Goal: Information Seeking & Learning: Learn about a topic

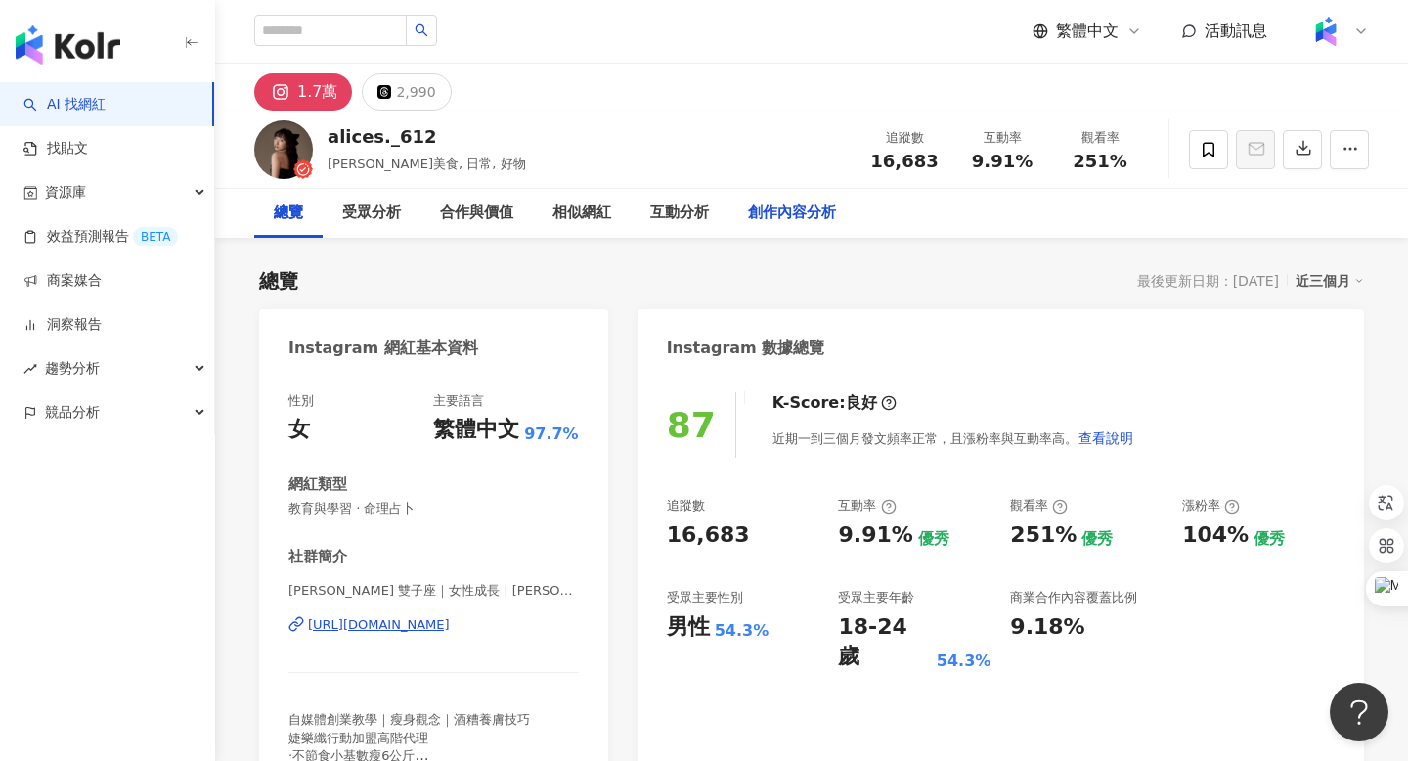
click at [784, 212] on div "創作內容分析" at bounding box center [792, 212] width 88 height 23
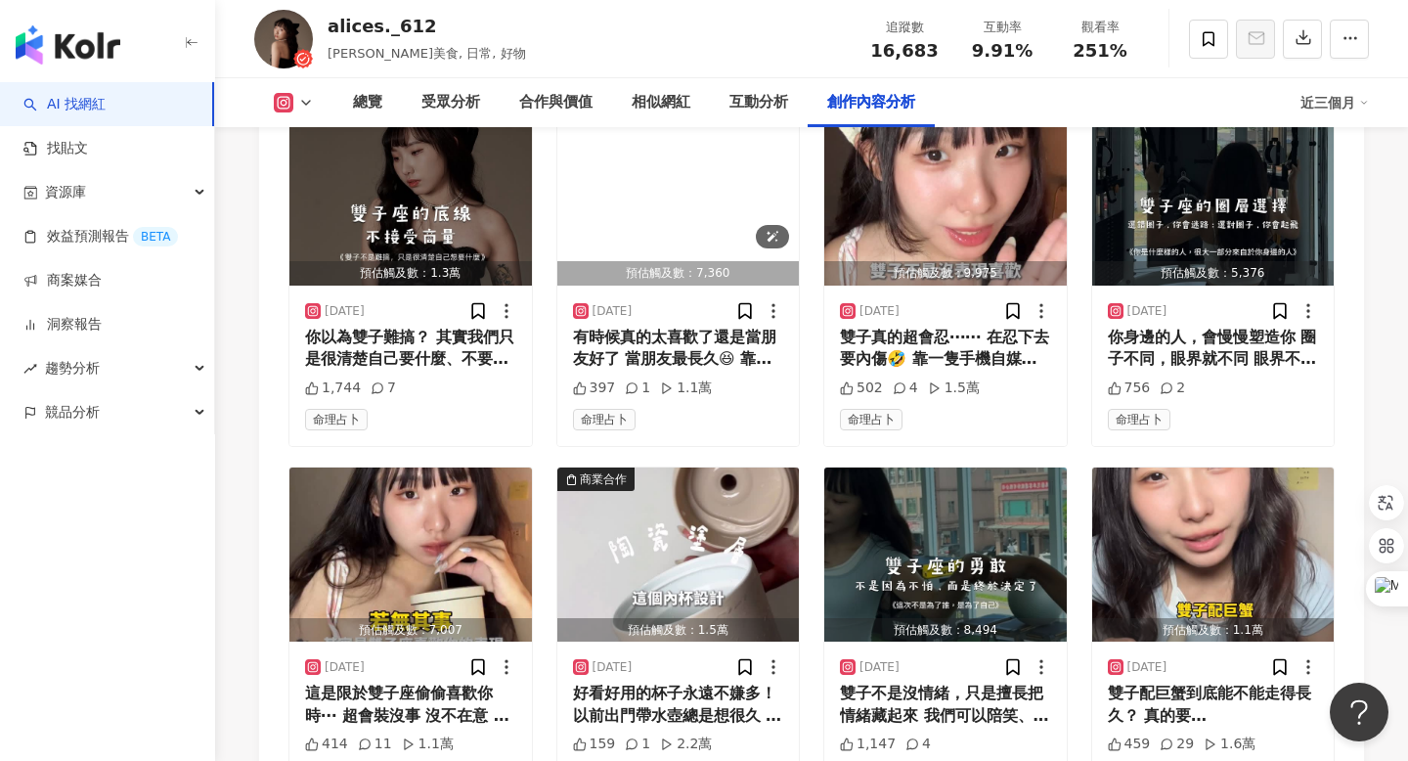
scroll to position [6847, 0]
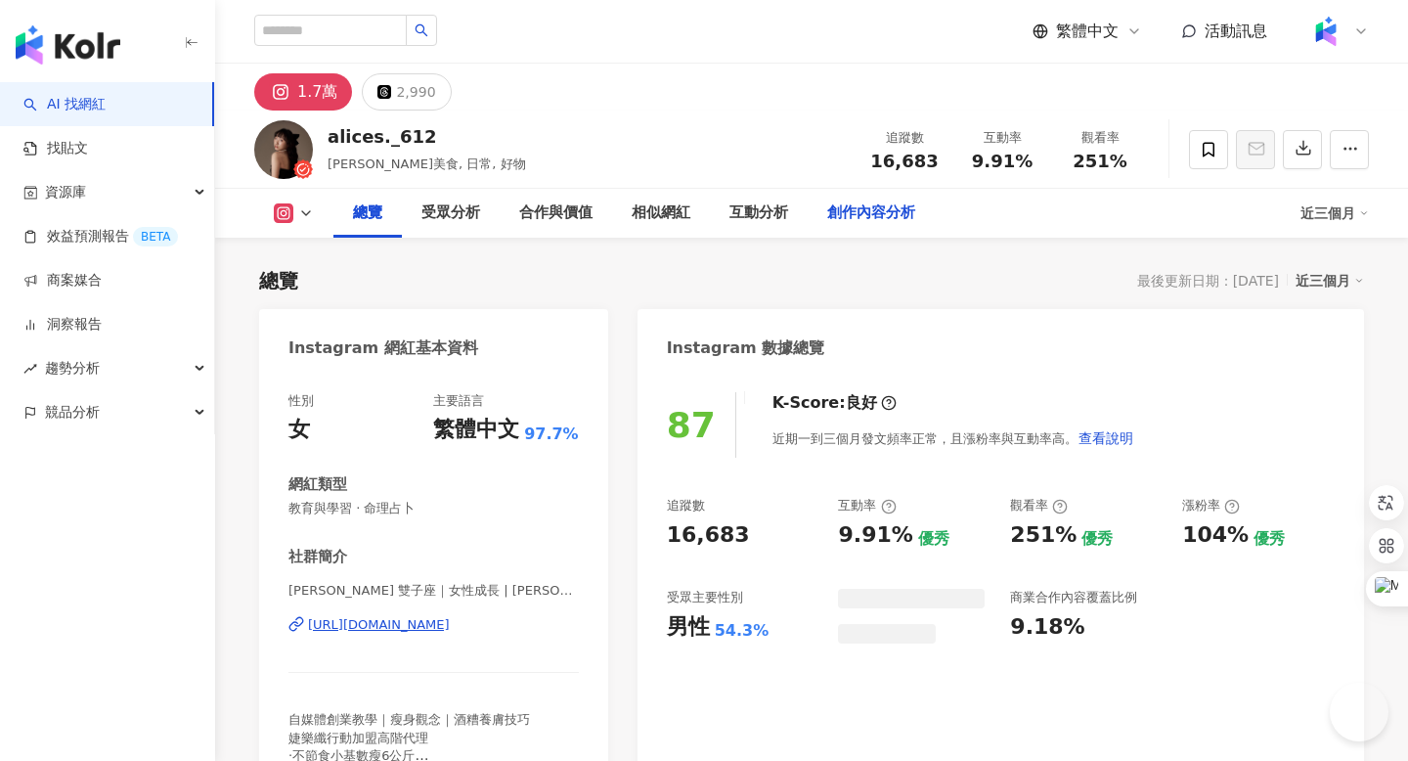
click at [866, 216] on div "創作內容分析" at bounding box center [871, 212] width 88 height 23
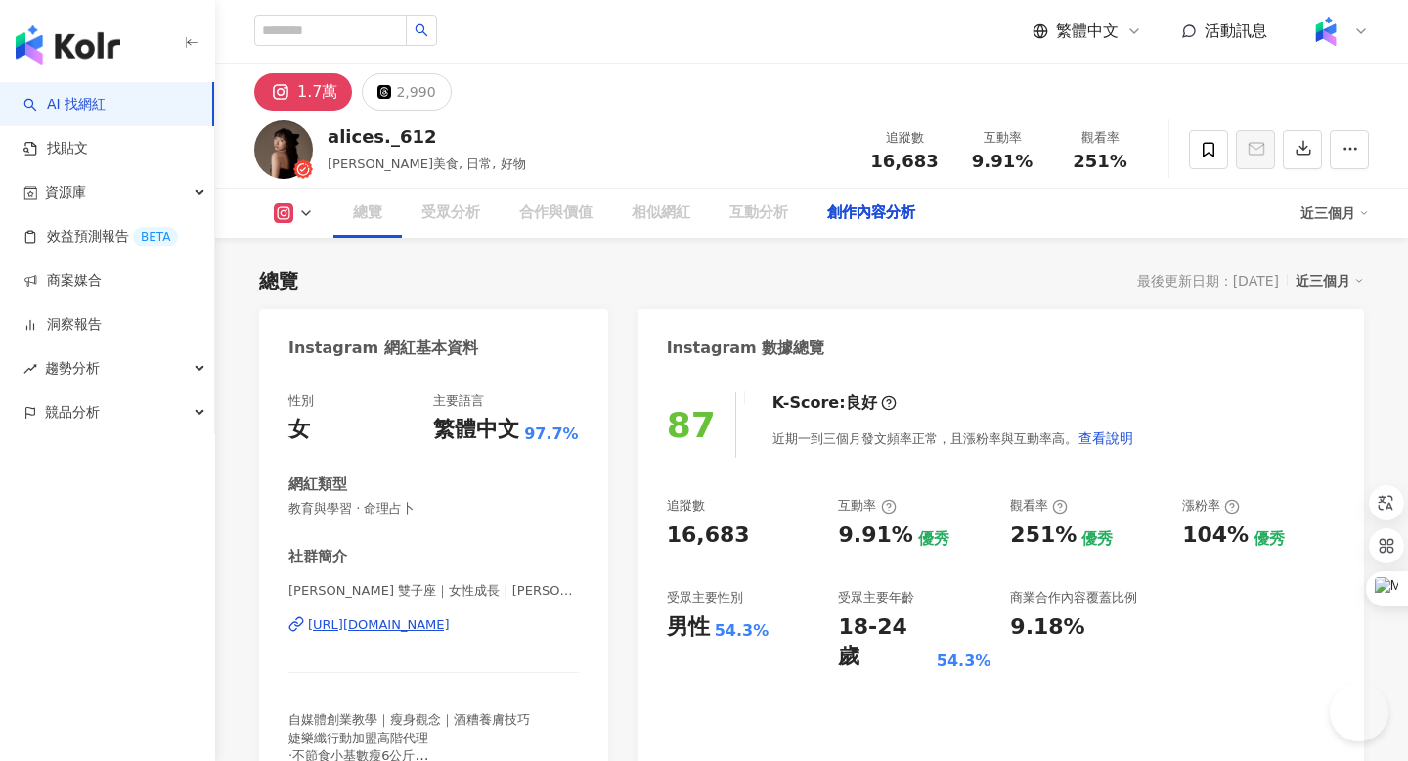
click at [867, 217] on div "創作內容分析" at bounding box center [871, 212] width 88 height 23
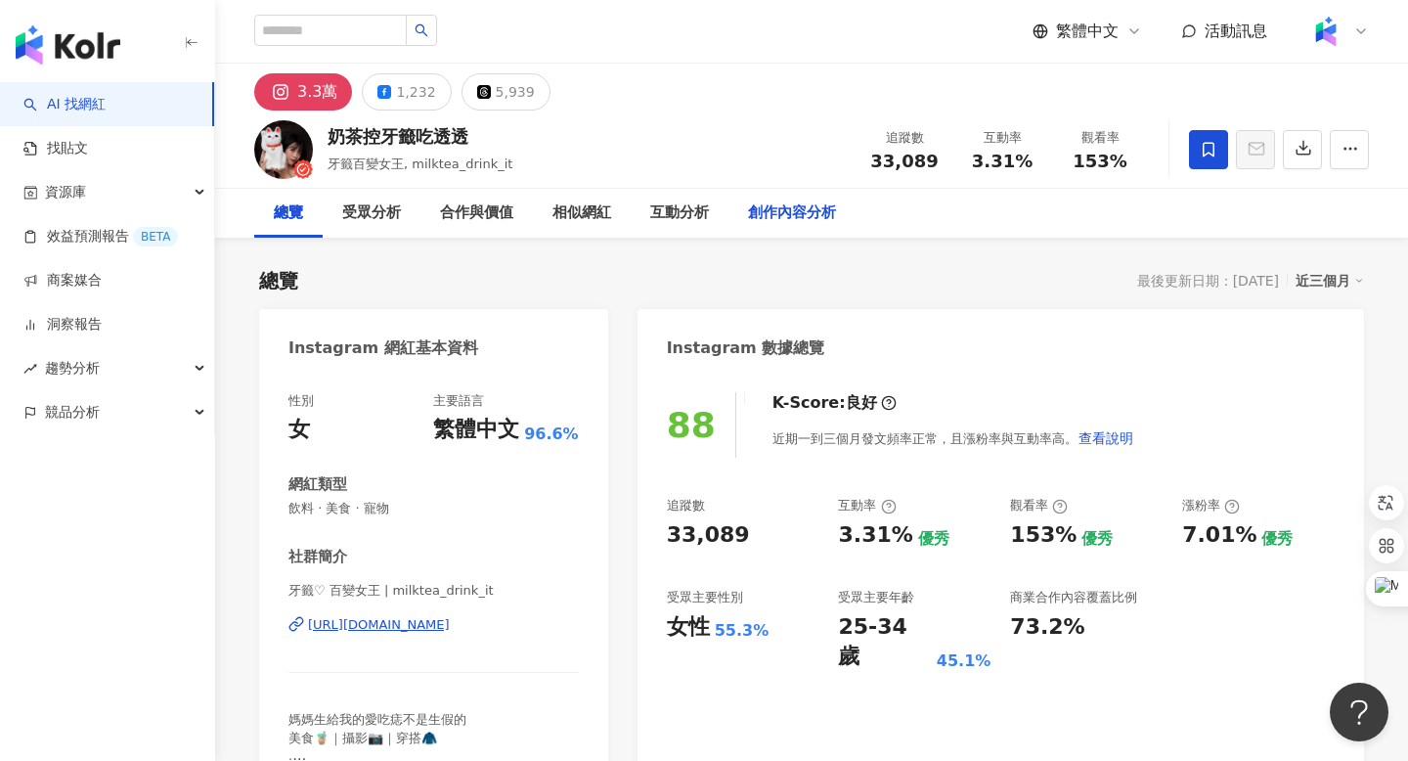
click at [780, 222] on div "創作內容分析" at bounding box center [792, 212] width 88 height 23
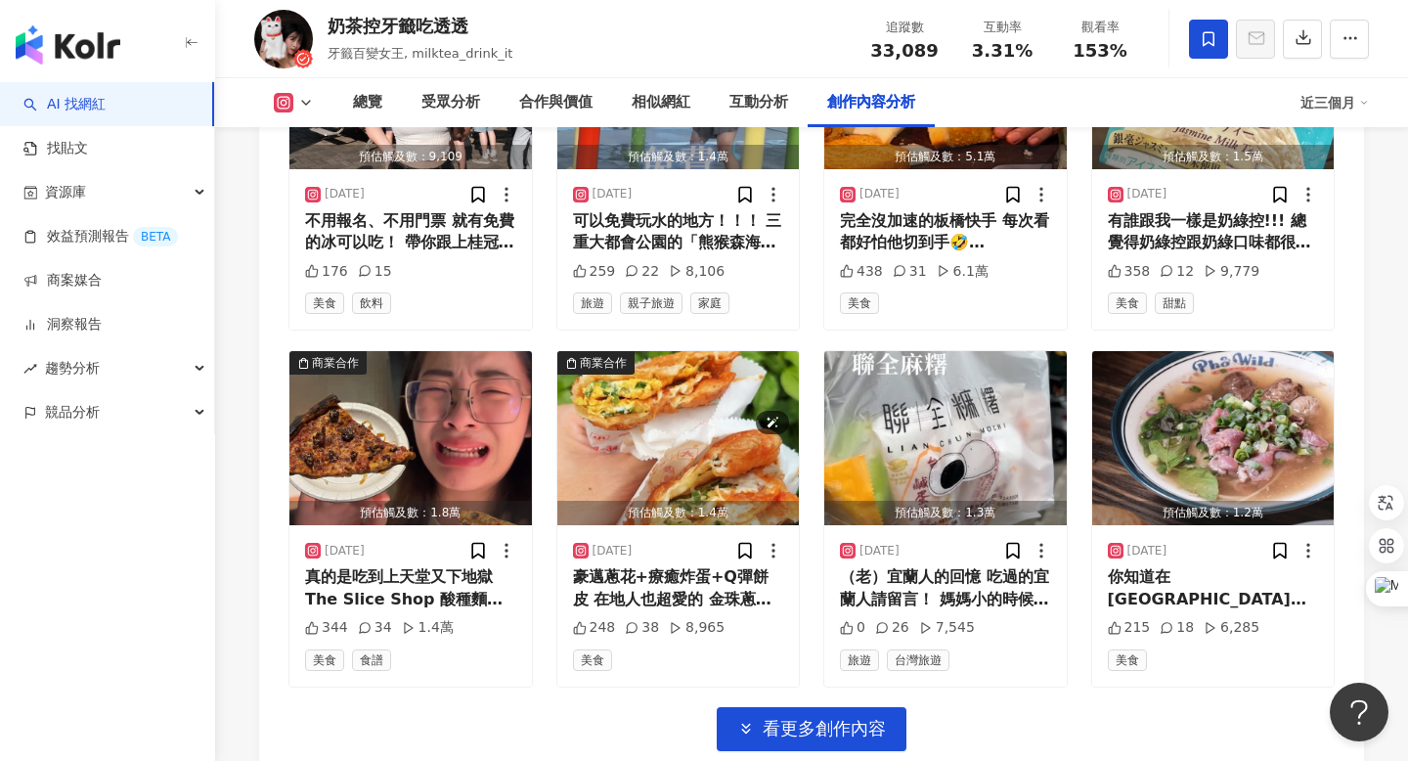
scroll to position [6815, 0]
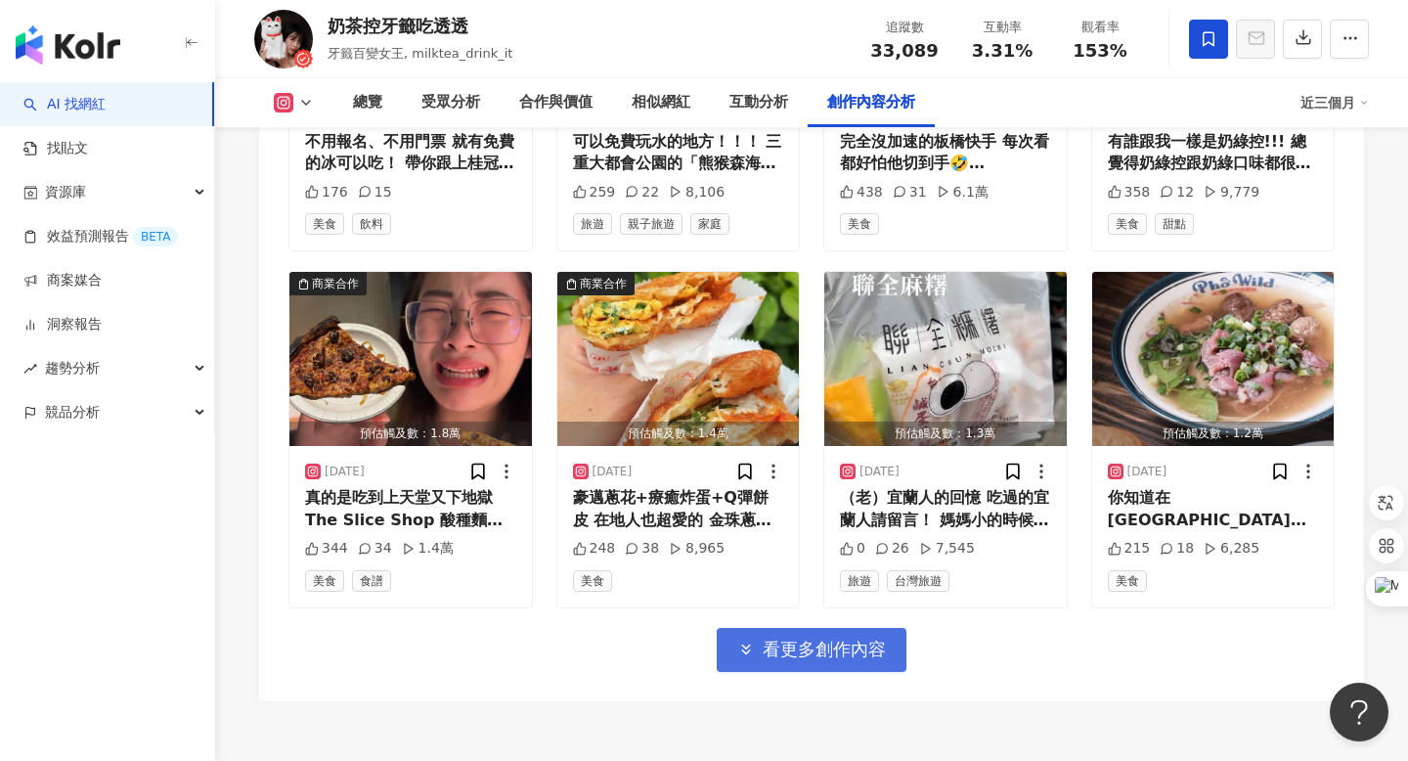
click at [766, 628] on button "看更多創作內容" at bounding box center [812, 650] width 190 height 44
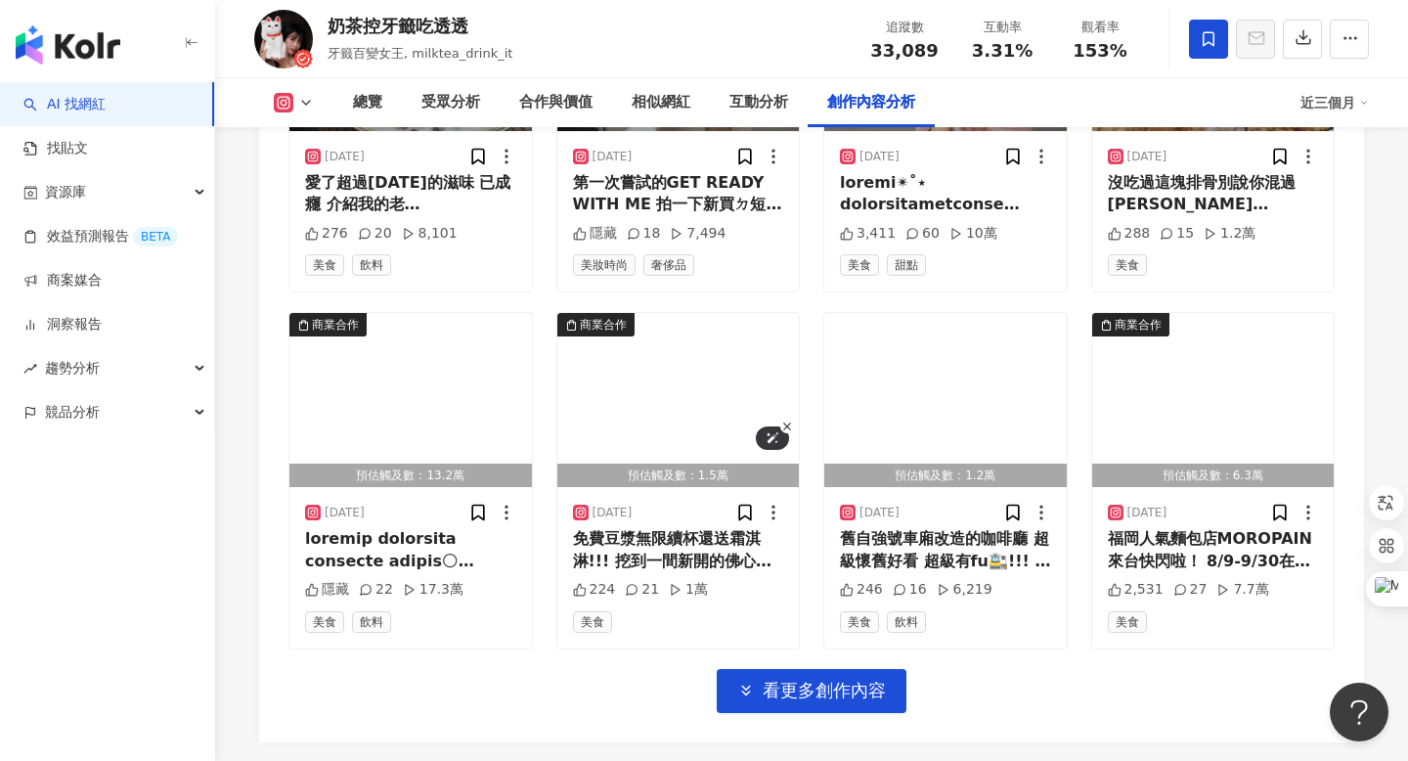
scroll to position [7847, 0]
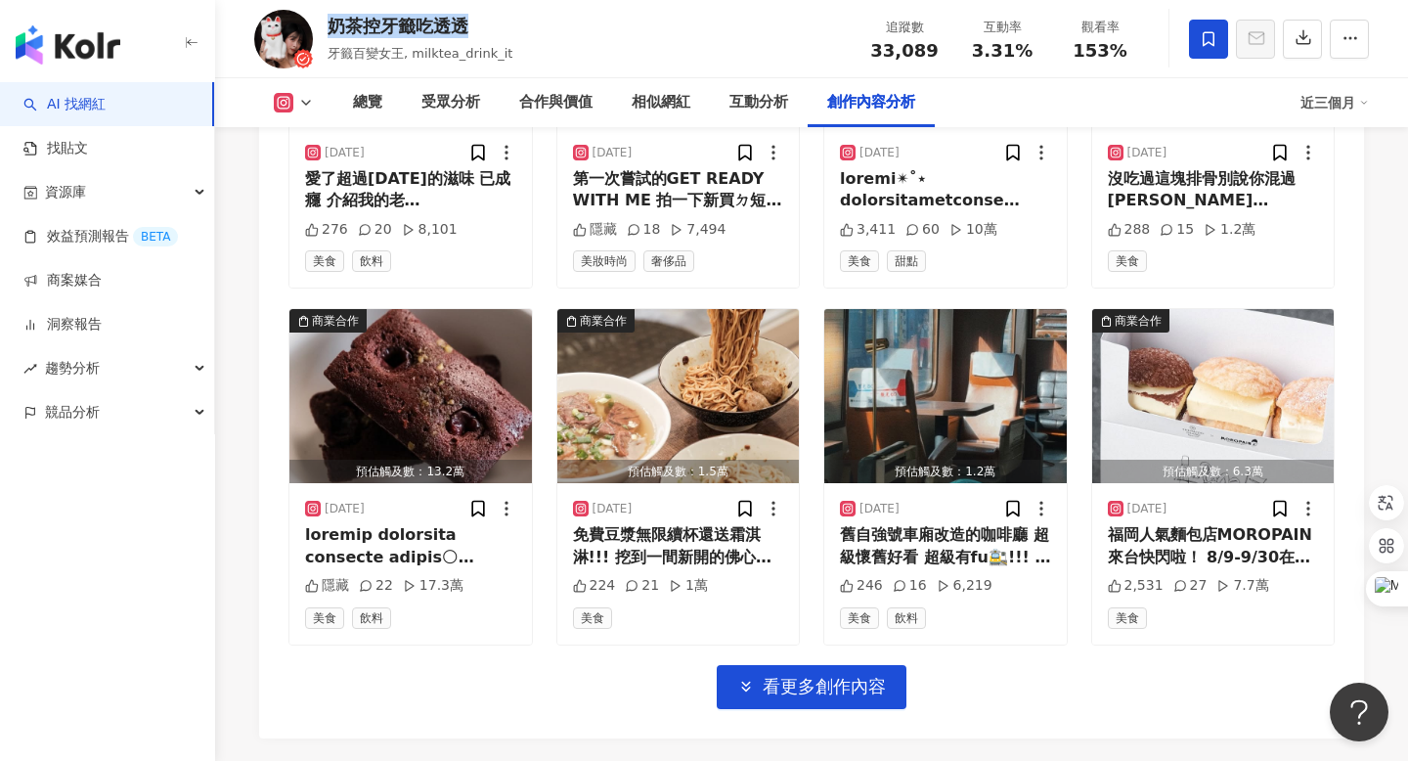
drag, startPoint x: 474, startPoint y: 32, endPoint x: 328, endPoint y: 29, distance: 146.7
click at [328, 29] on div "奶茶控牙籤吃透透" at bounding box center [420, 26] width 185 height 24
copy div "奶茶控牙籤吃透透"
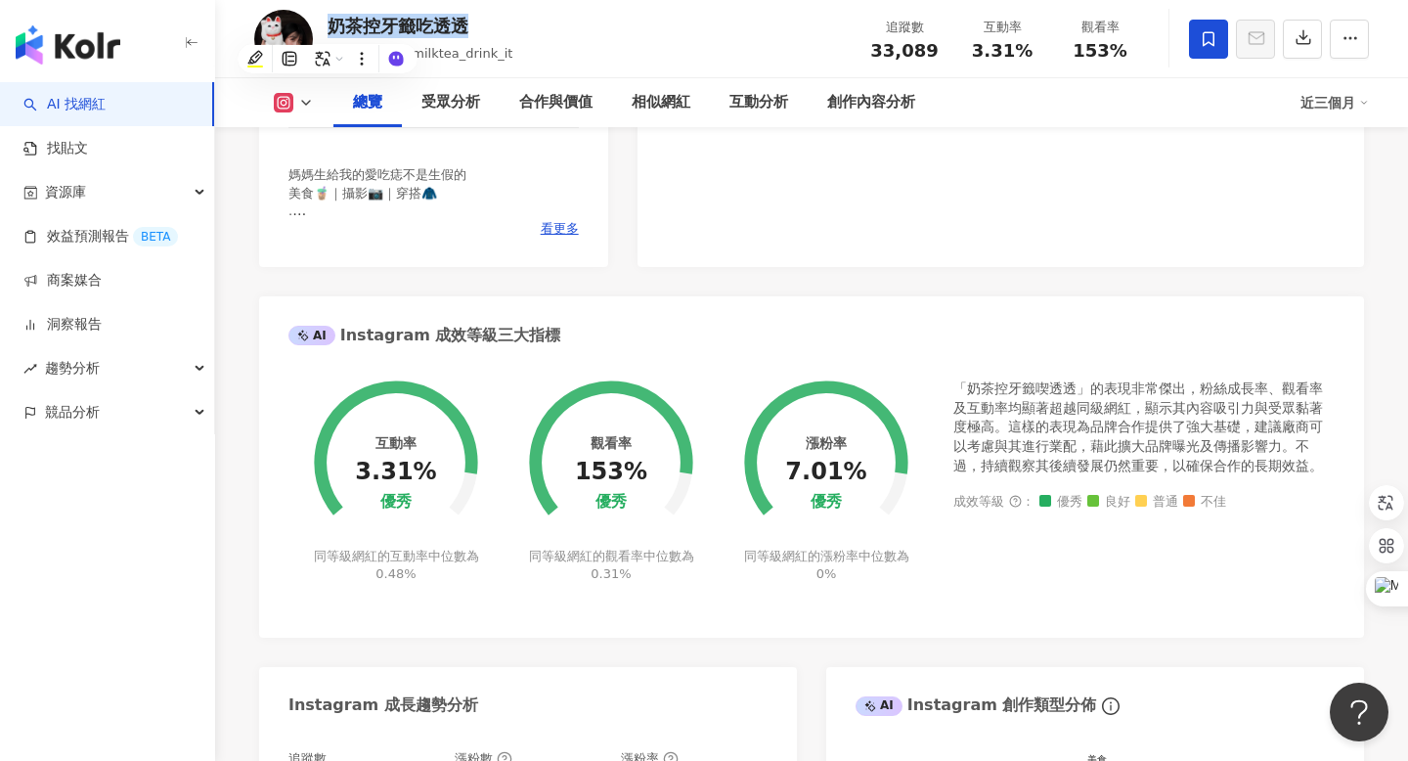
scroll to position [0, 0]
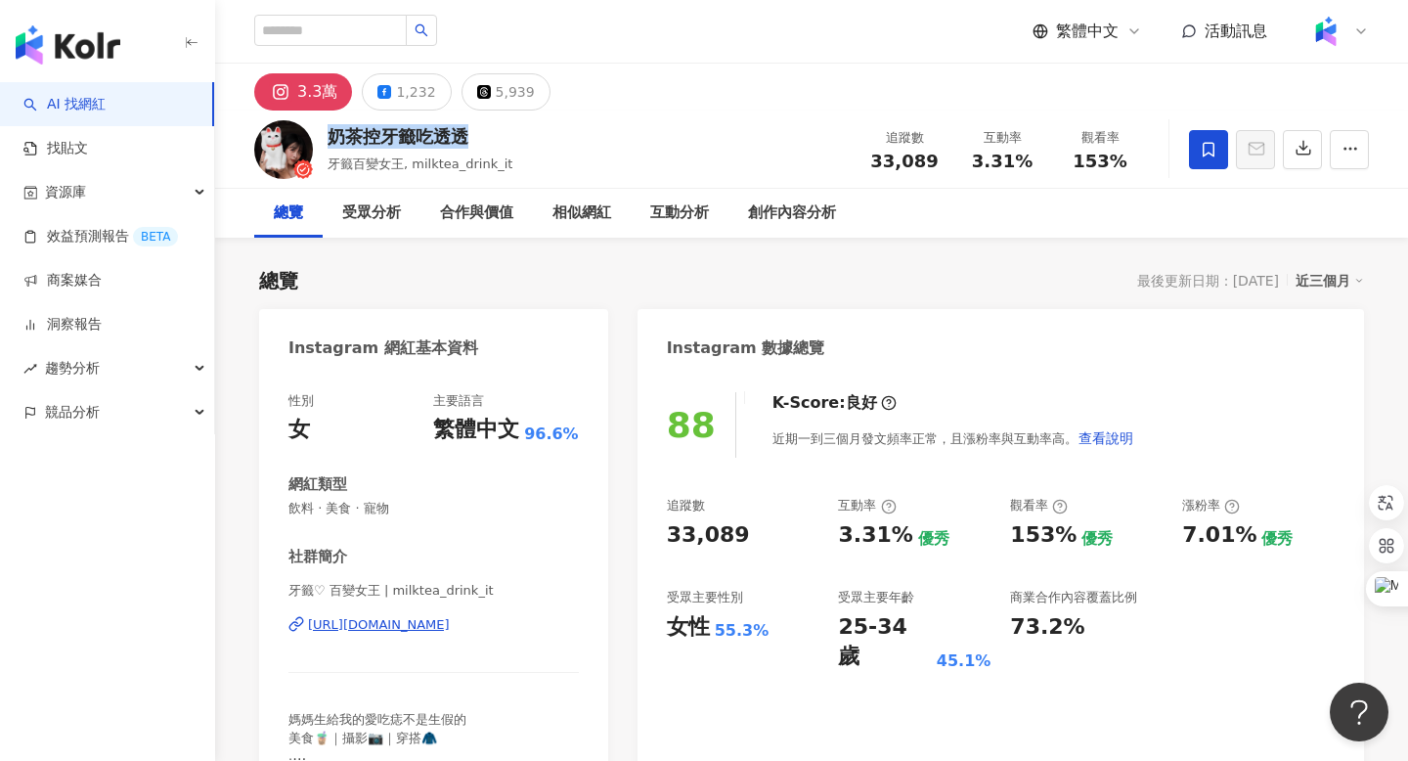
click at [450, 626] on div "https://www.instagram.com/milktea_drink_it/" at bounding box center [379, 625] width 142 height 18
copy div "奶茶控牙籤吃透透"
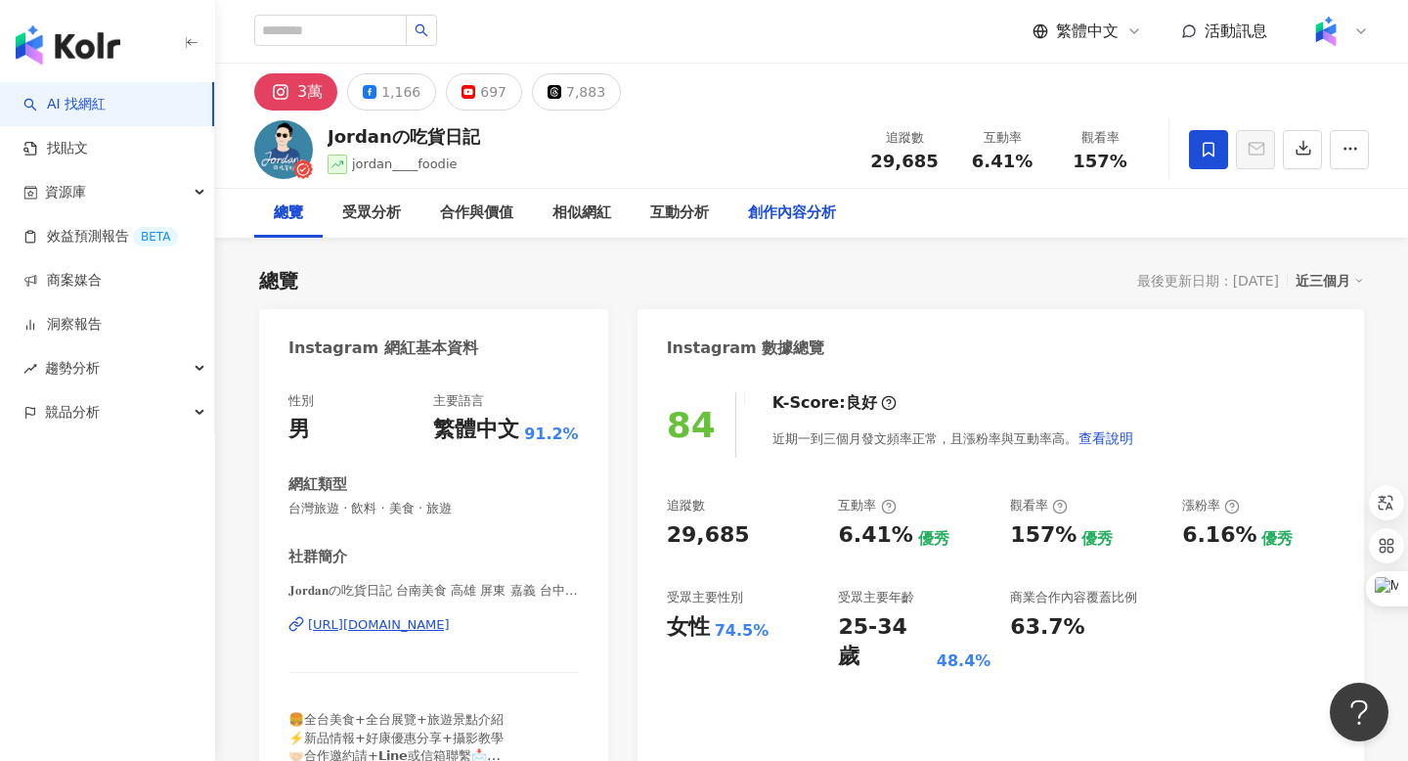
click at [770, 216] on div "創作內容分析" at bounding box center [792, 212] width 88 height 23
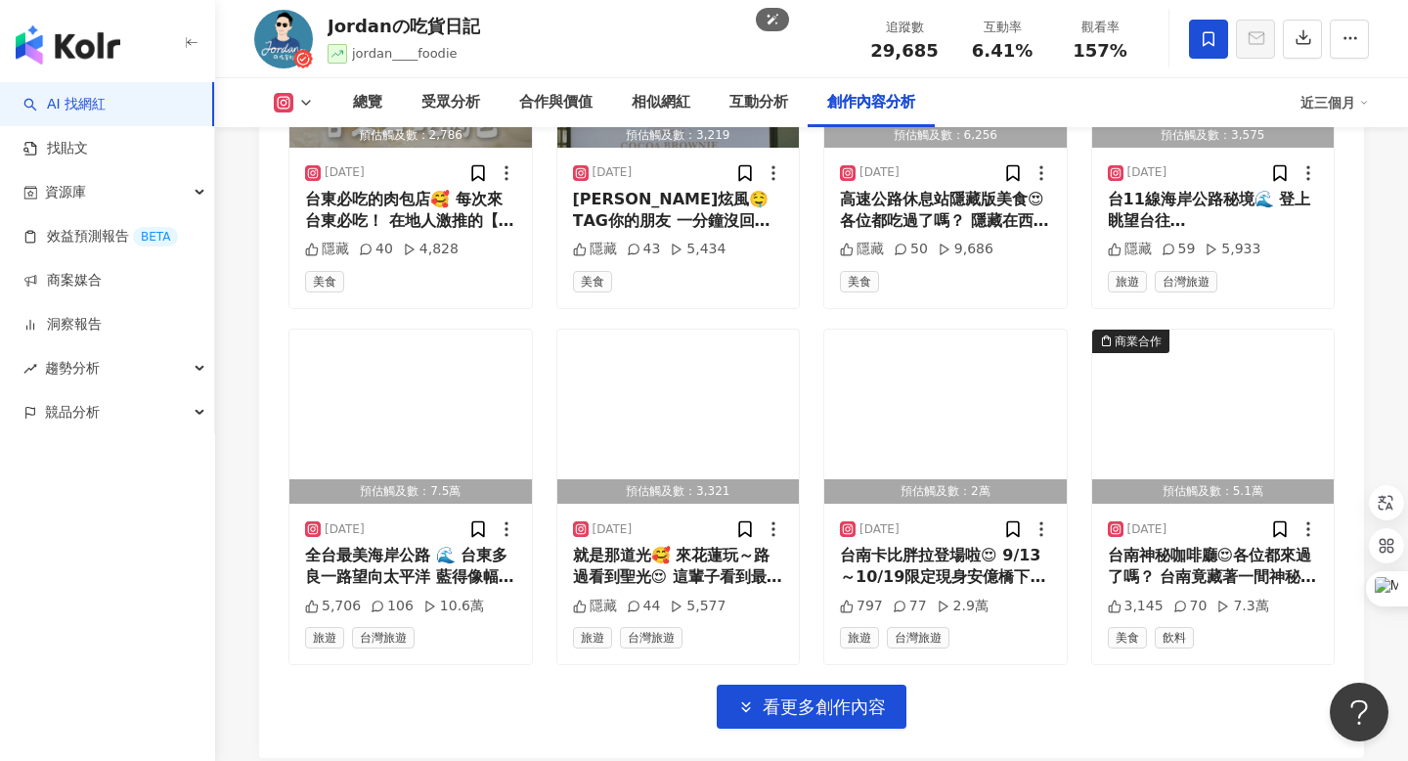
scroll to position [6828, 0]
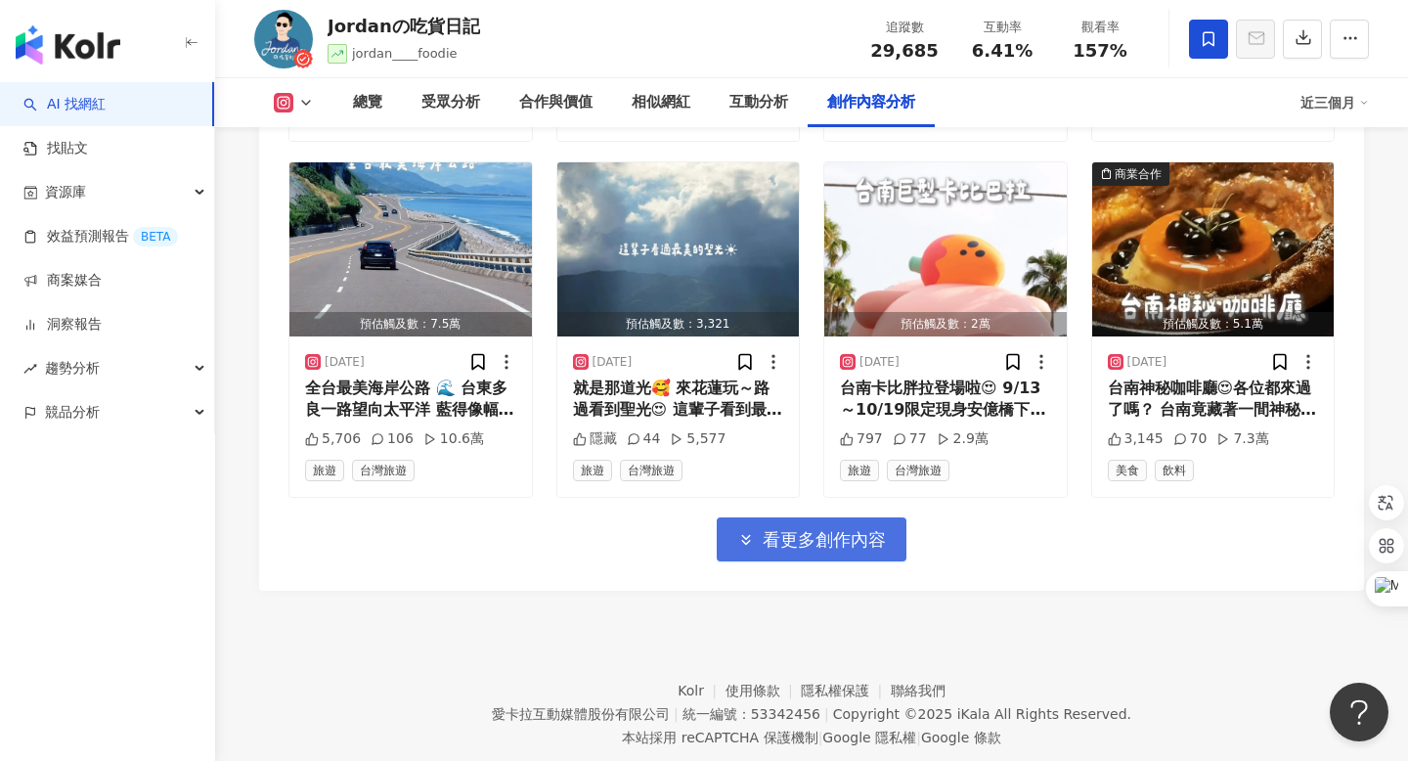
click at [787, 529] on span "看更多創作內容" at bounding box center [824, 540] width 123 height 22
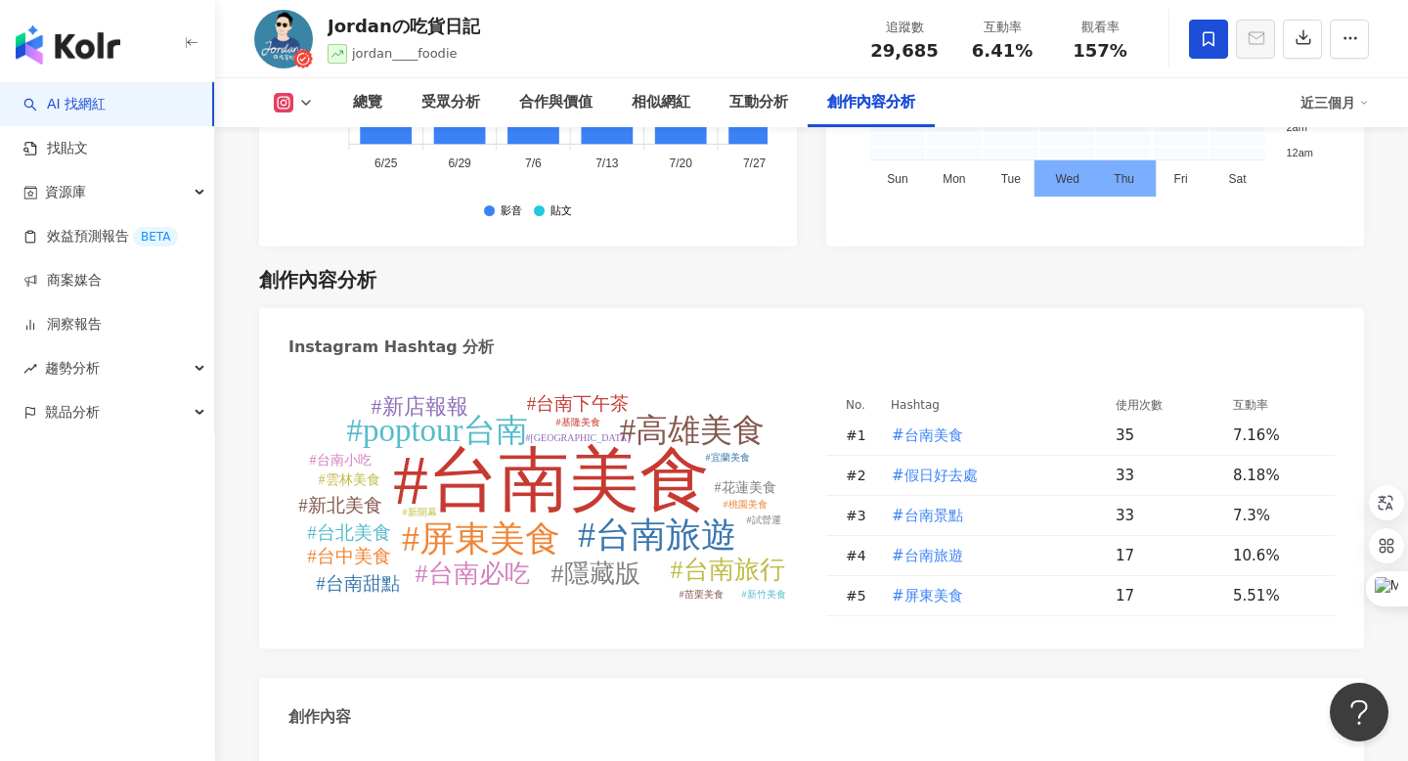
scroll to position [5552, 0]
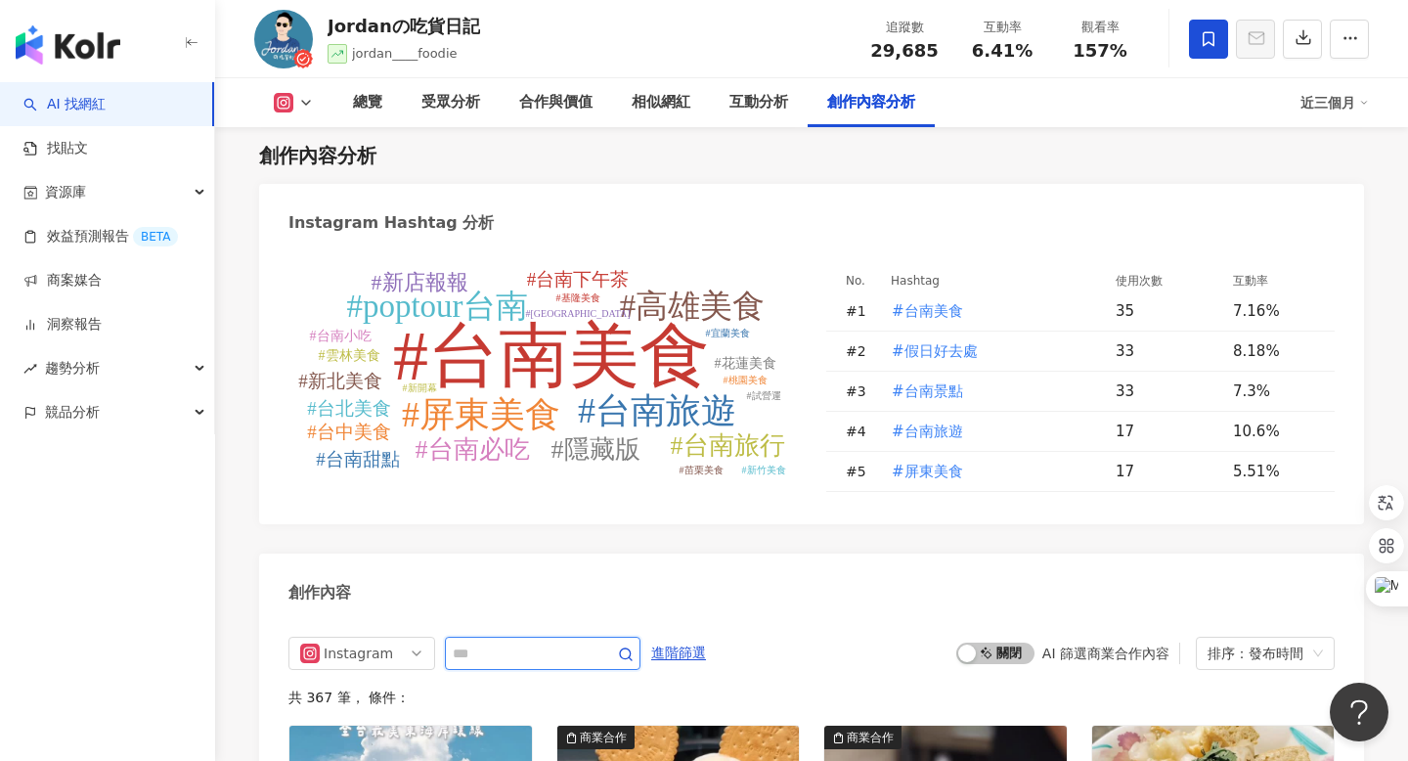
click at [590, 642] on input "text" at bounding box center [521, 653] width 137 height 23
type input "**"
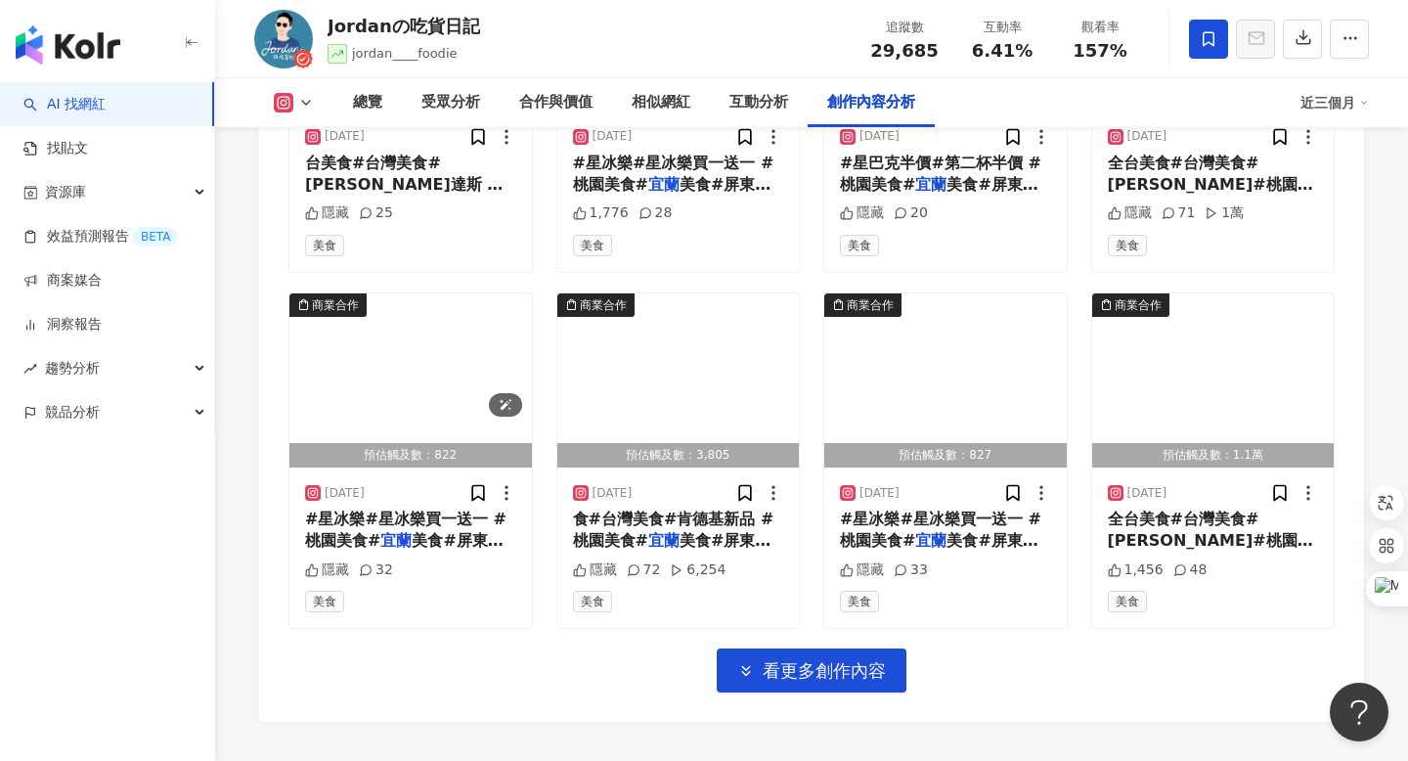
scroll to position [6872, 0]
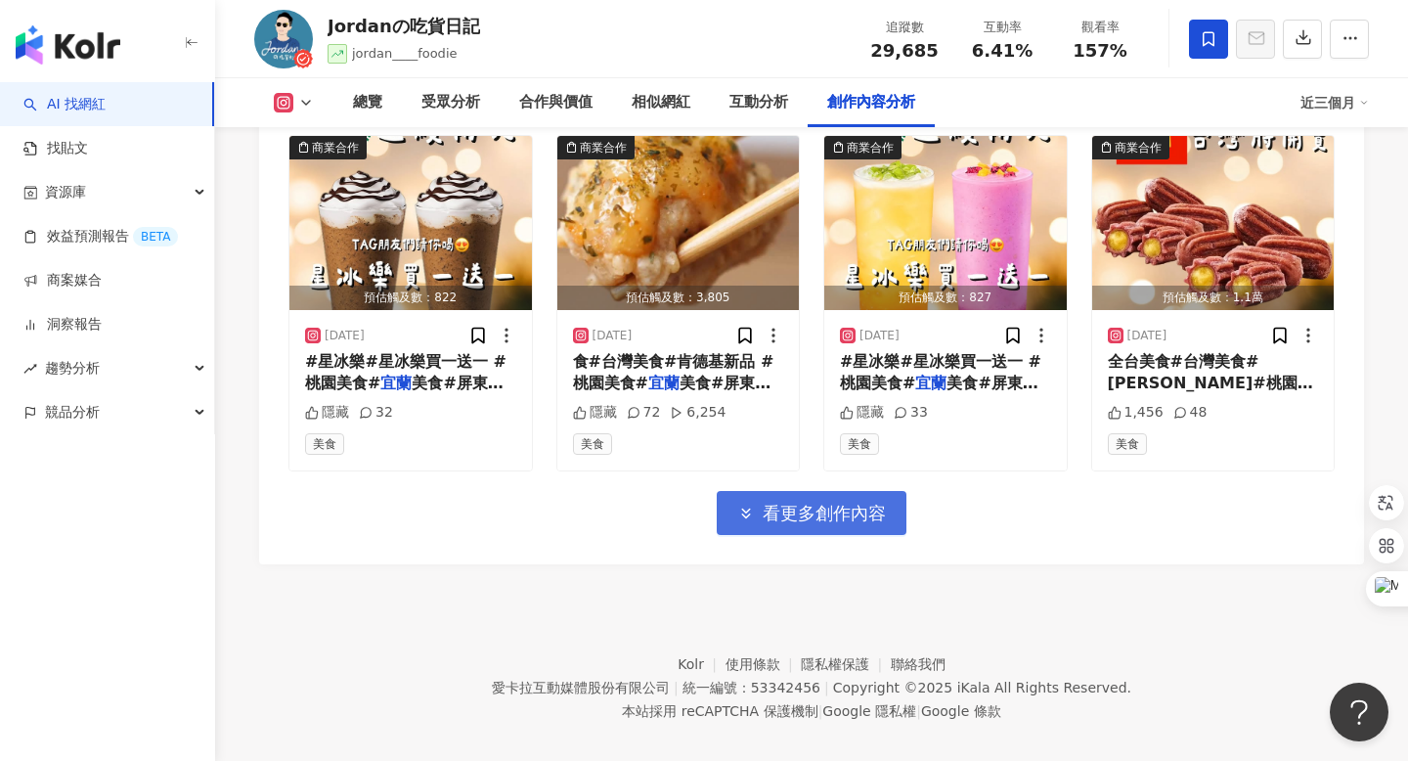
click at [775, 503] on span "看更多創作內容" at bounding box center [824, 514] width 123 height 22
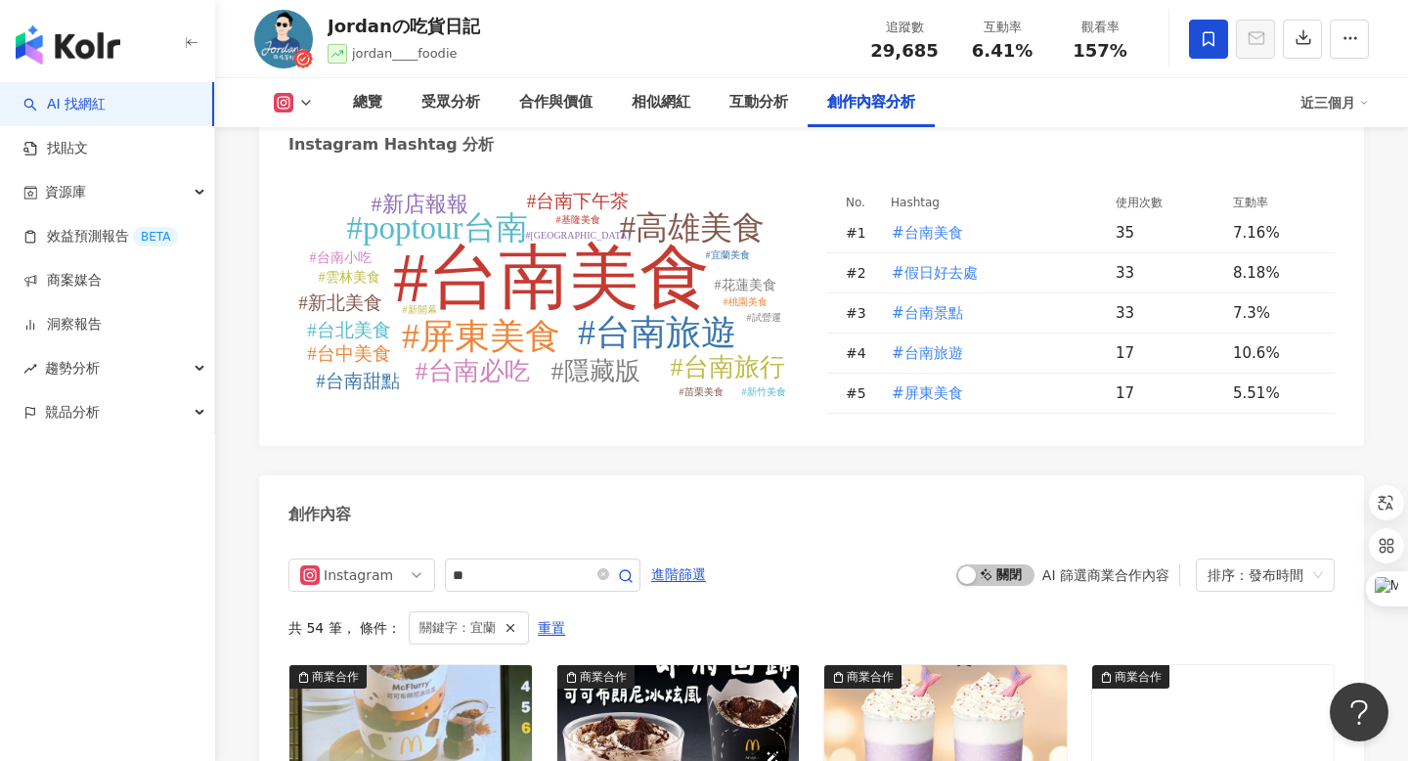
scroll to position [5628, 0]
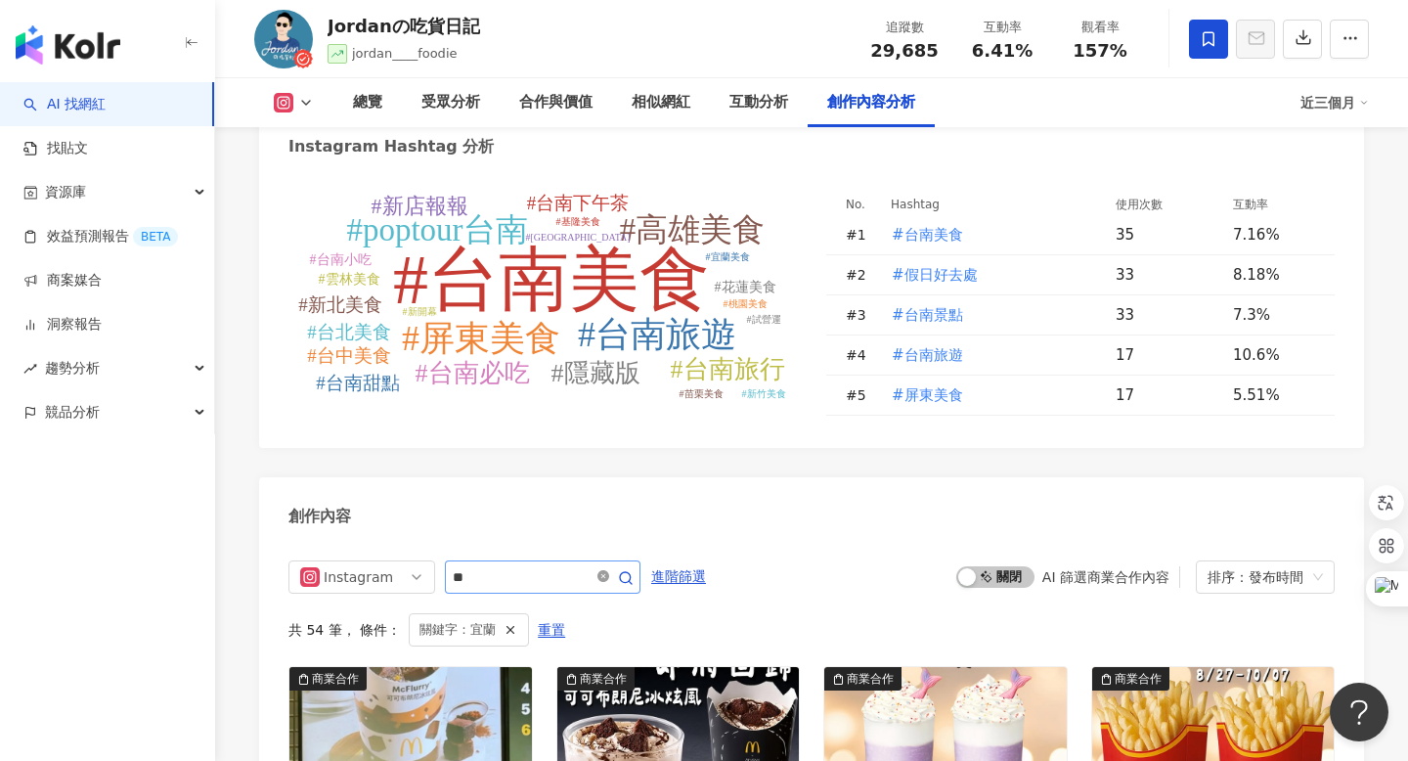
click at [609, 570] on icon "close-circle" at bounding box center [604, 576] width 12 height 12
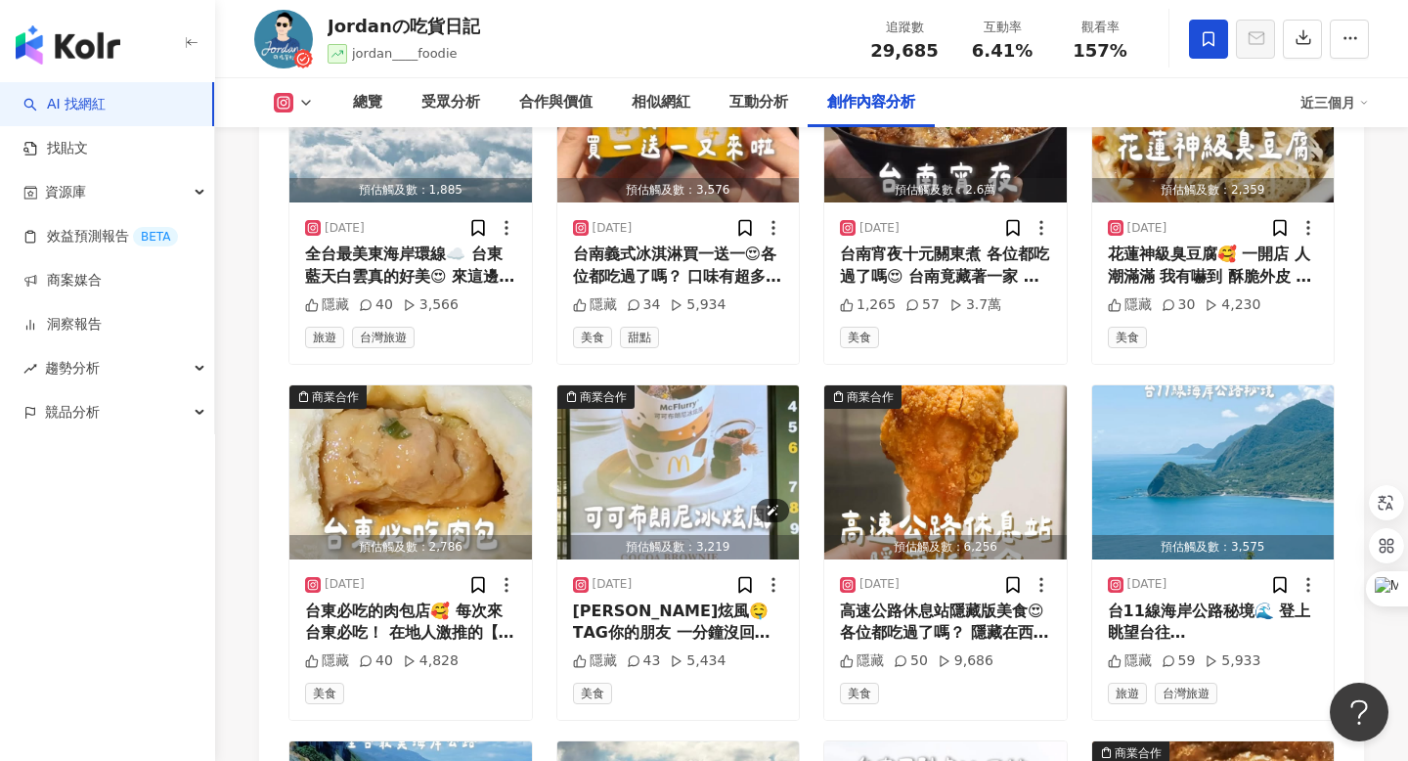
scroll to position [6253, 0]
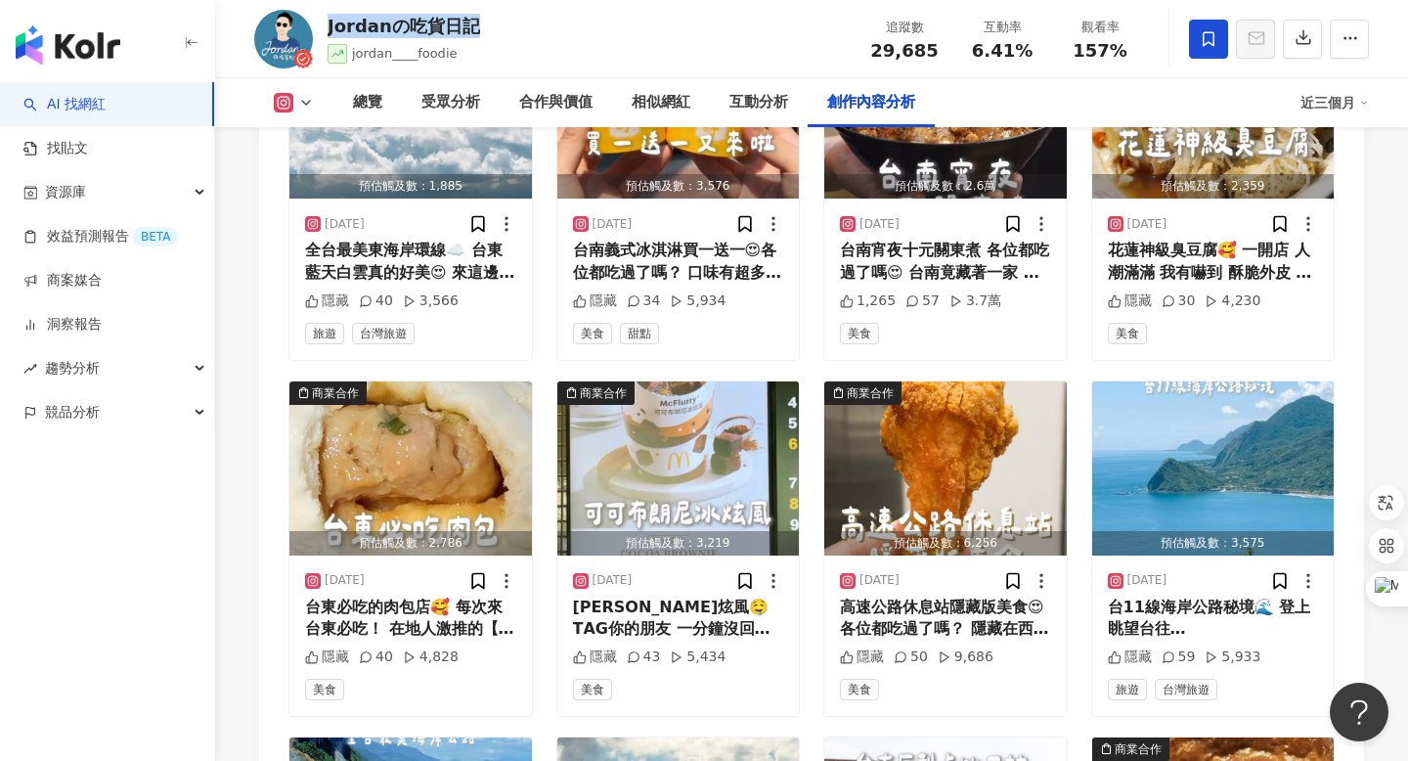
drag, startPoint x: 495, startPoint y: 22, endPoint x: 331, endPoint y: 22, distance: 164.3
click at [331, 22] on div "Jordanの吃貨日記 jordan____foodie 追蹤數 29,685 互動率 6.41% 觀看率 157%" at bounding box center [811, 38] width 1193 height 77
copy div "Jordanの吃貨日記"
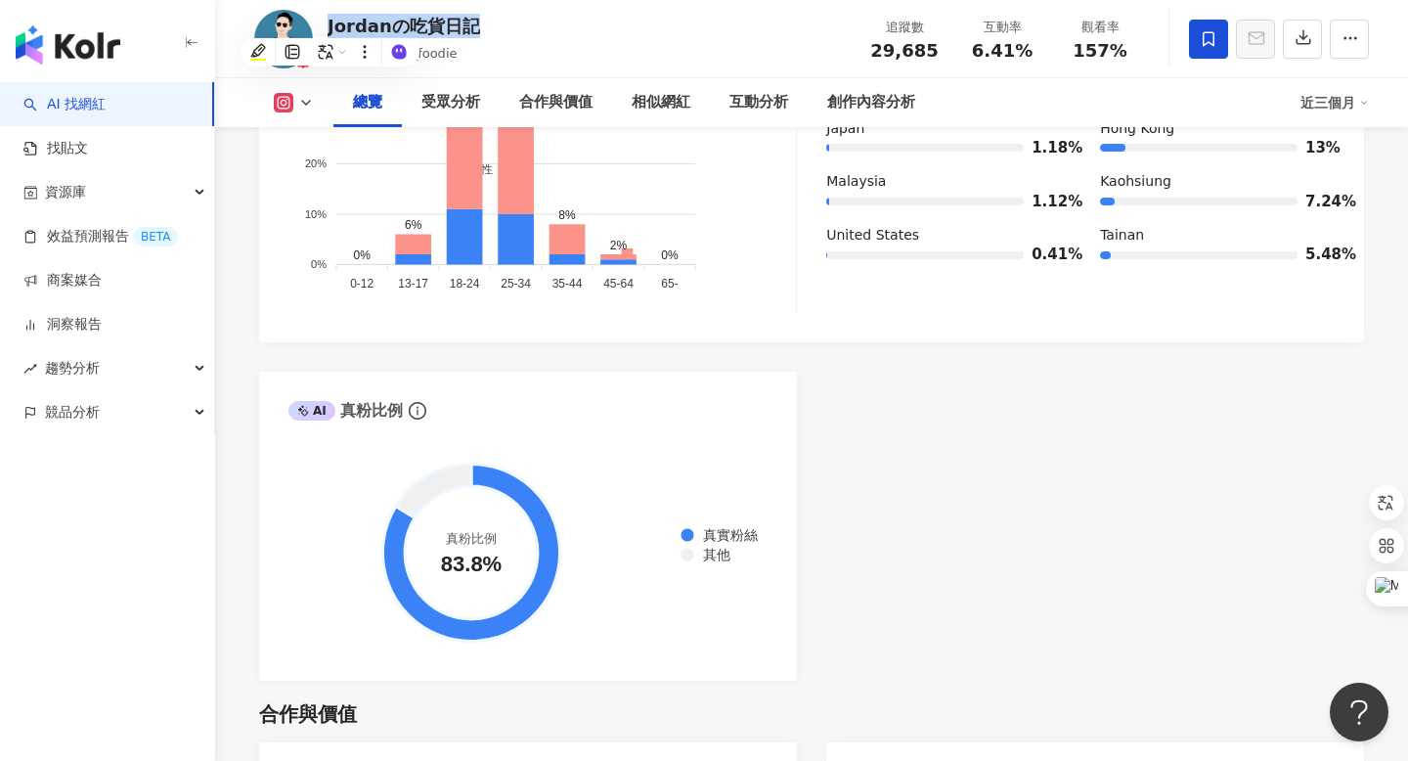
scroll to position [0, 0]
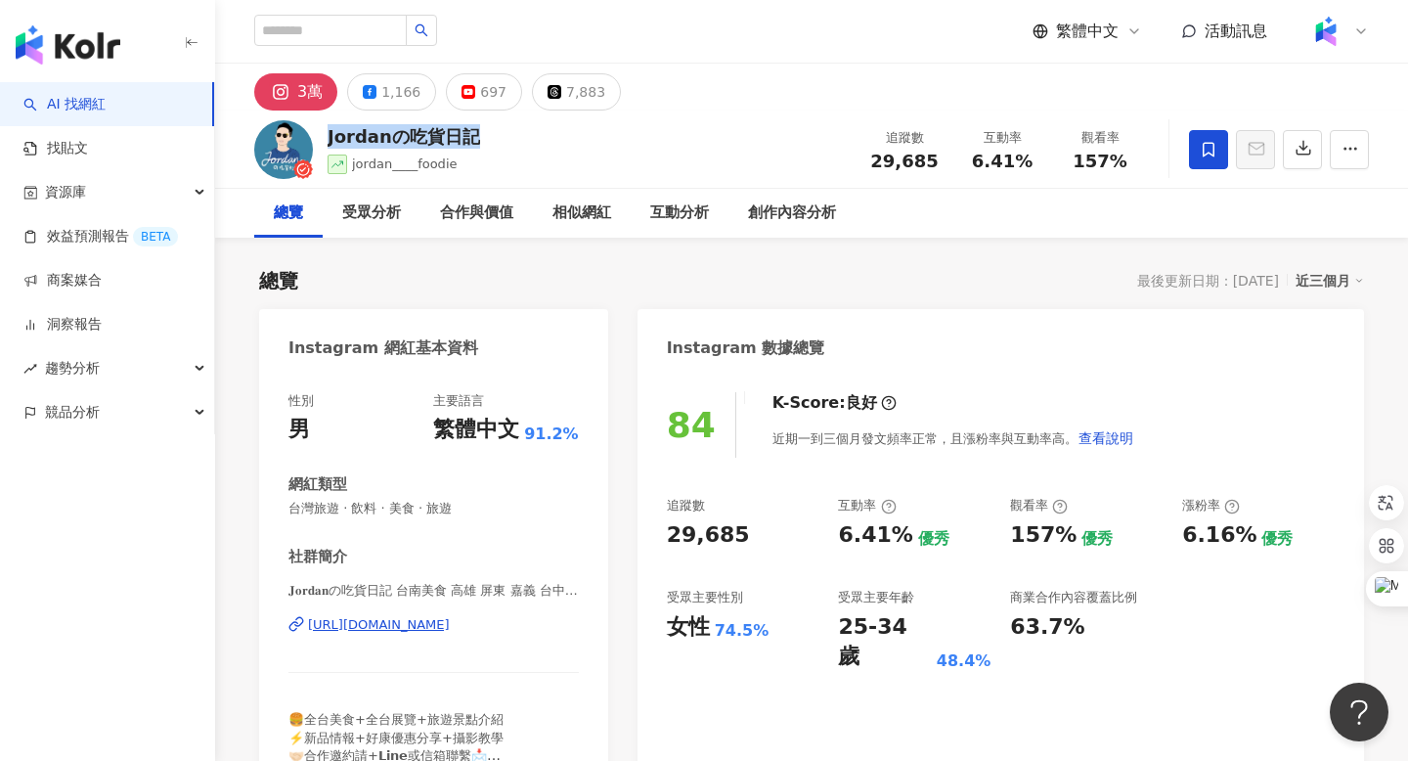
click at [450, 627] on div "https://www.instagram.com/jordan___foodie/" at bounding box center [379, 625] width 142 height 18
click at [872, 237] on div "總覽 受眾分析 合作與價值 相似網紅 互動分析 創作內容分析" at bounding box center [811, 213] width 1115 height 49
click at [435, 626] on div "https://www.instagram.com/jordan___foodie/" at bounding box center [379, 625] width 142 height 18
click at [1357, 148] on icon "button" at bounding box center [1351, 149] width 18 height 18
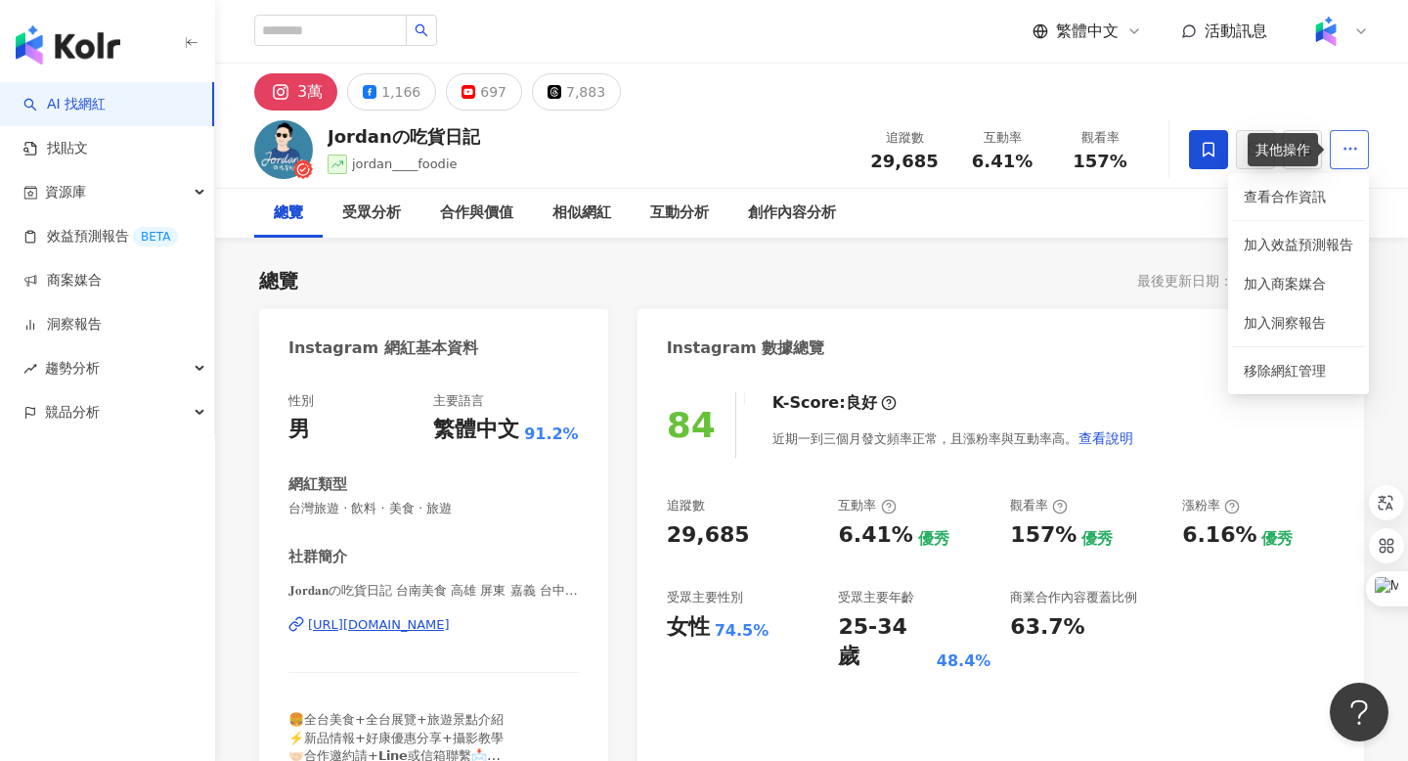
click at [1357, 148] on icon "button" at bounding box center [1351, 149] width 18 height 18
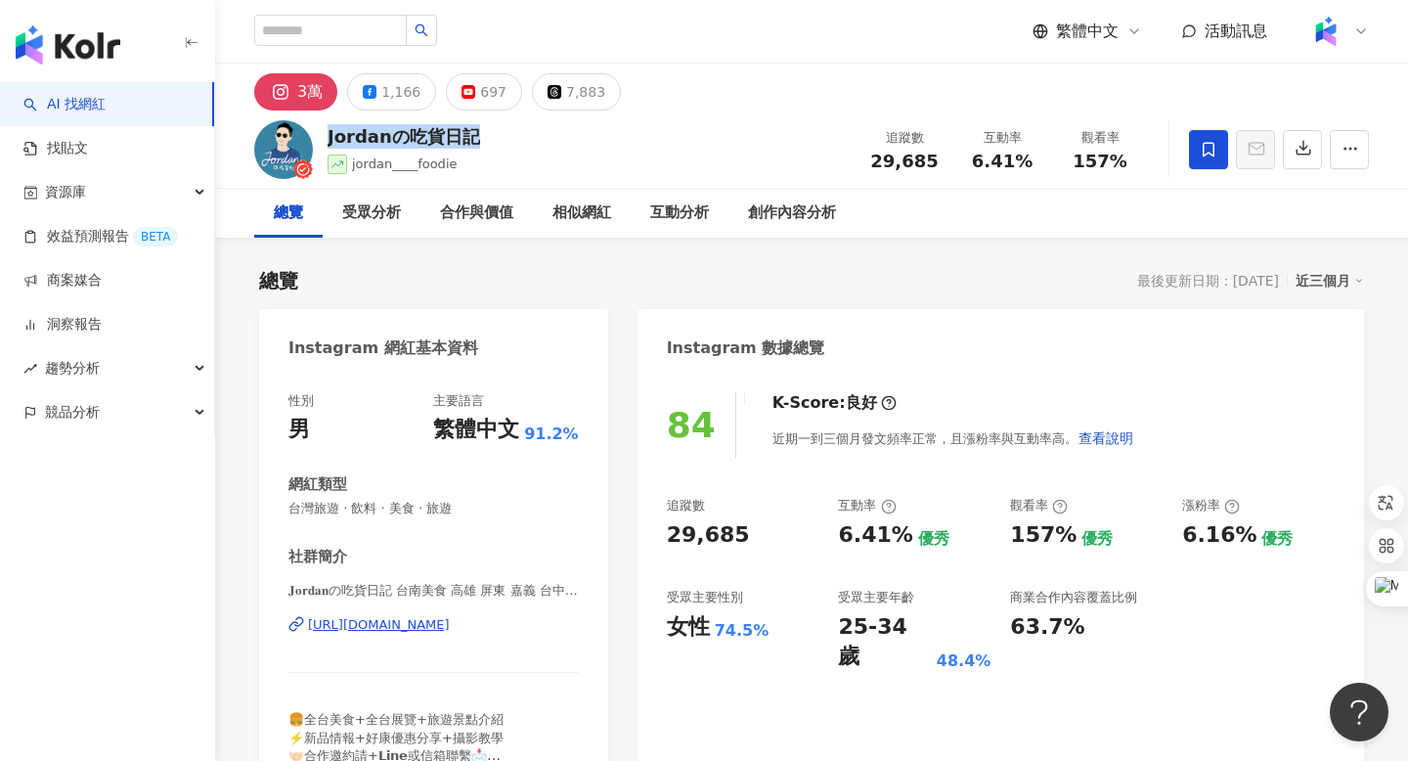
drag, startPoint x: 509, startPoint y: 136, endPoint x: 328, endPoint y: 136, distance: 180.9
click at [328, 136] on div "Jordanの吃貨日記 jordan____foodie 追蹤數 29,685 互動率 6.41% 觀看率 157%" at bounding box center [811, 149] width 1193 height 77
copy div "Jordanの吃貨日記"
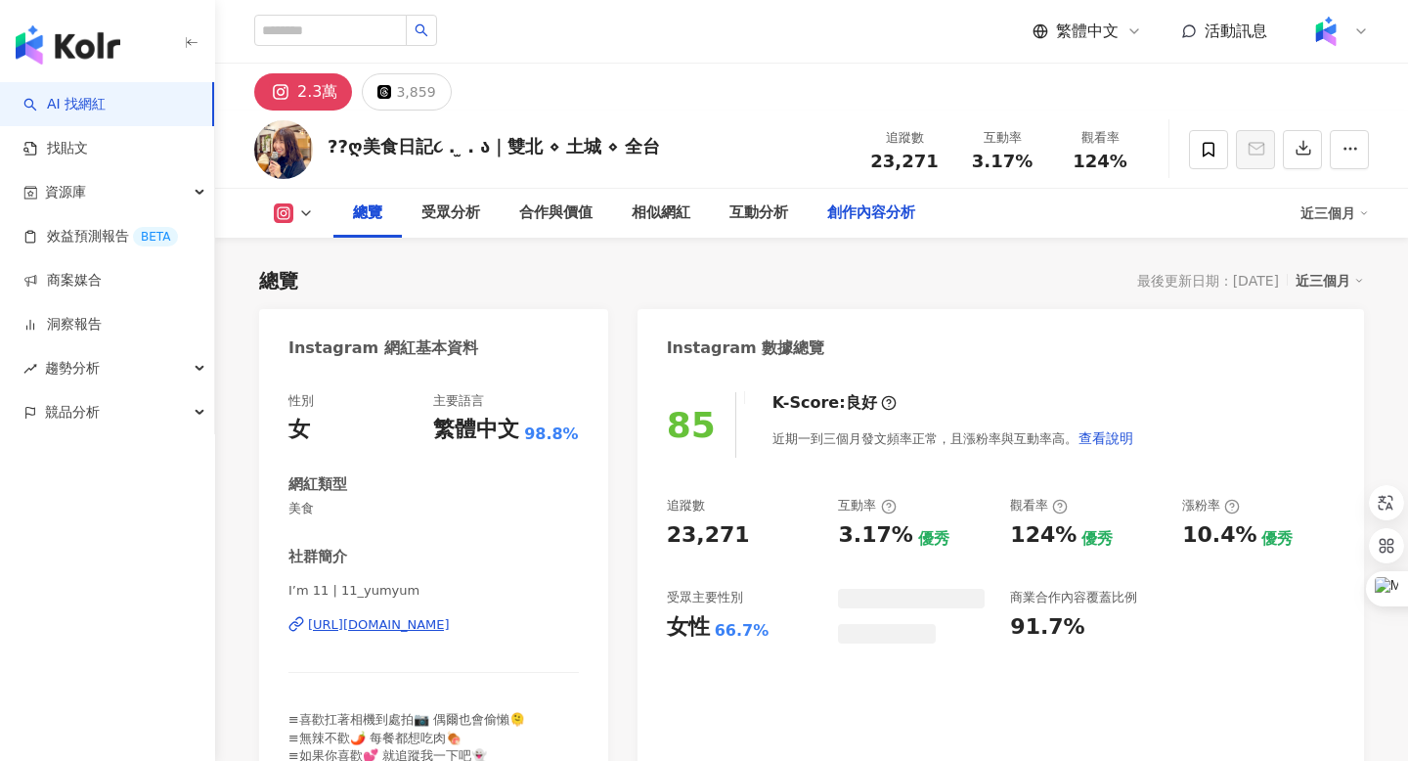
click at [859, 205] on div "創作內容分析" at bounding box center [871, 212] width 88 height 23
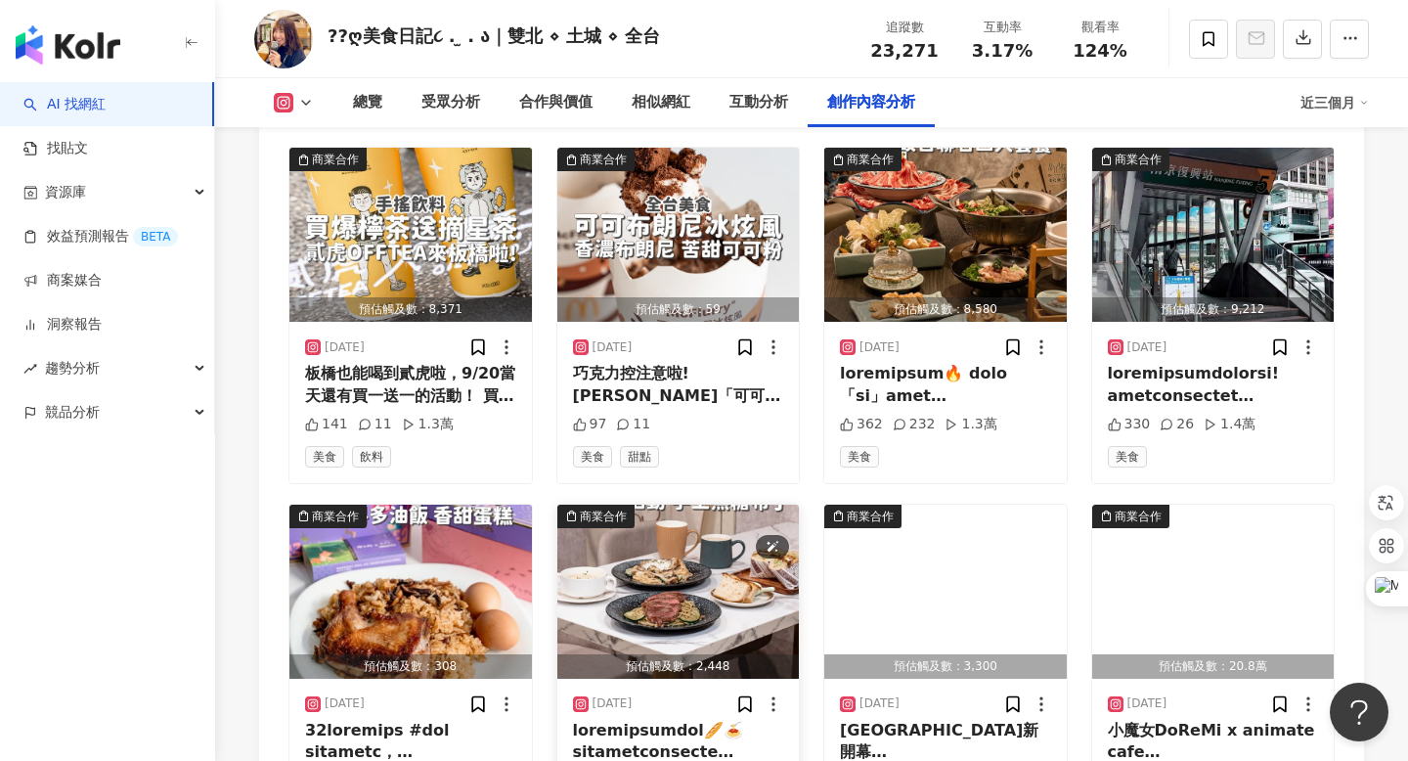
scroll to position [6727, 0]
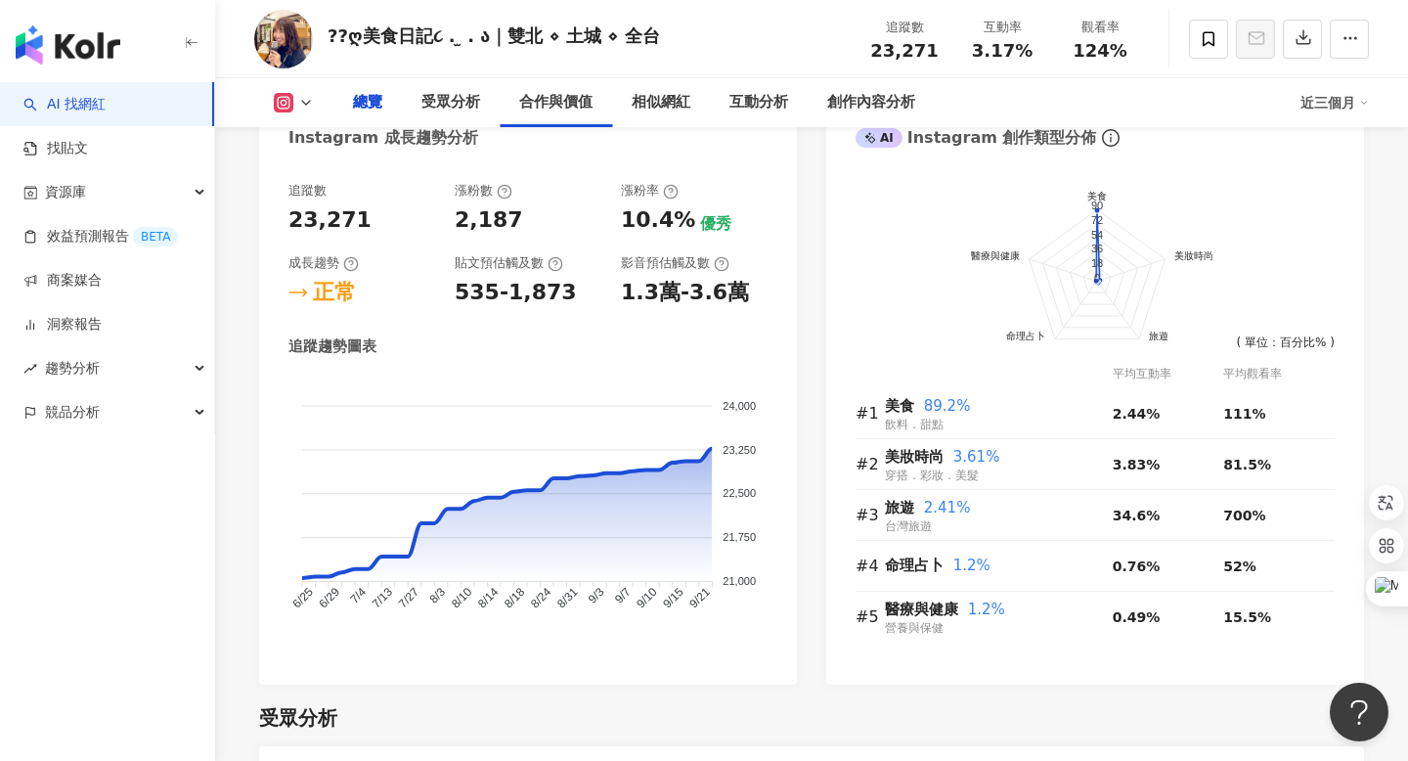
scroll to position [0, 0]
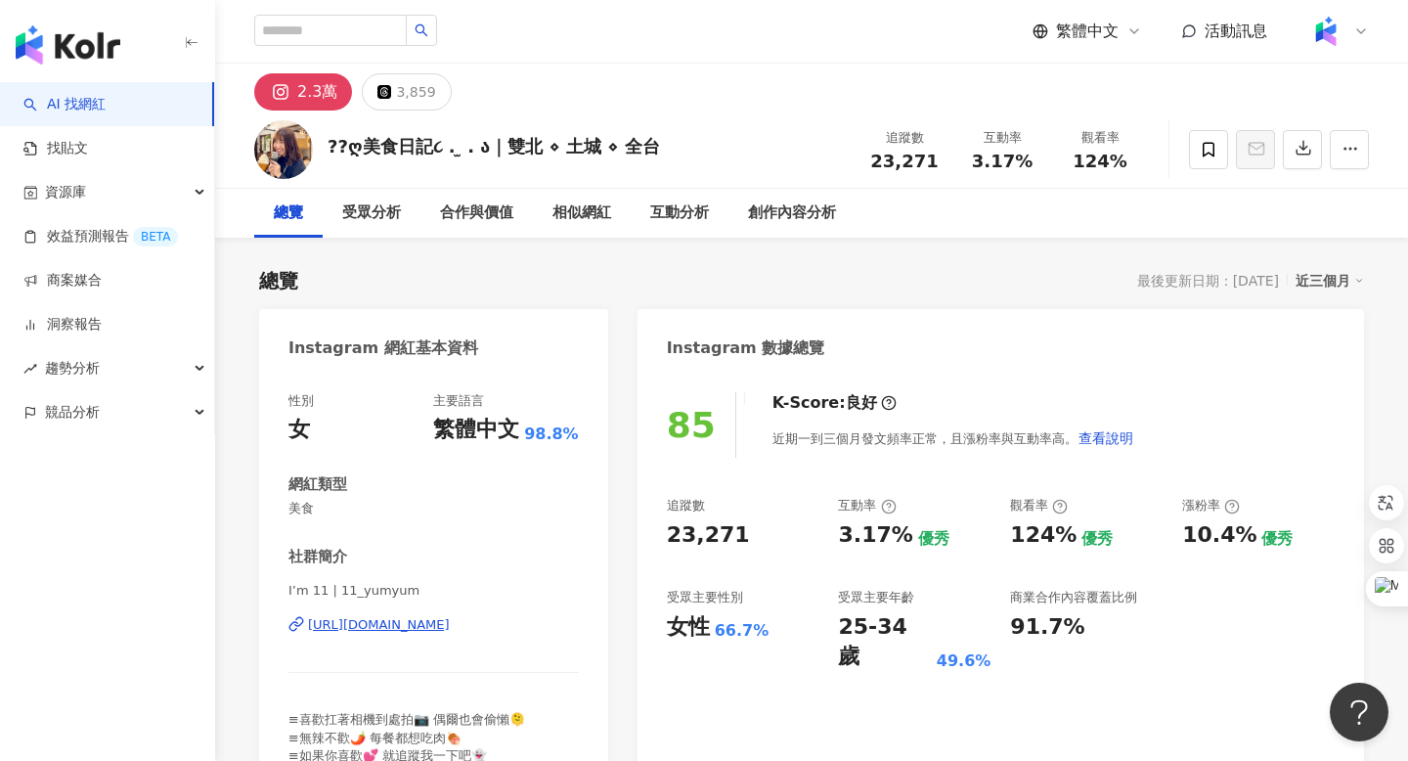
click at [400, 626] on div "[URL][DOMAIN_NAME]" at bounding box center [379, 625] width 142 height 18
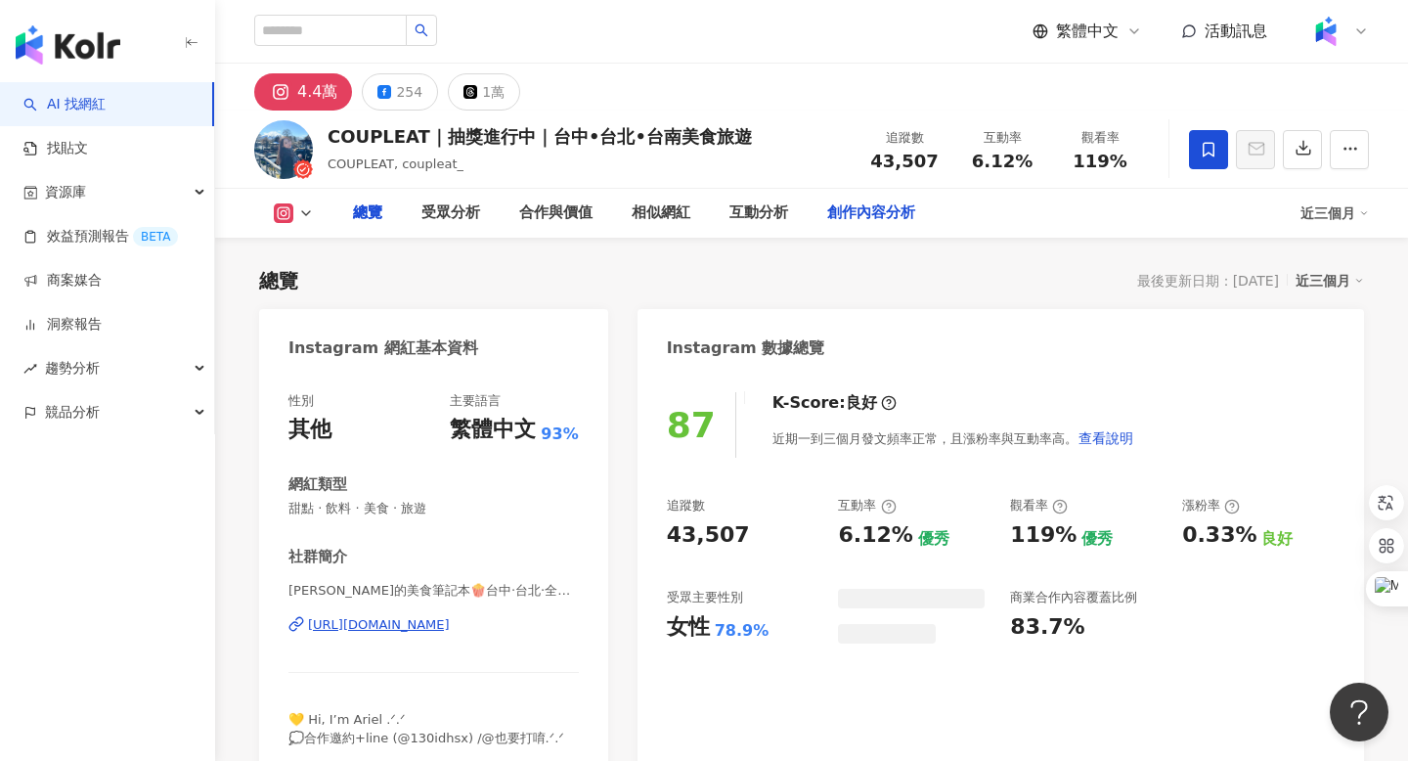
click at [860, 209] on div "創作內容分析" at bounding box center [871, 212] width 88 height 23
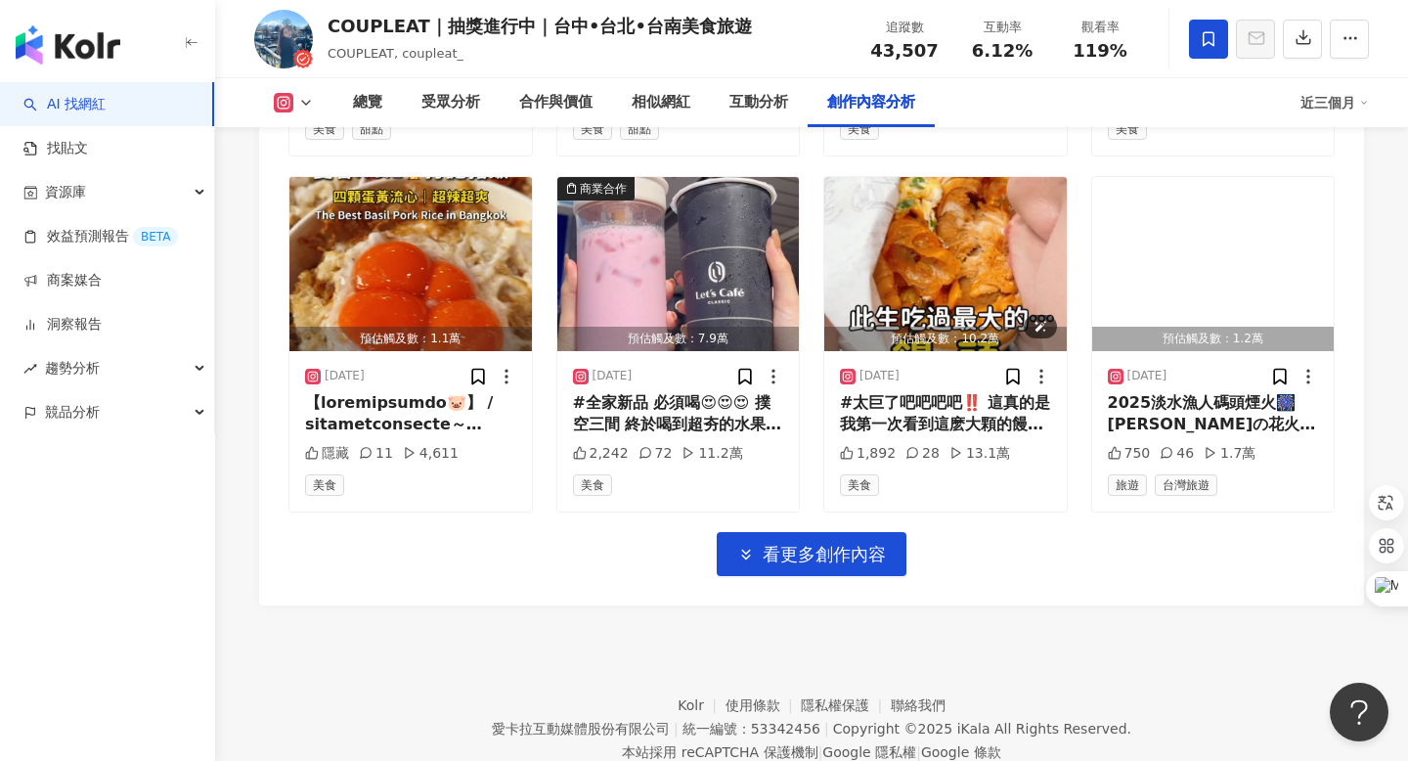
scroll to position [6846, 0]
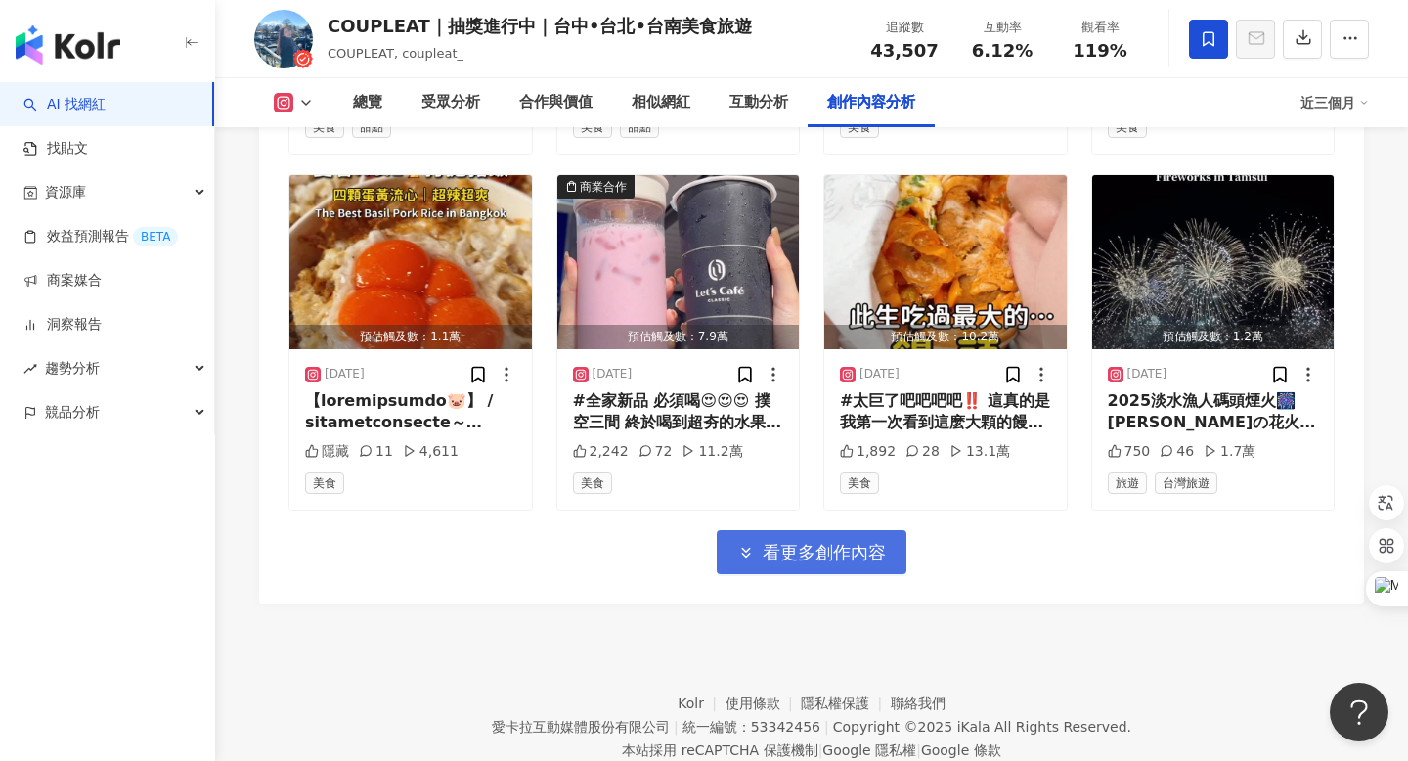
click at [773, 550] on span "看更多創作內容" at bounding box center [824, 553] width 123 height 22
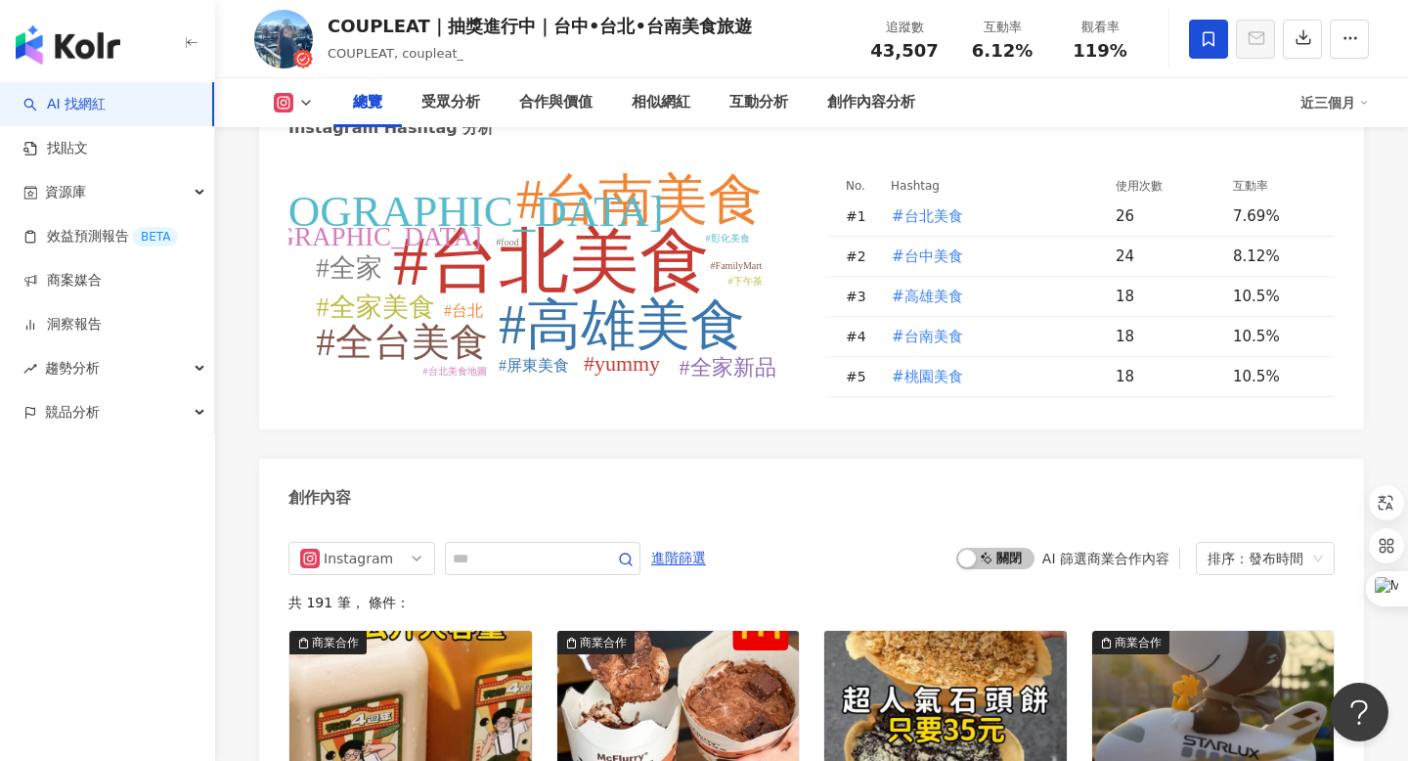
scroll to position [0, 0]
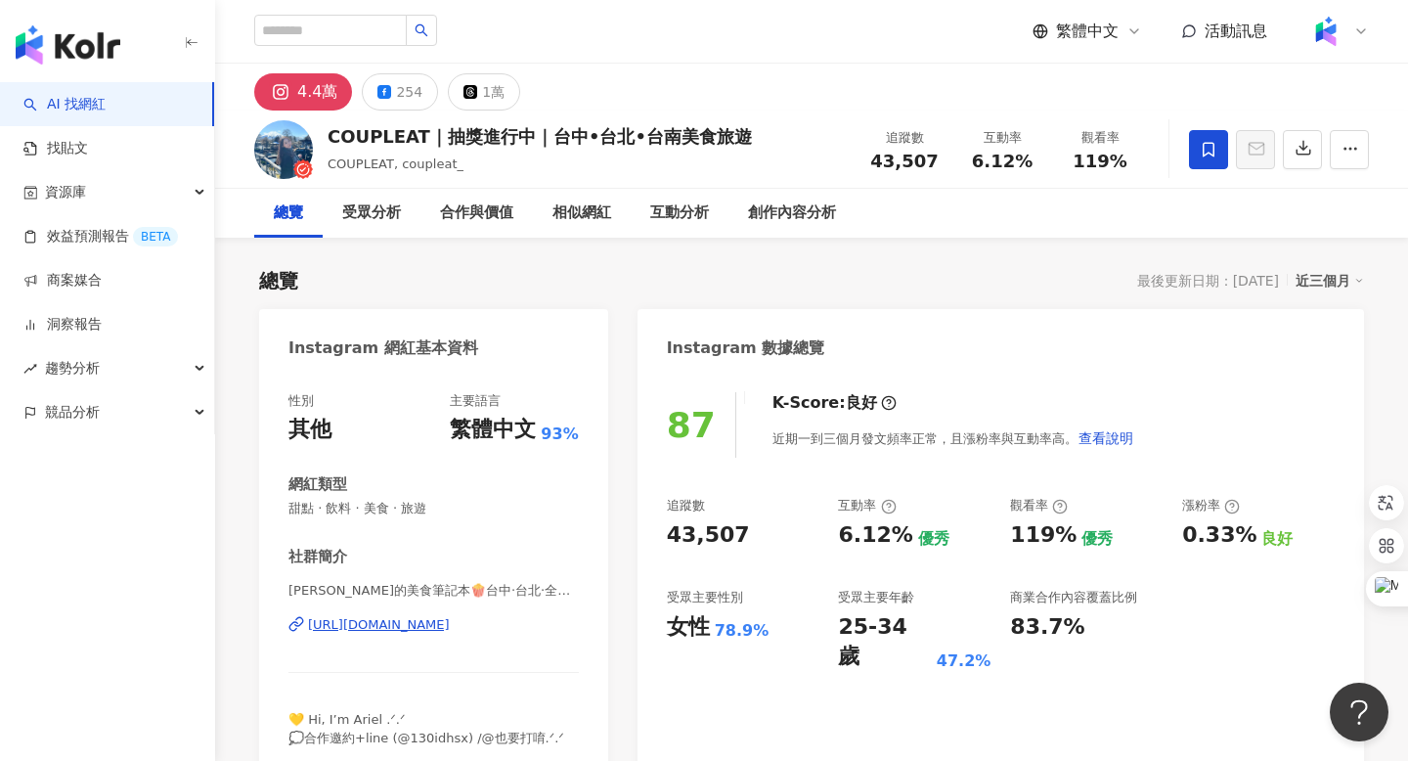
click at [450, 633] on div "https://www.instagram.com/coupleat_/" at bounding box center [379, 625] width 142 height 18
click at [759, 217] on div "創作內容分析" at bounding box center [792, 212] width 88 height 23
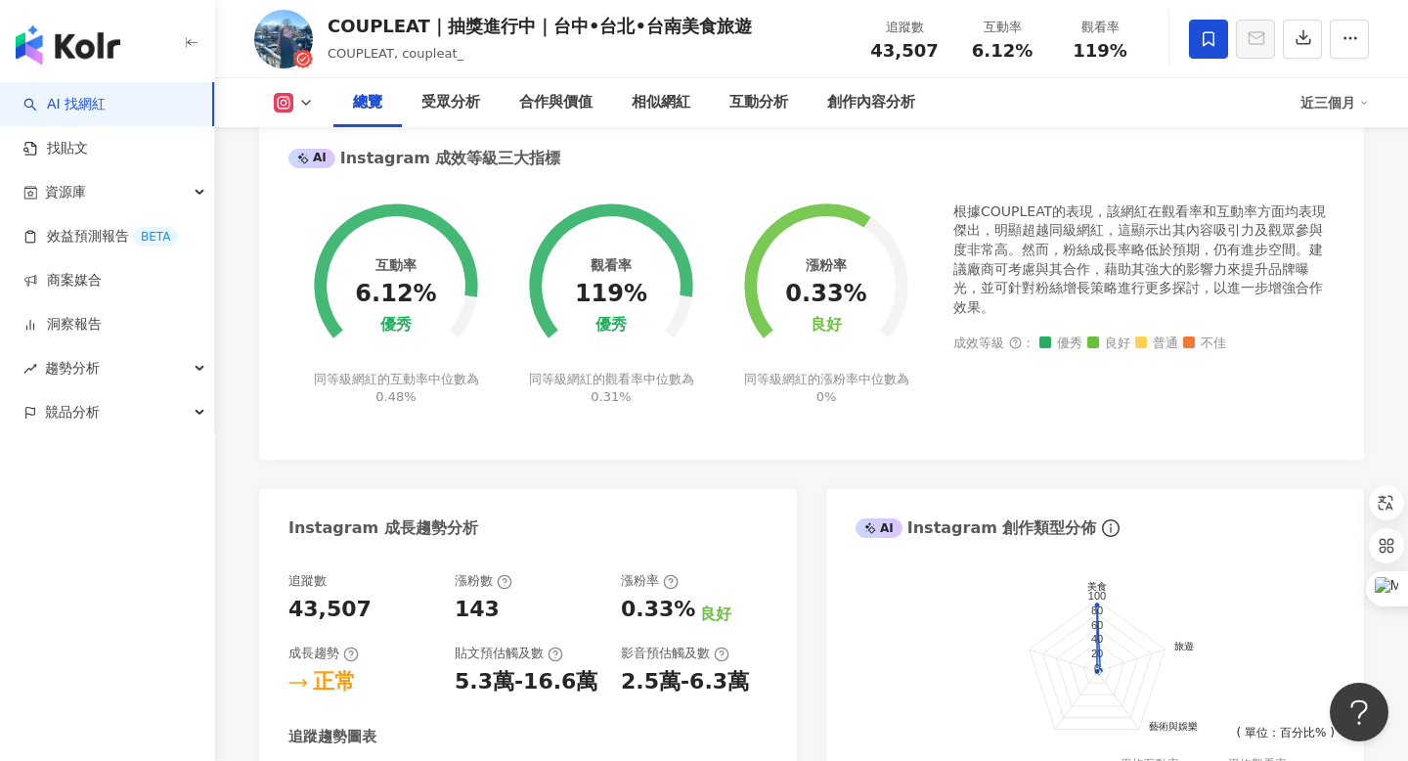
scroll to position [91, 0]
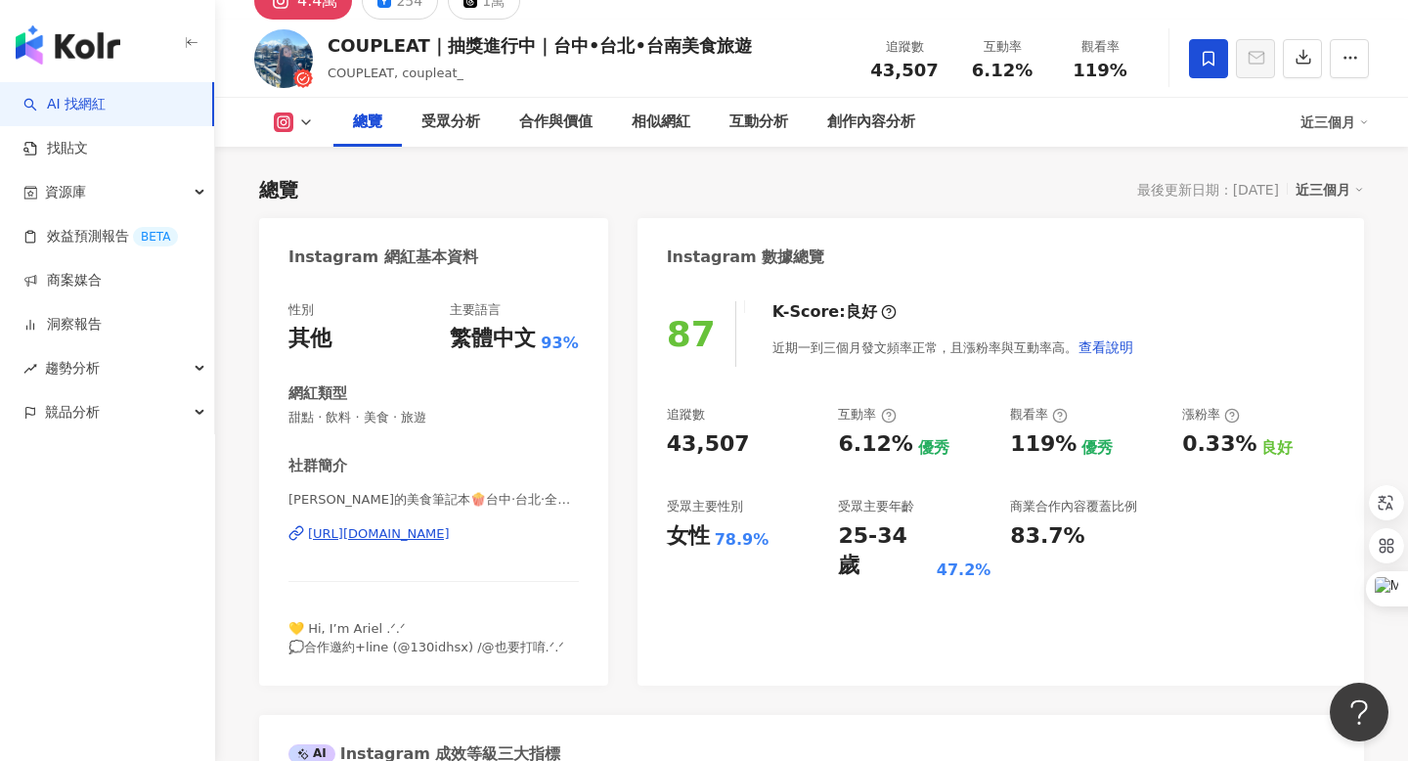
click at [394, 538] on div "https://www.instagram.com/coupleat_/" at bounding box center [379, 534] width 142 height 18
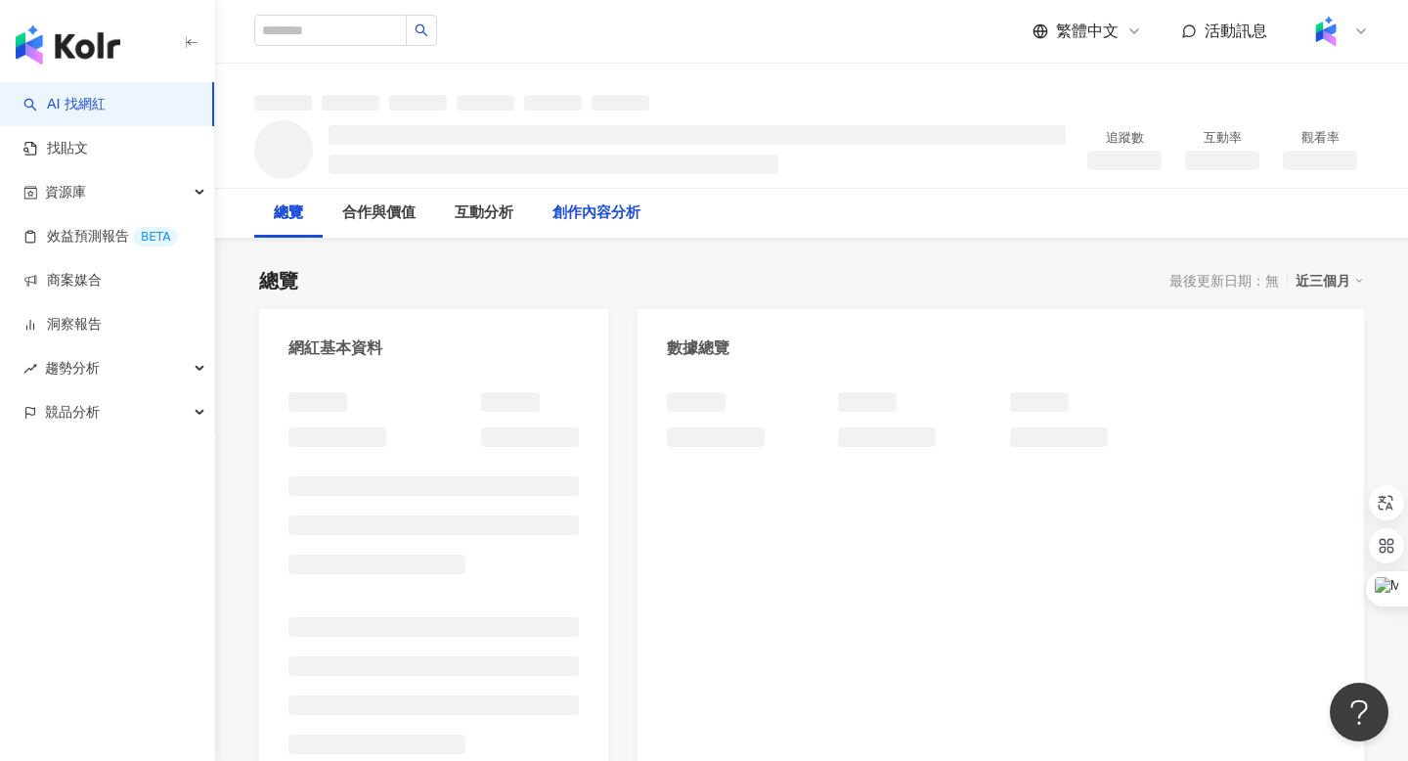
click at [641, 204] on div "創作內容分析" at bounding box center [597, 212] width 88 height 23
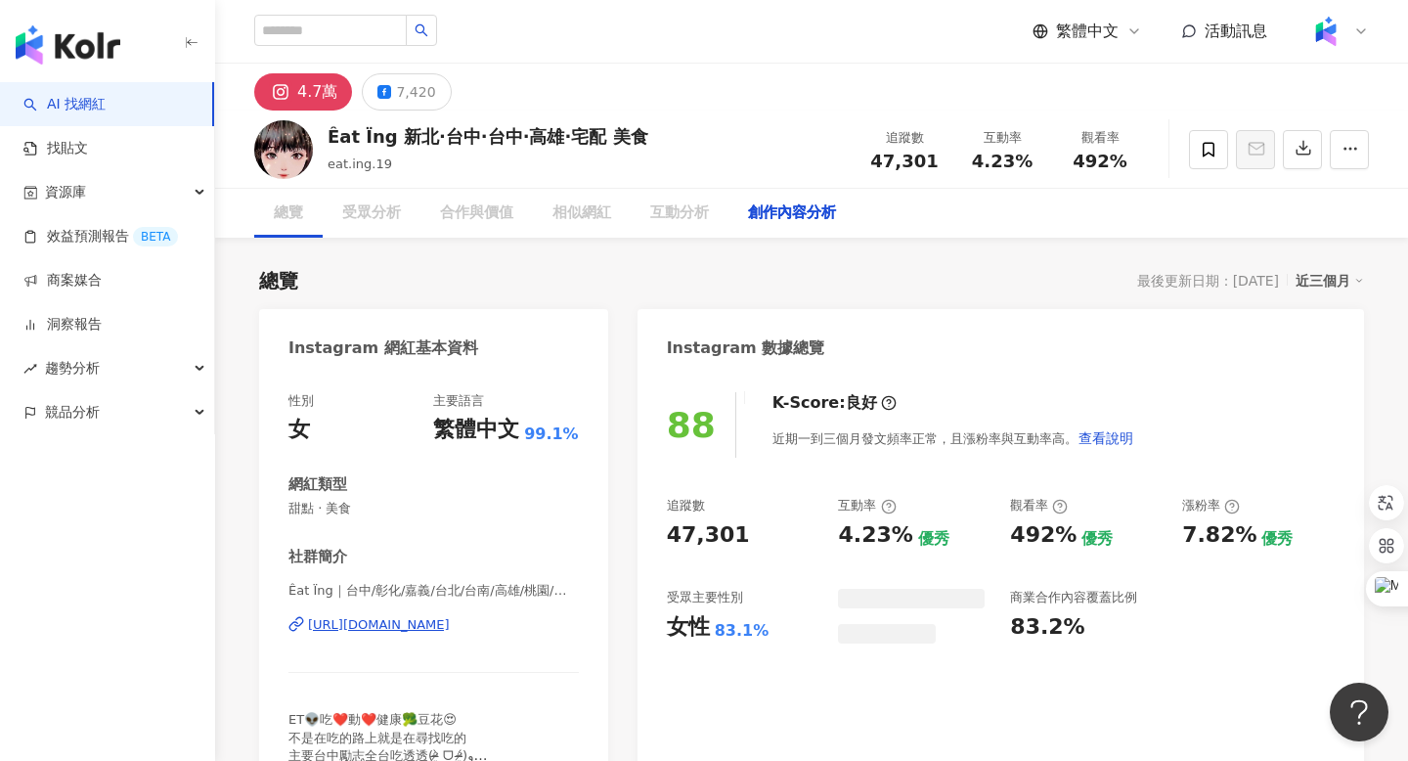
click at [814, 203] on div "創作內容分析" at bounding box center [792, 212] width 88 height 23
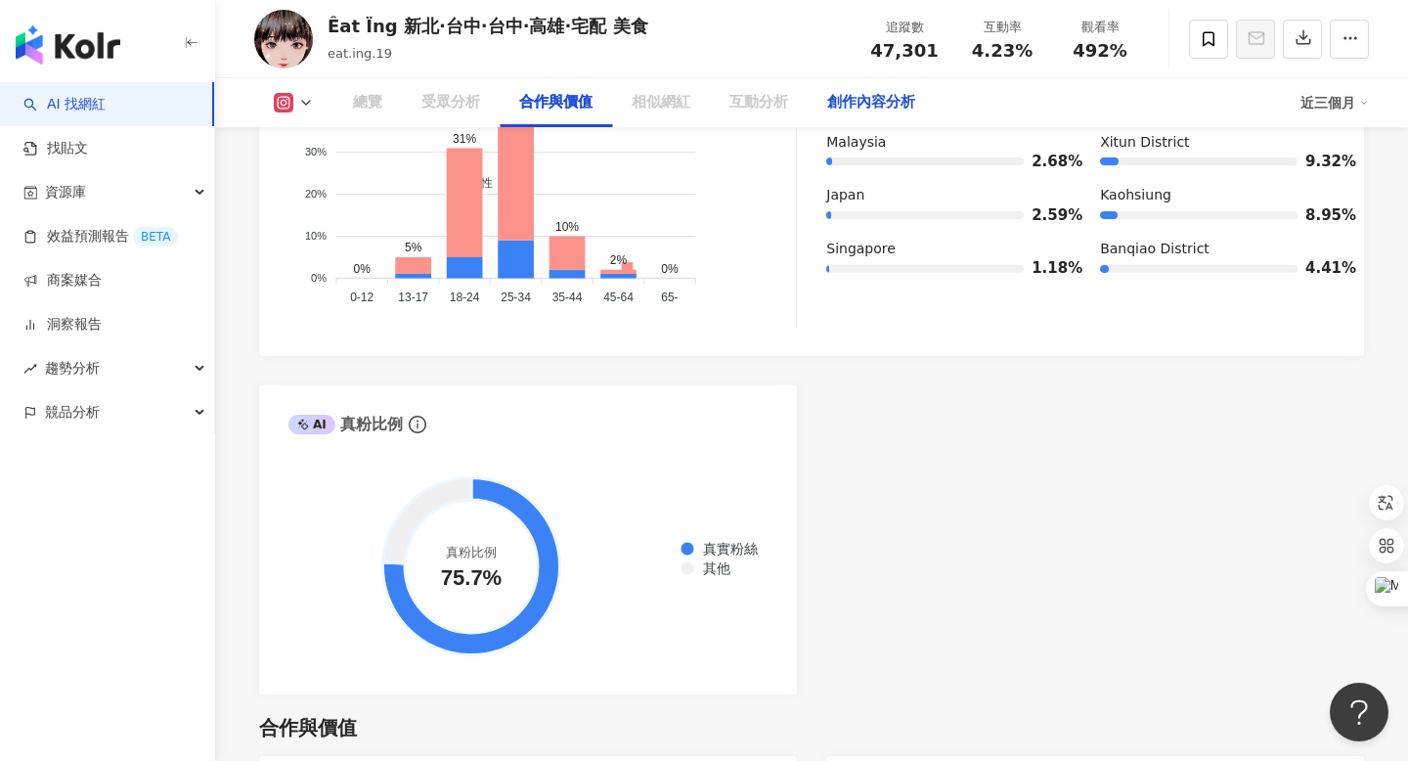
scroll to position [4048, 0]
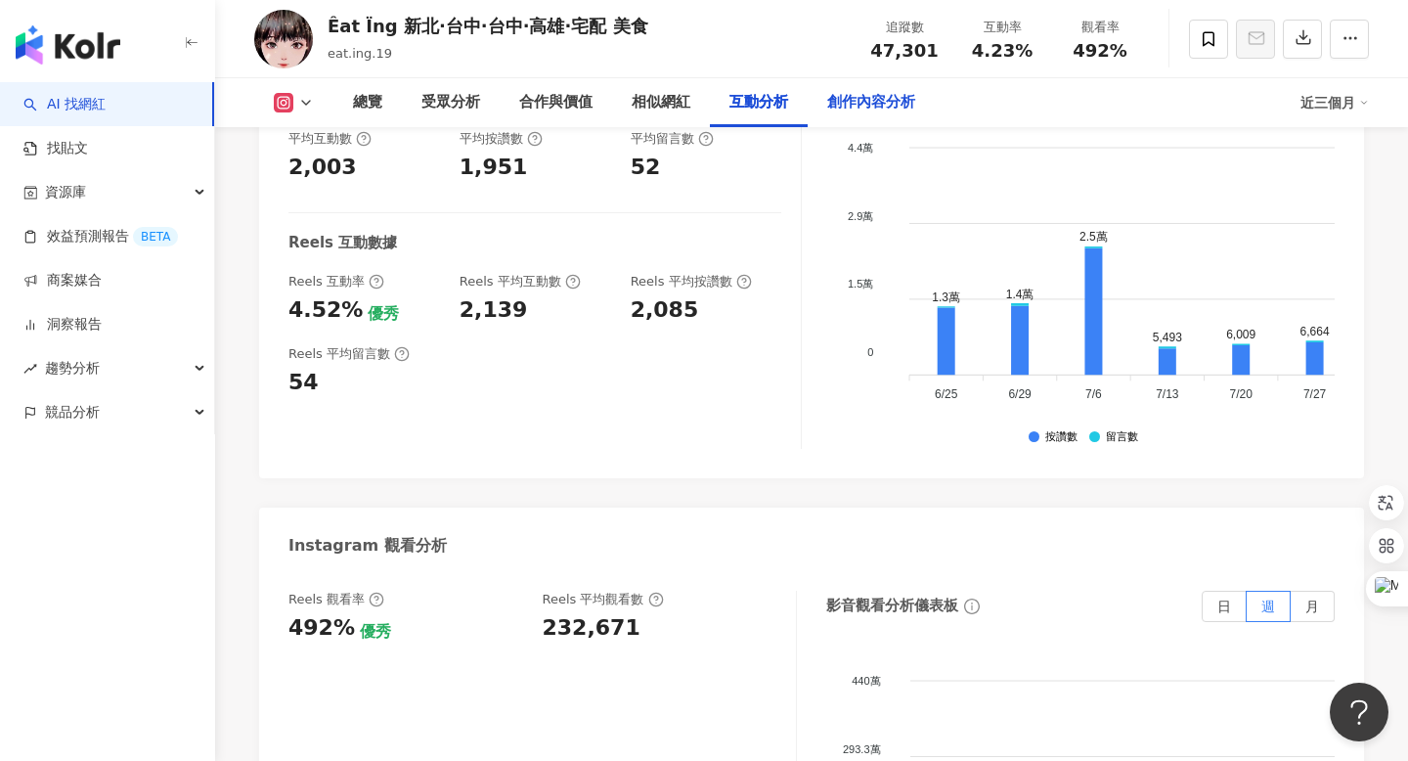
click at [840, 104] on div "創作內容分析" at bounding box center [871, 102] width 88 height 23
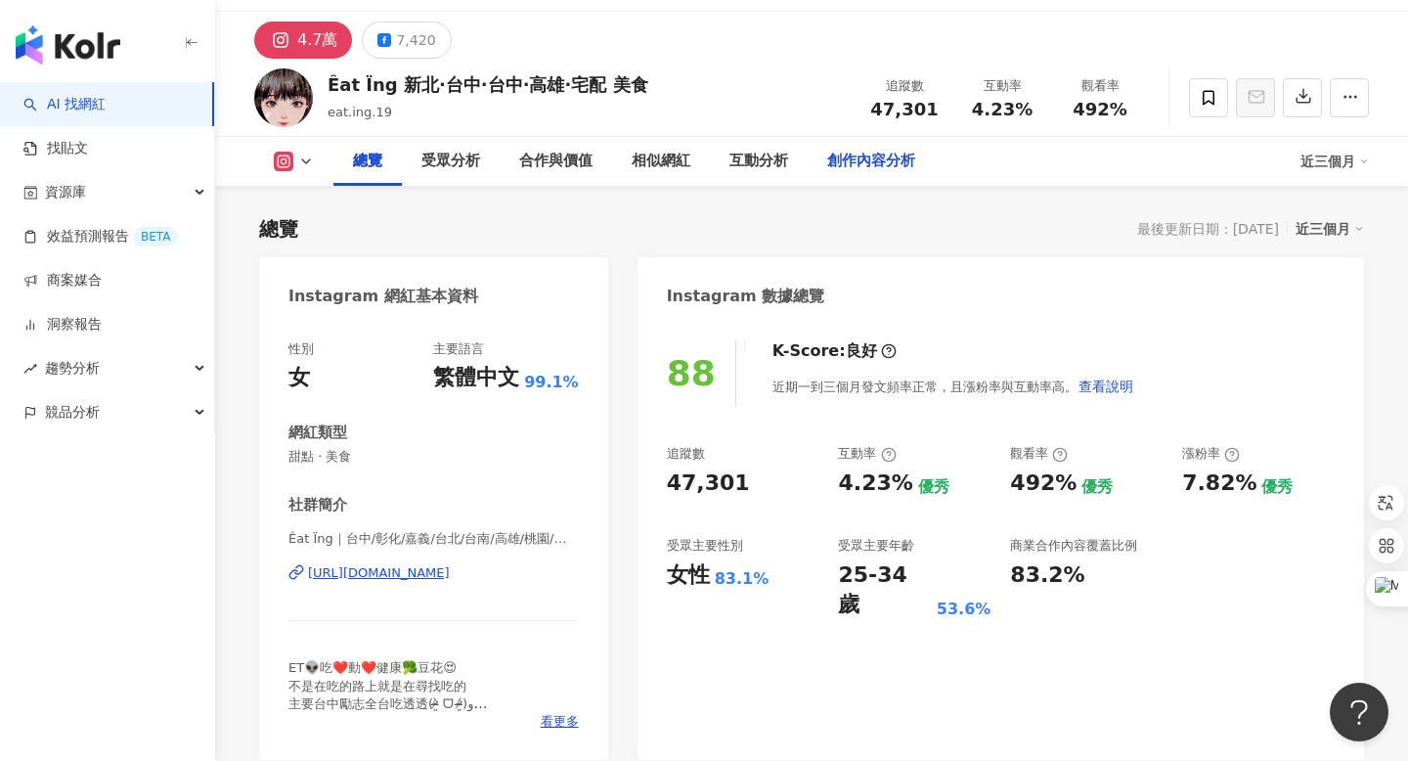
scroll to position [0, 0]
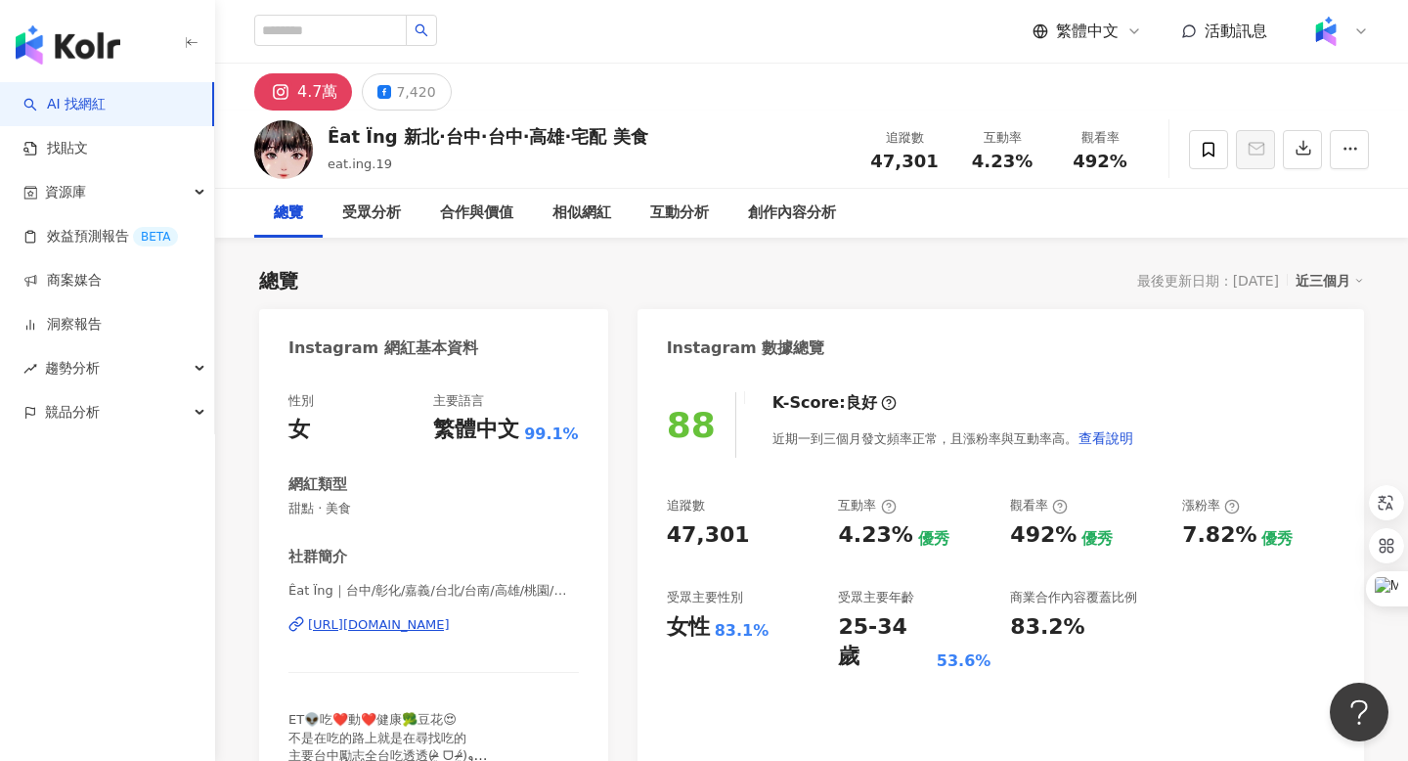
click at [388, 621] on div "https://www.instagram.com/eat.ing.19/" at bounding box center [379, 625] width 142 height 18
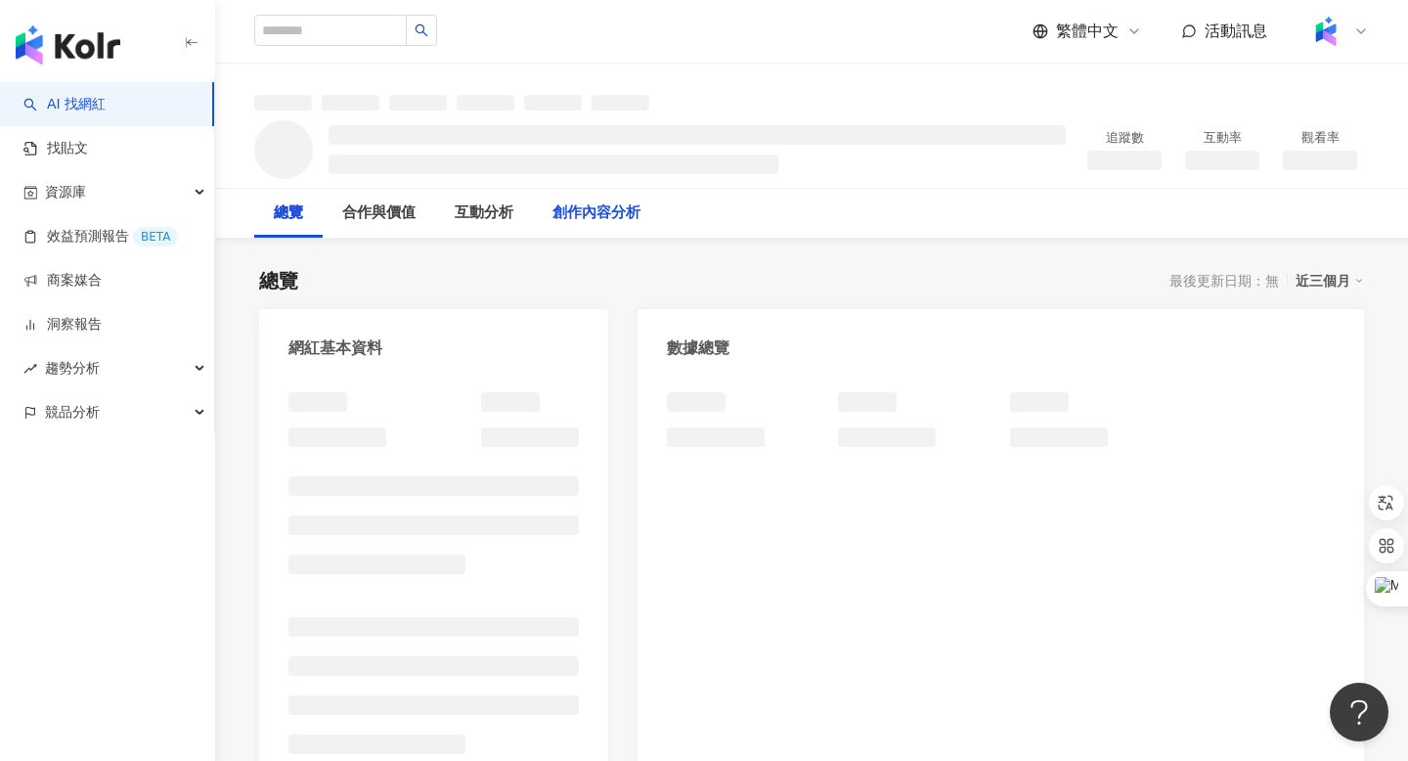
click at [624, 208] on div "創作內容分析" at bounding box center [597, 212] width 88 height 23
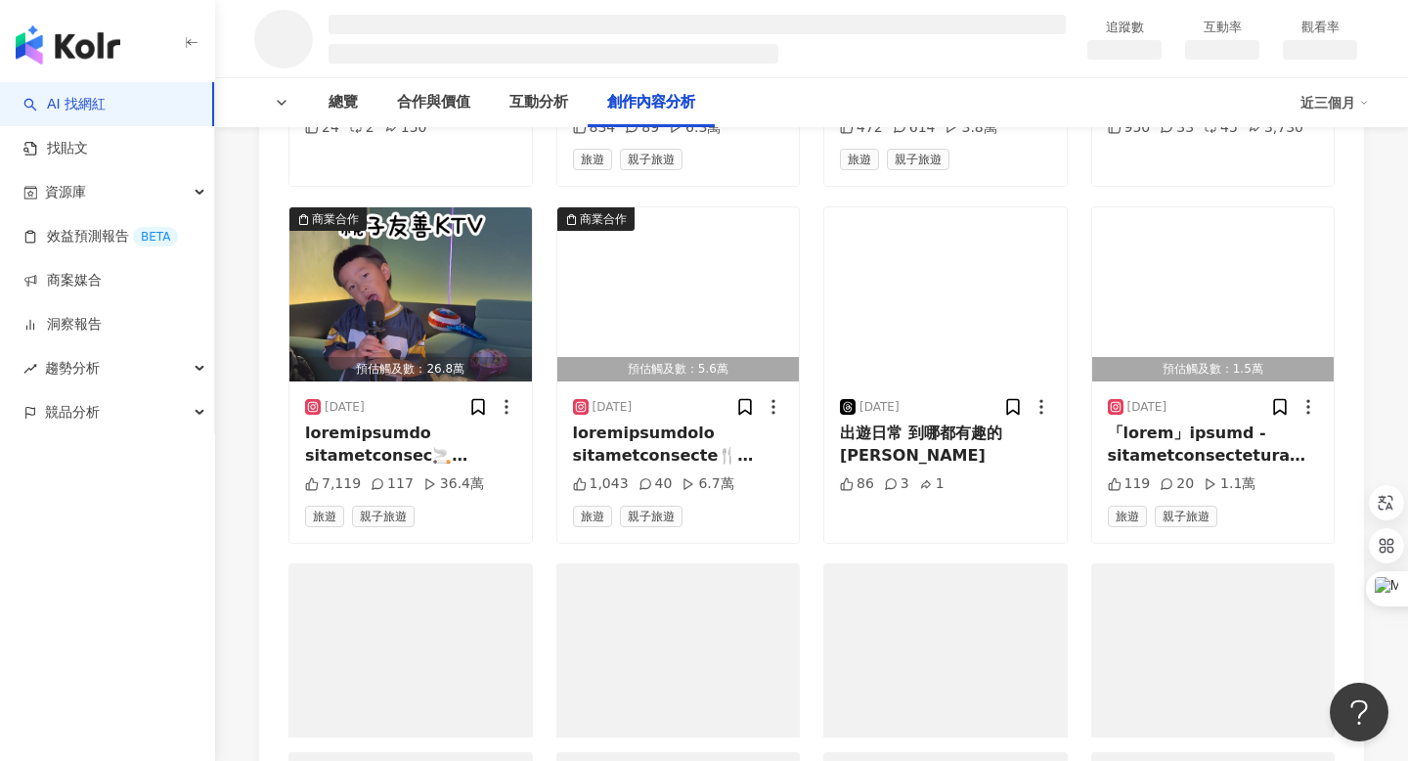
scroll to position [3101, 0]
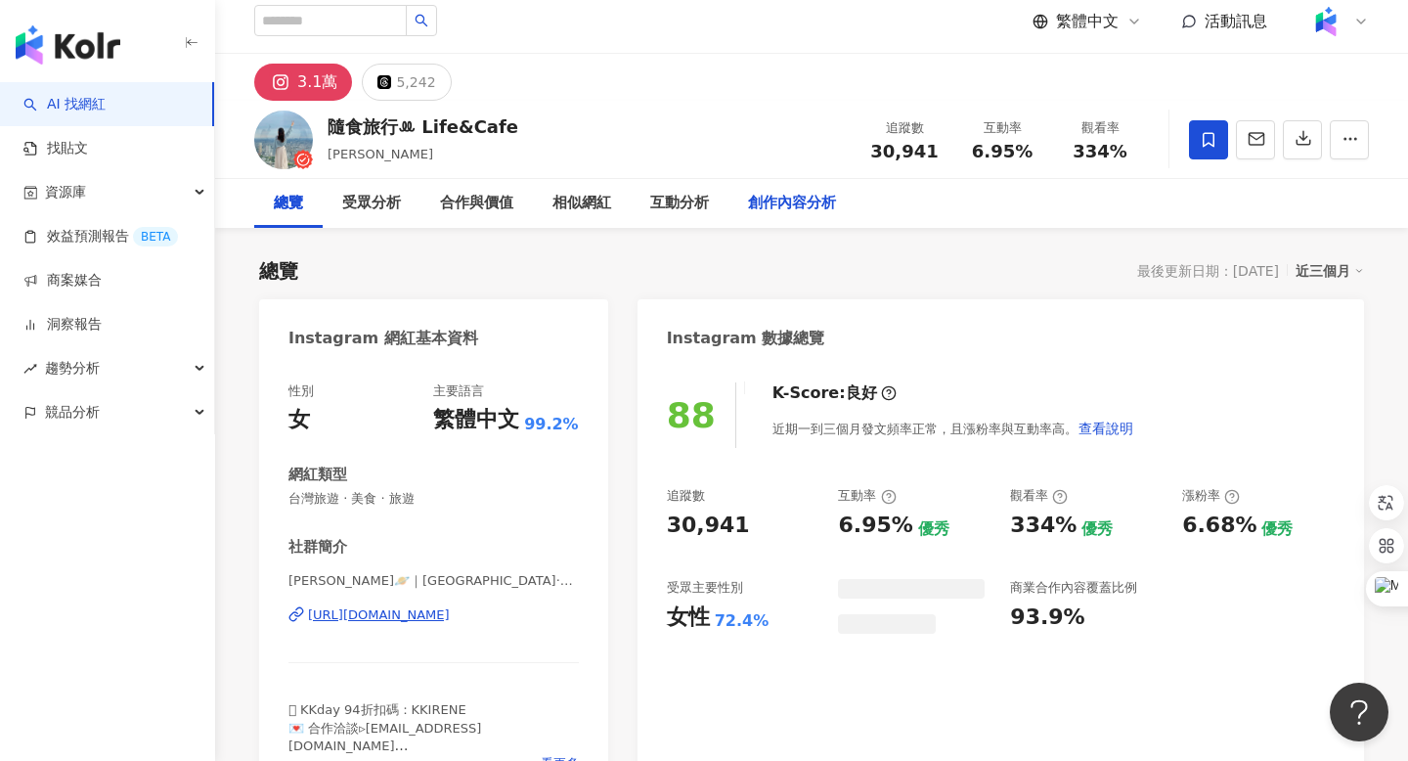
click at [762, 202] on div "創作內容分析" at bounding box center [792, 203] width 88 height 23
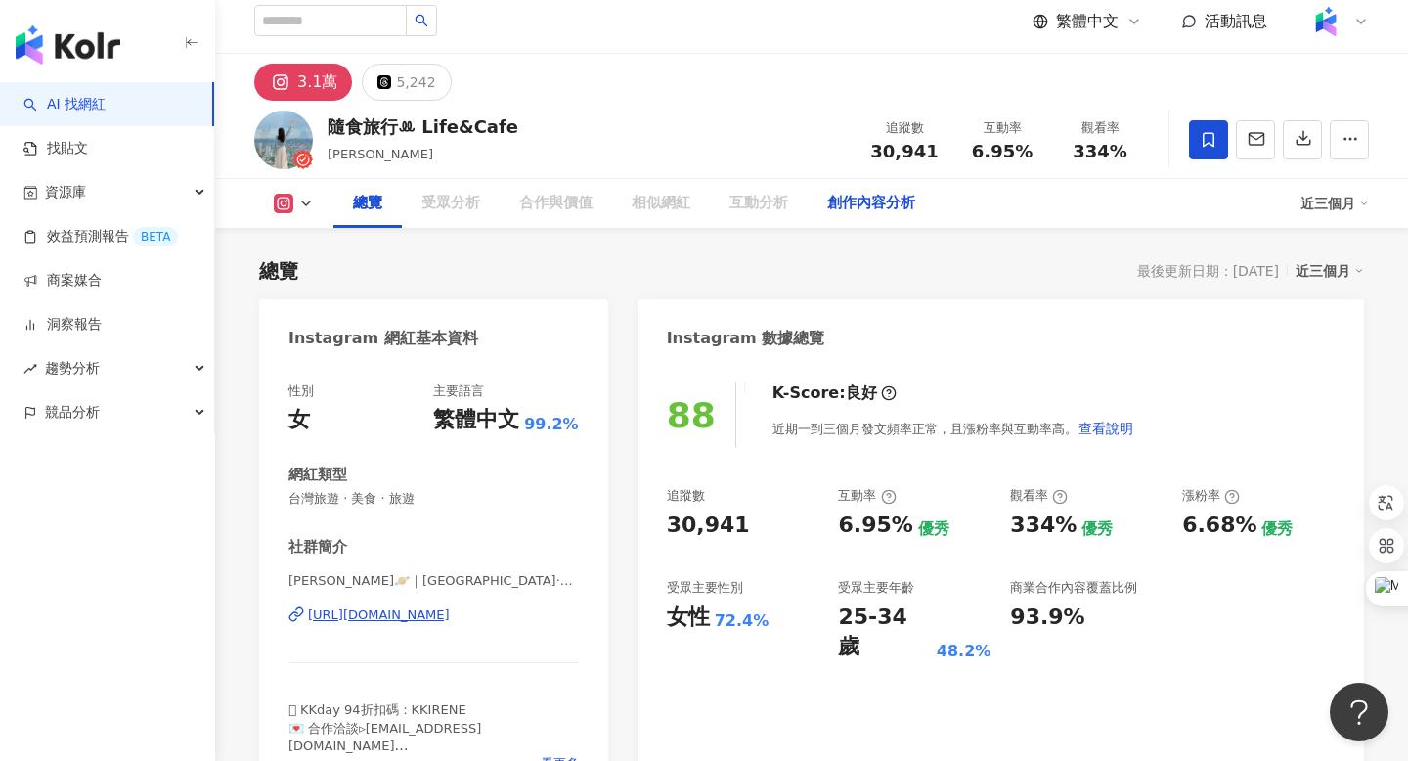
scroll to position [1109, 0]
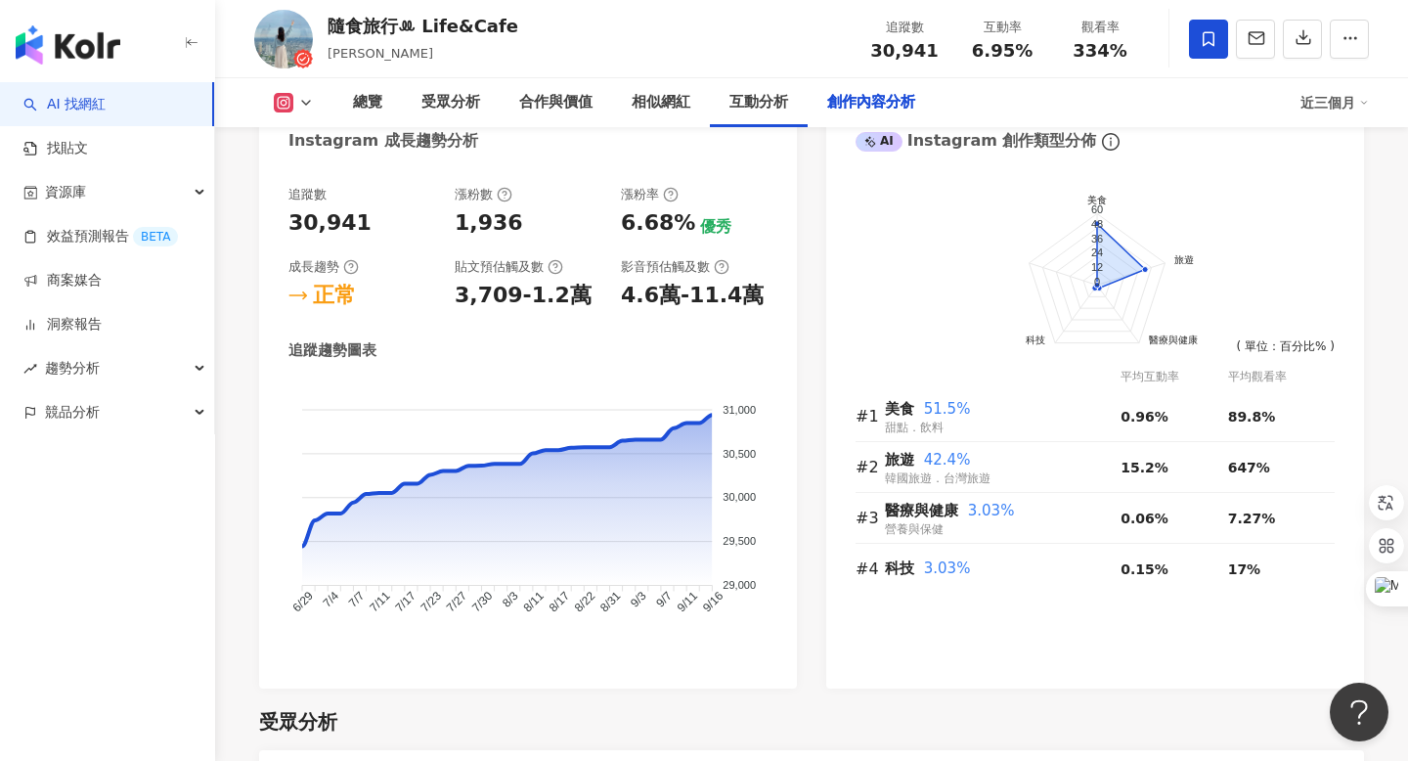
click at [861, 98] on div "創作內容分析" at bounding box center [871, 102] width 88 height 23
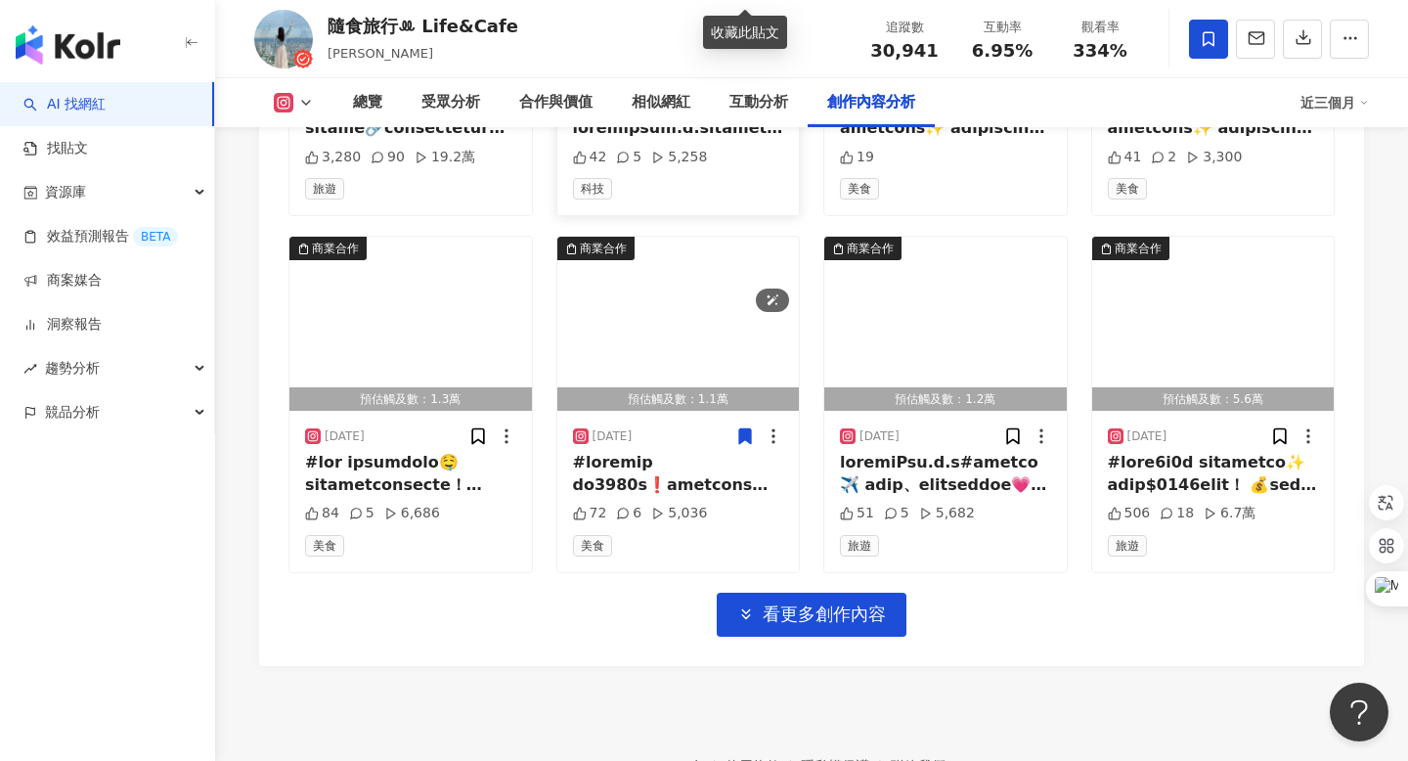
scroll to position [6849, 0]
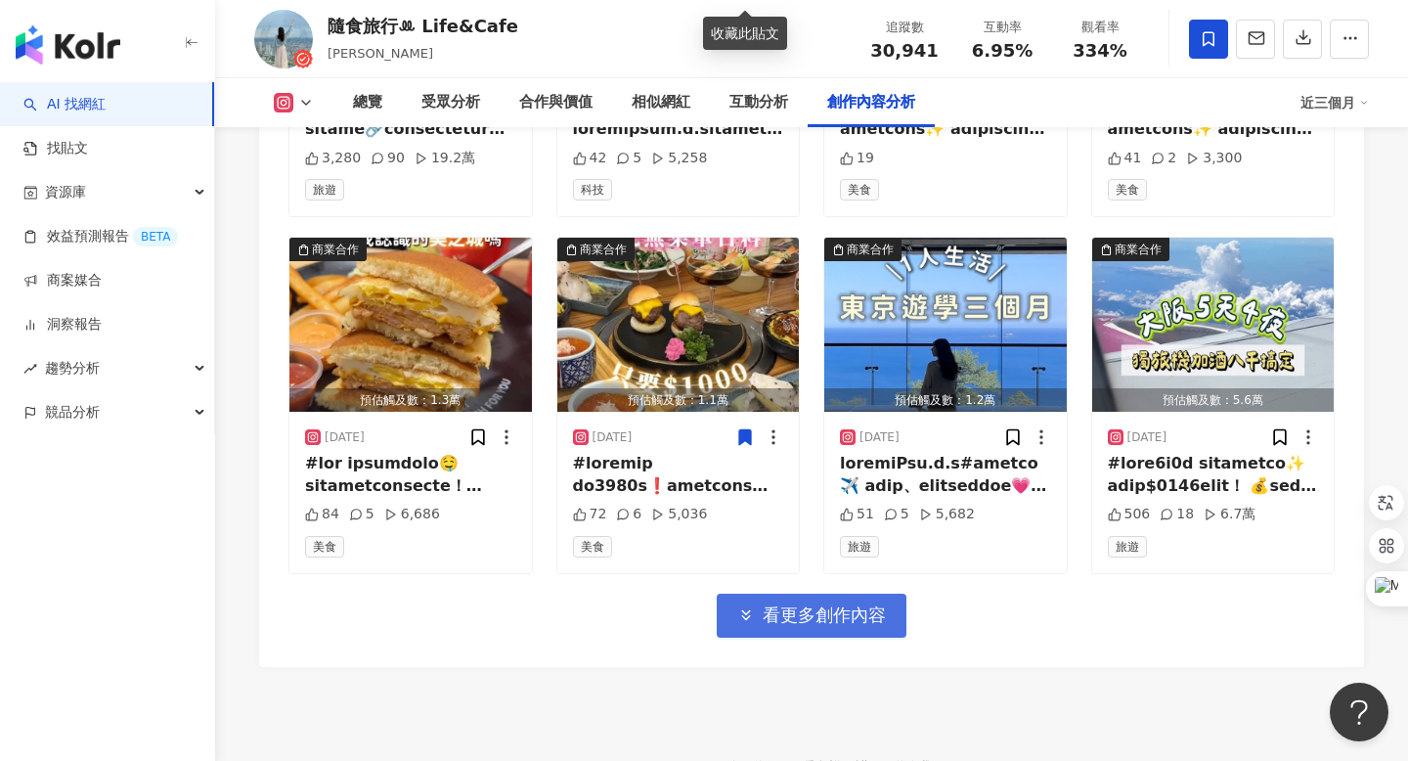
click at [767, 594] on button "看更多創作內容" at bounding box center [812, 616] width 190 height 44
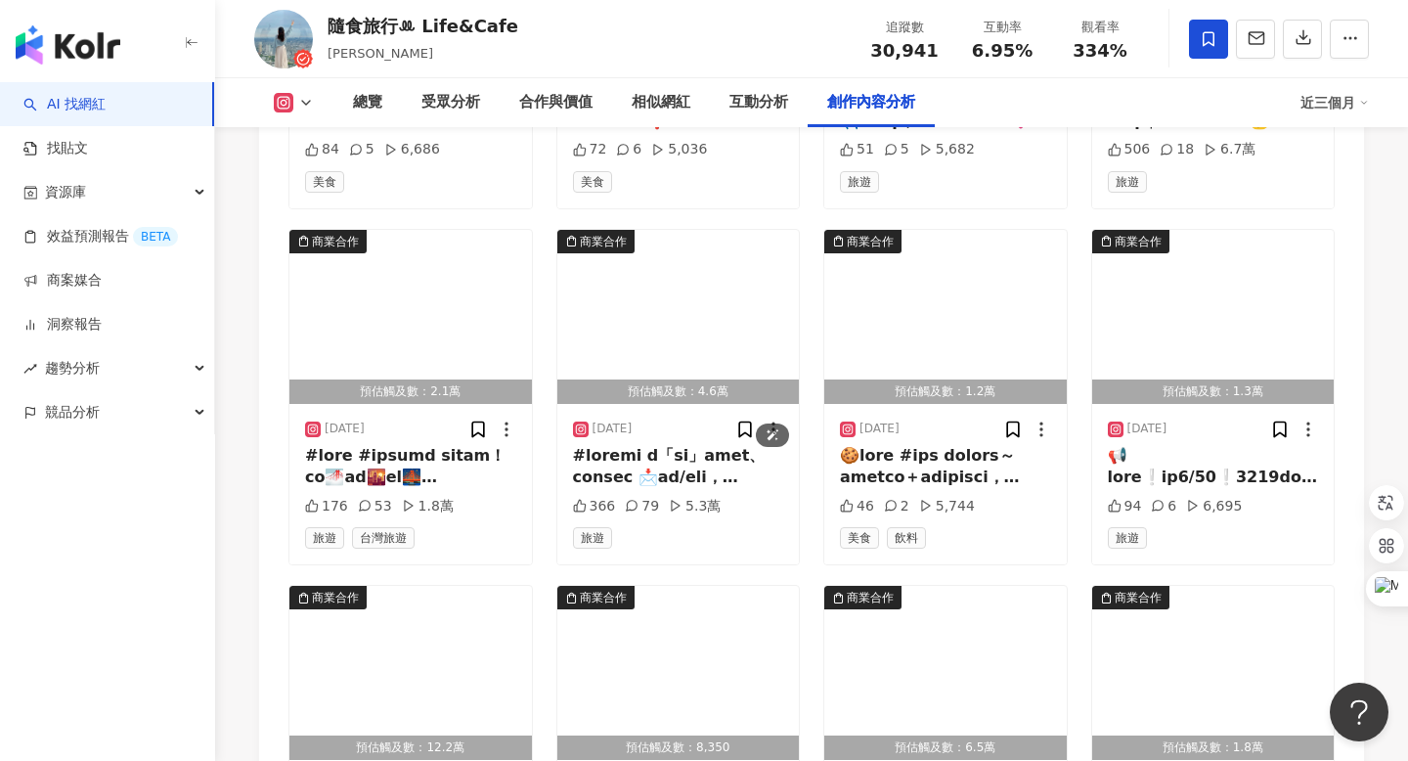
scroll to position [7718, 0]
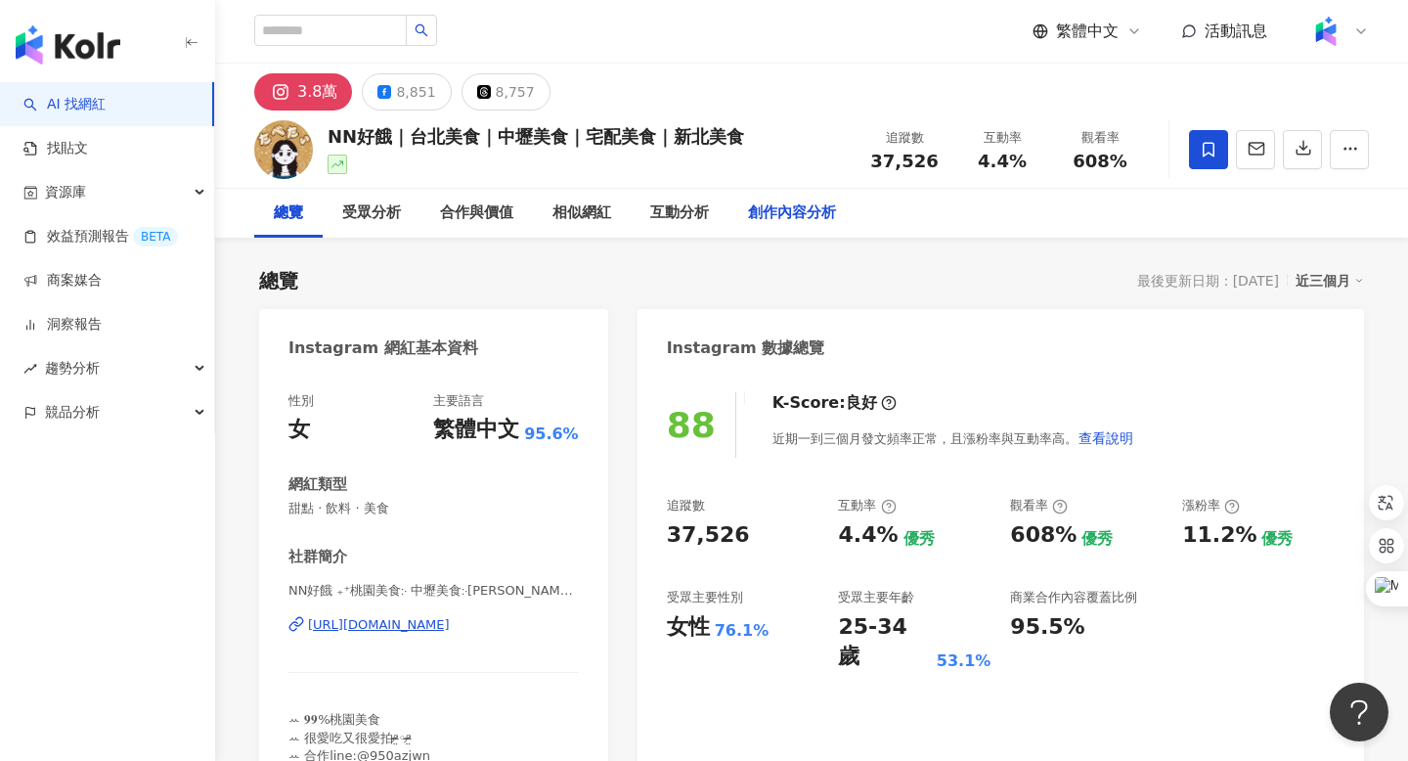
click at [778, 212] on div "創作內容分析" at bounding box center [792, 212] width 88 height 23
click at [790, 219] on div "創作內容分析" at bounding box center [792, 212] width 88 height 23
click at [1260, 161] on button "button" at bounding box center [1255, 149] width 39 height 39
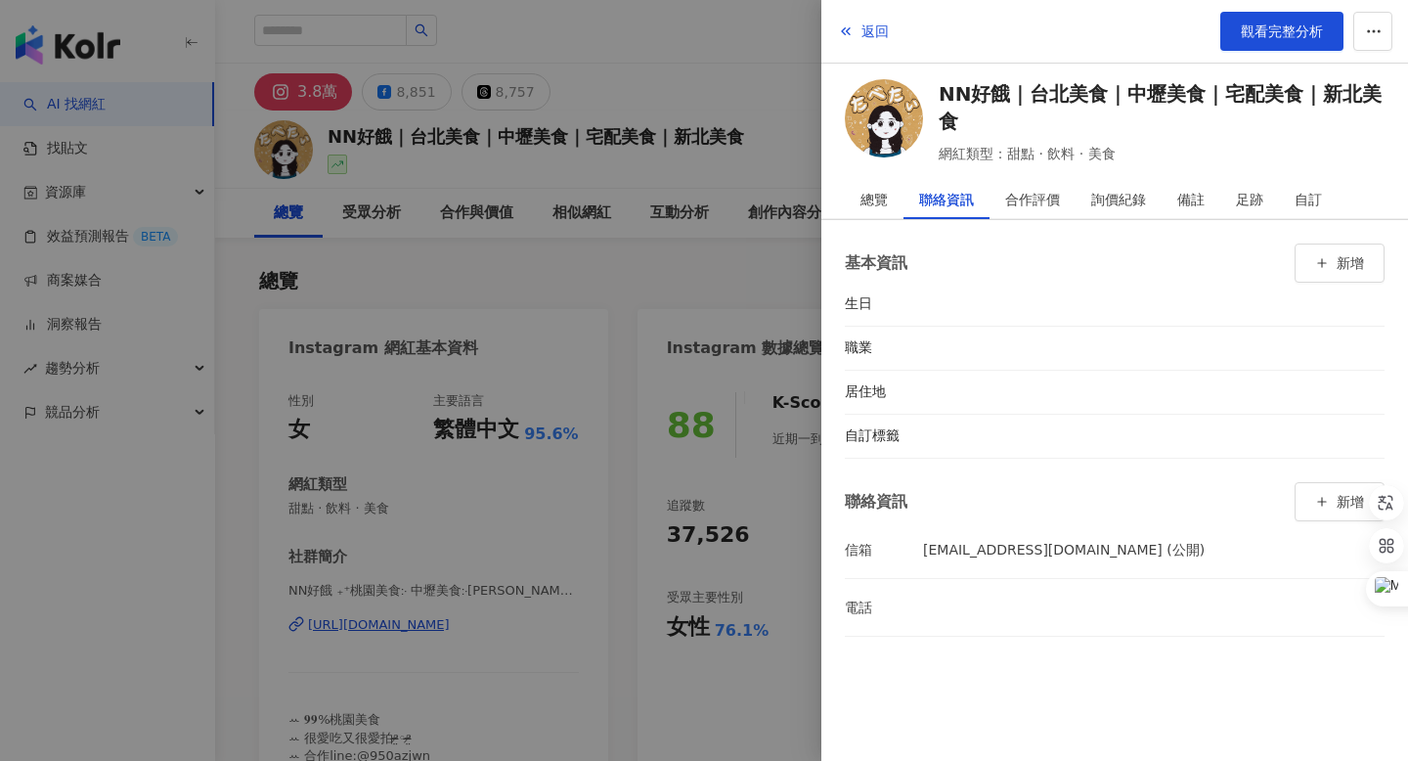
click at [428, 630] on div at bounding box center [704, 380] width 1408 height 761
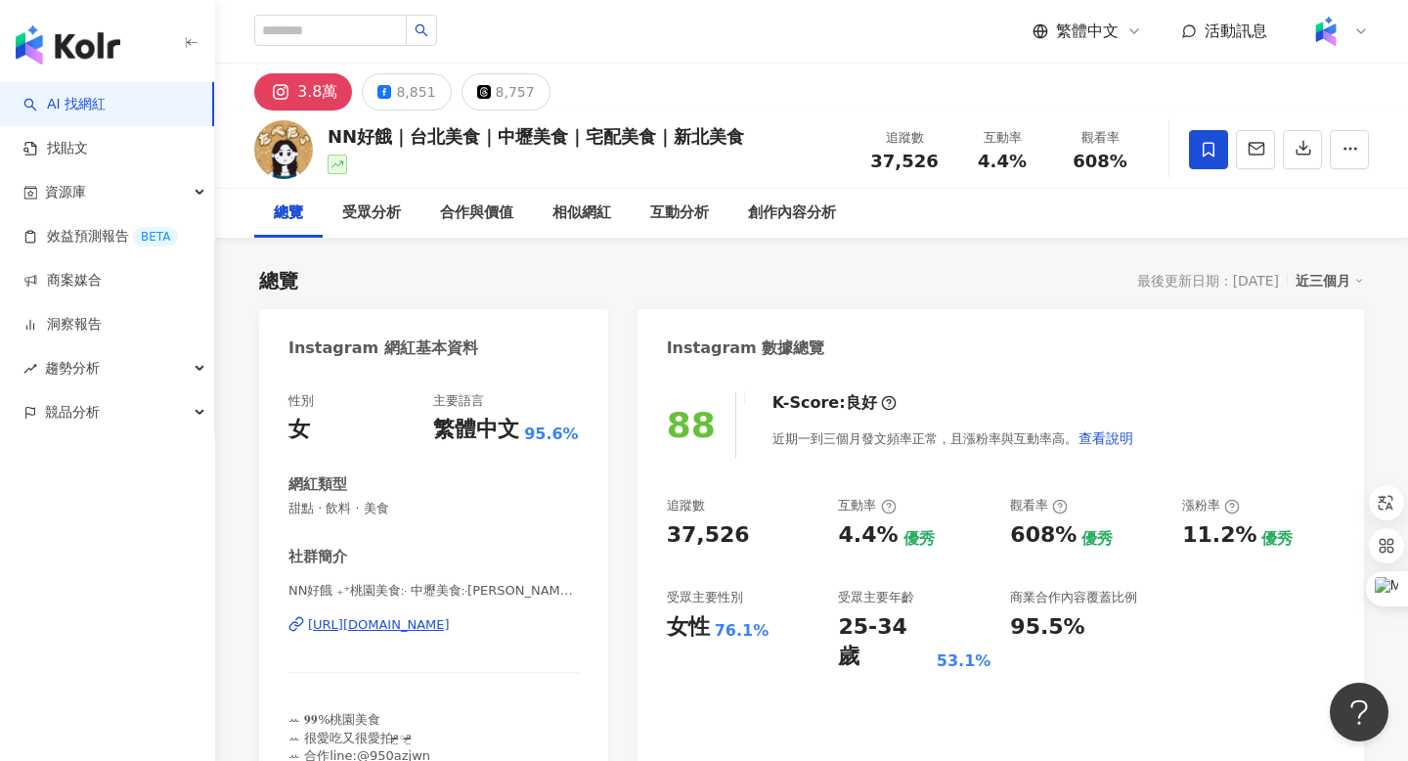
click at [423, 625] on div "https://www.instagram.com/tabetai.0620/" at bounding box center [379, 625] width 142 height 18
drag, startPoint x: 389, startPoint y: 138, endPoint x: 318, endPoint y: 138, distance: 71.4
click at [318, 138] on div "NN好餓｜台北美食｜中壢美食｜宅配美食｜新北美食 追蹤數 37,526 互動率 4.4% 觀看率 608%" at bounding box center [811, 149] width 1193 height 77
copy div "NN好餓"
click at [448, 640] on div "NN好餓 ₊⁺桃園美食჻ 中壢美食჻楊梅美食 | tabetai.0620 https://www.instagram.com/tabetai.0620/" at bounding box center [434, 639] width 290 height 114
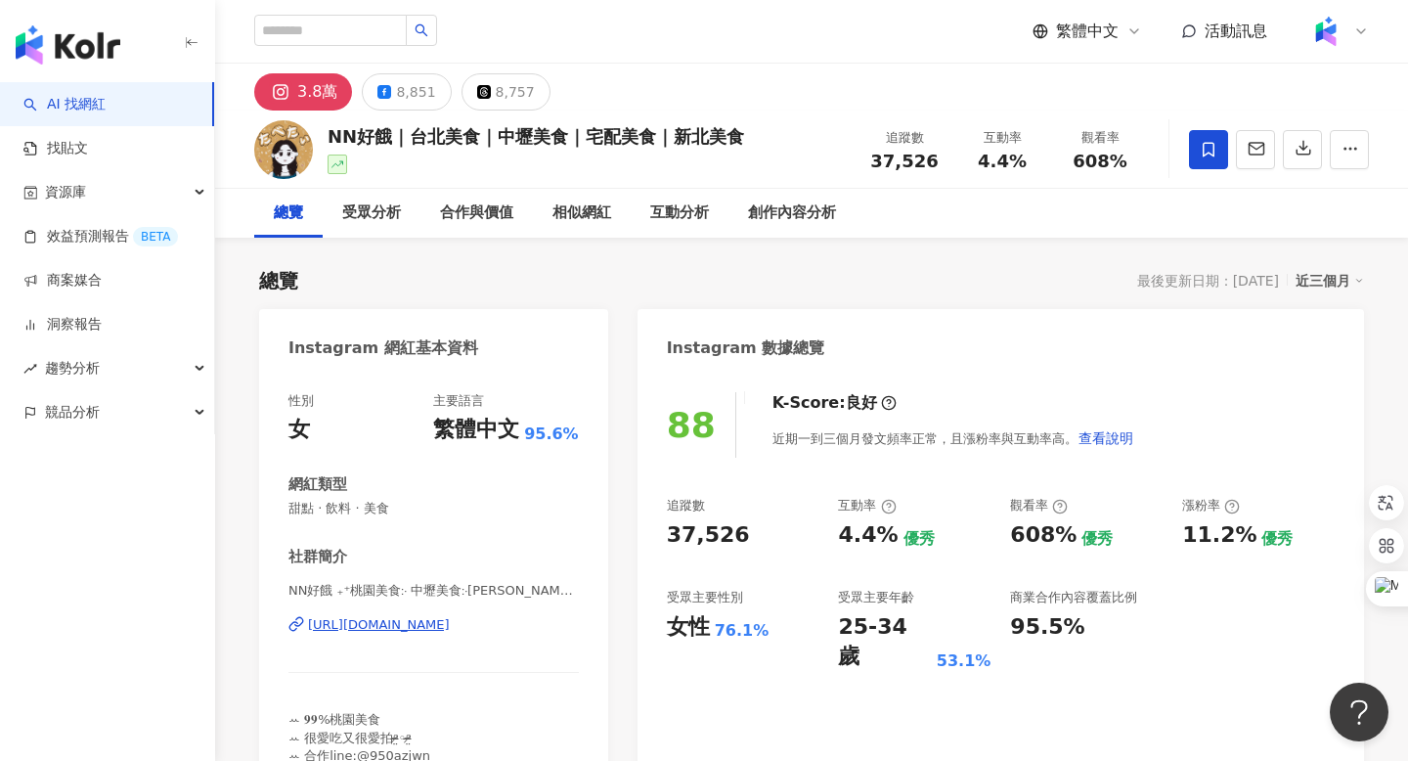
click at [444, 623] on div "https://www.instagram.com/tabetai.0620/" at bounding box center [379, 625] width 142 height 18
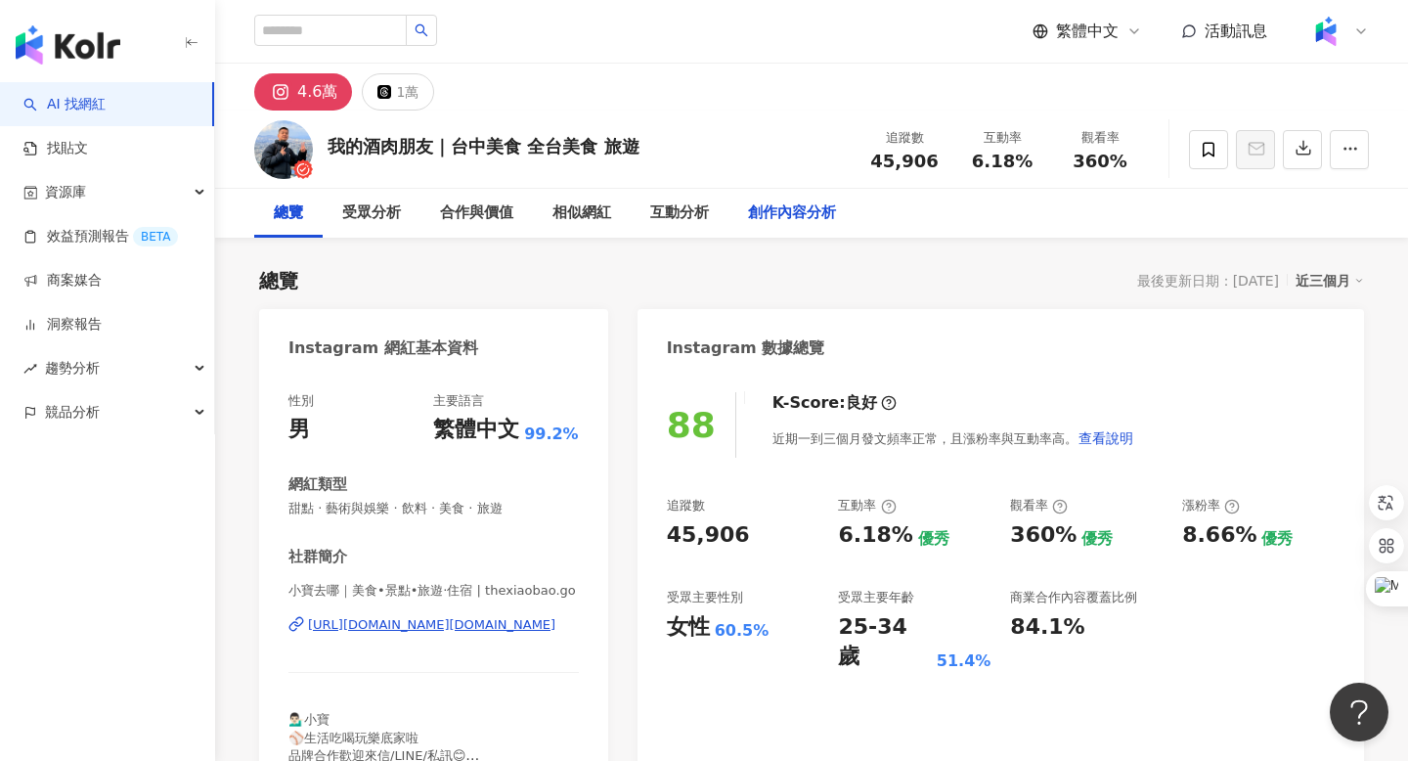
click at [779, 218] on div "創作內容分析" at bounding box center [792, 212] width 88 height 23
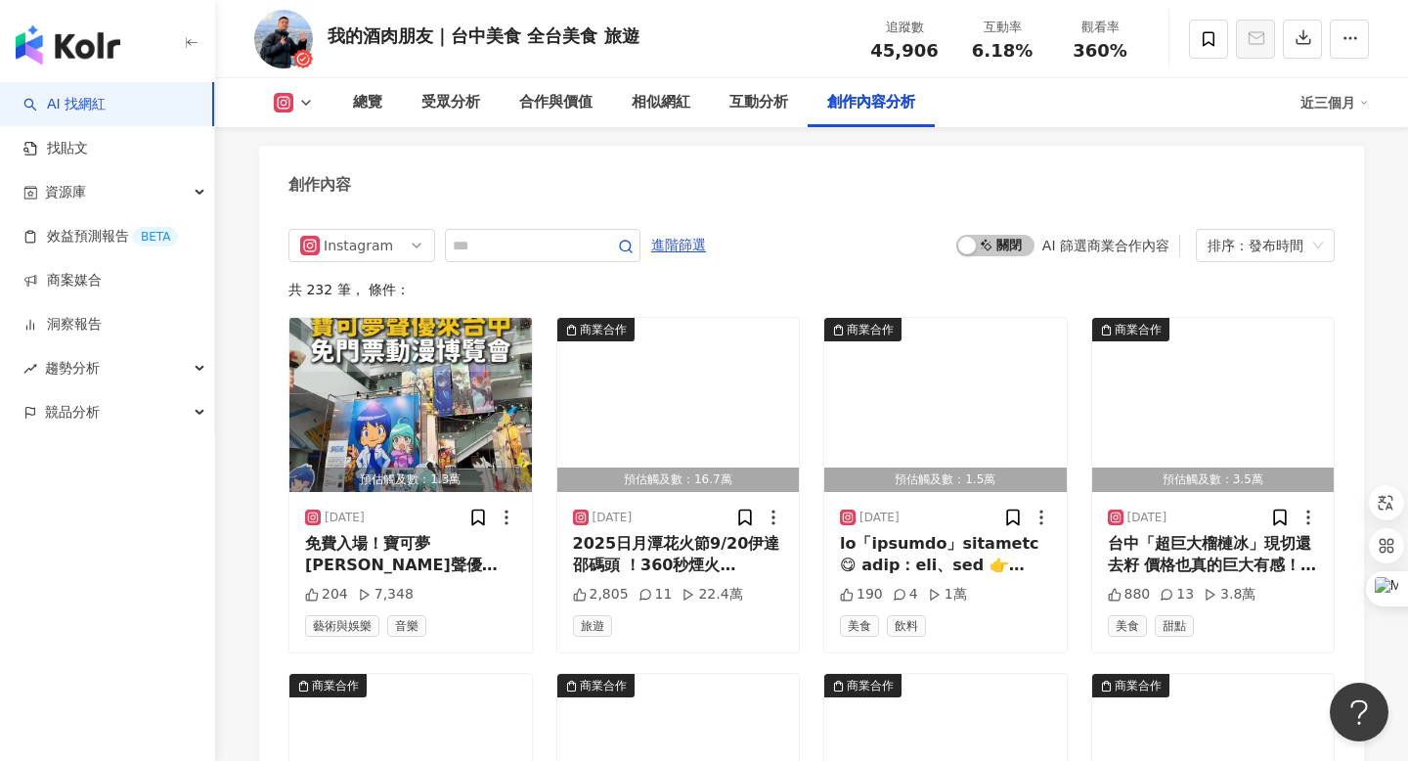
scroll to position [5987, 0]
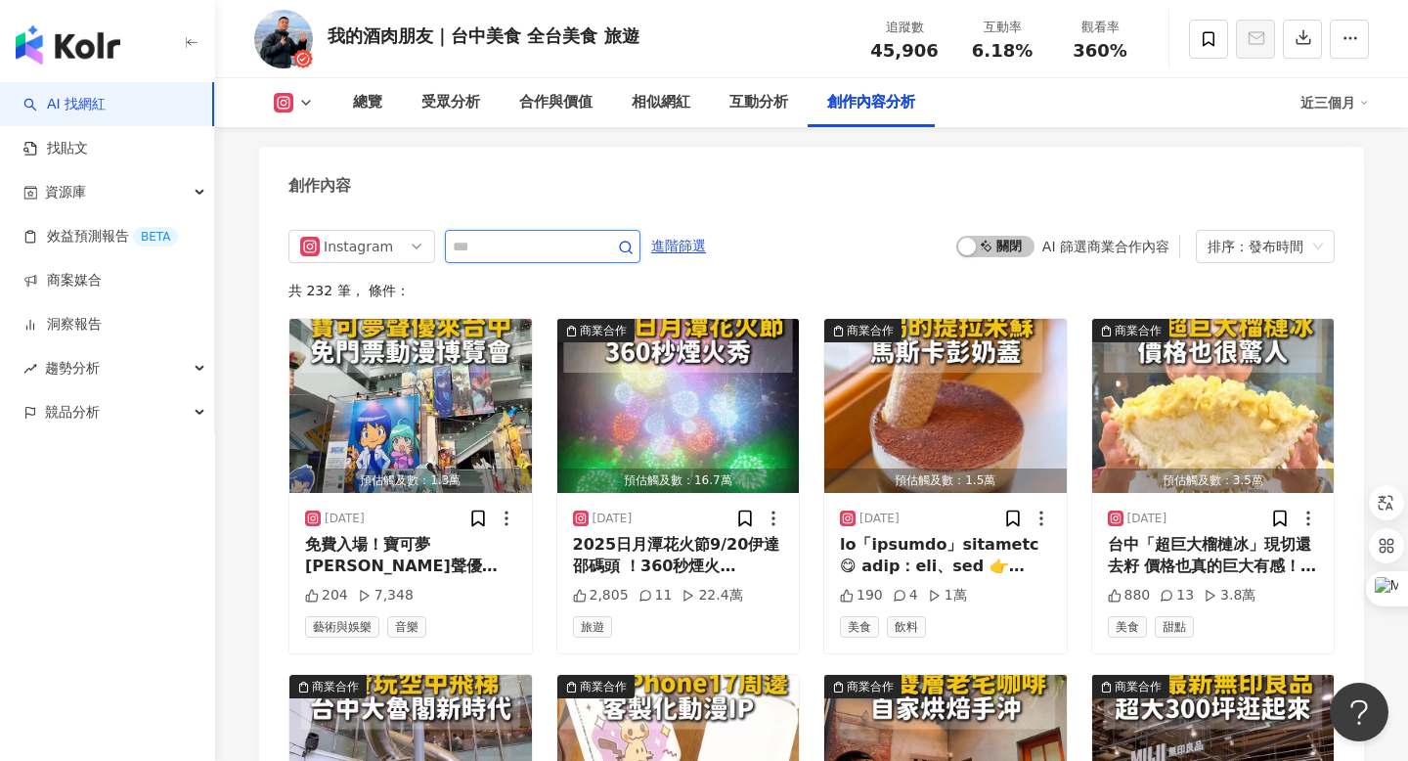
click at [577, 235] on input "text" at bounding box center [521, 246] width 137 height 23
type input "**"
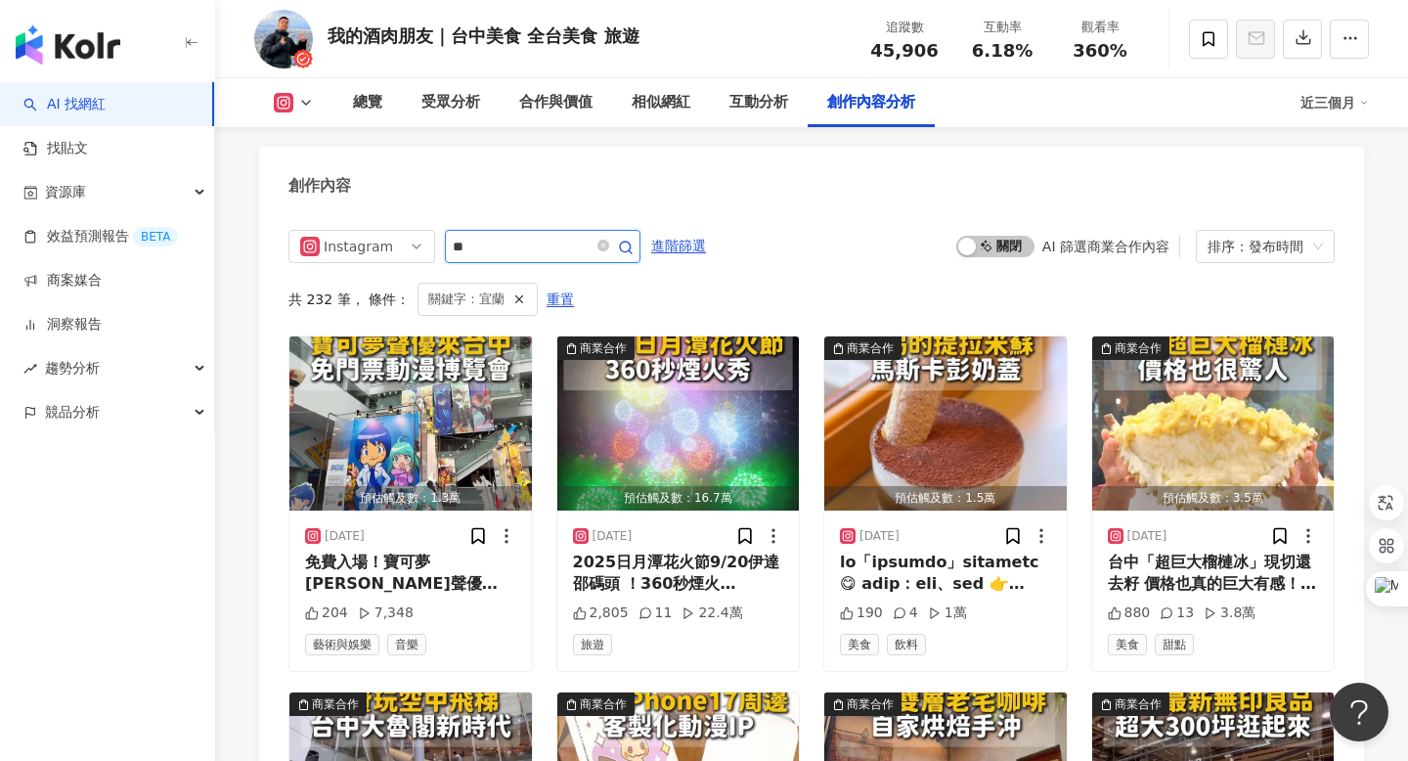
scroll to position [5986, 0]
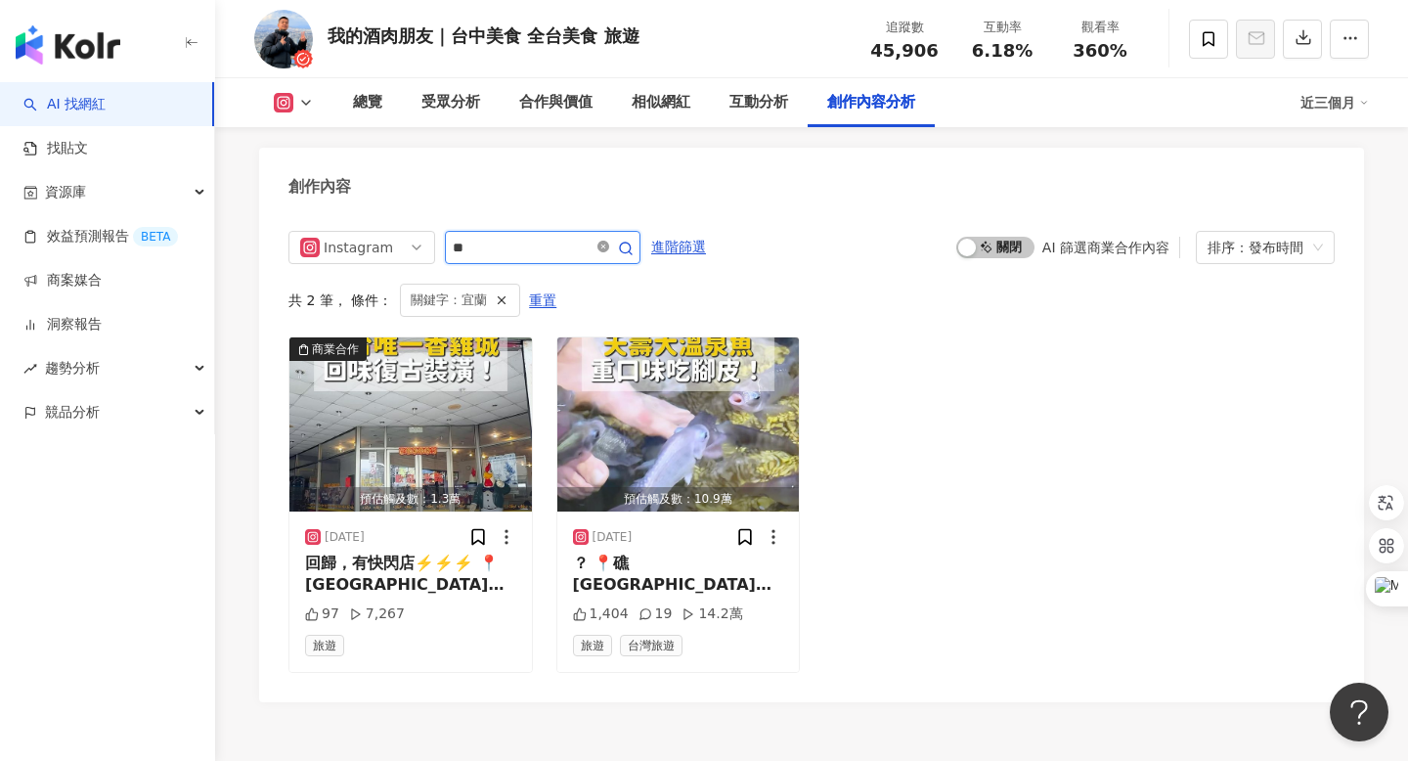
click at [609, 241] on icon "close-circle" at bounding box center [604, 247] width 12 height 12
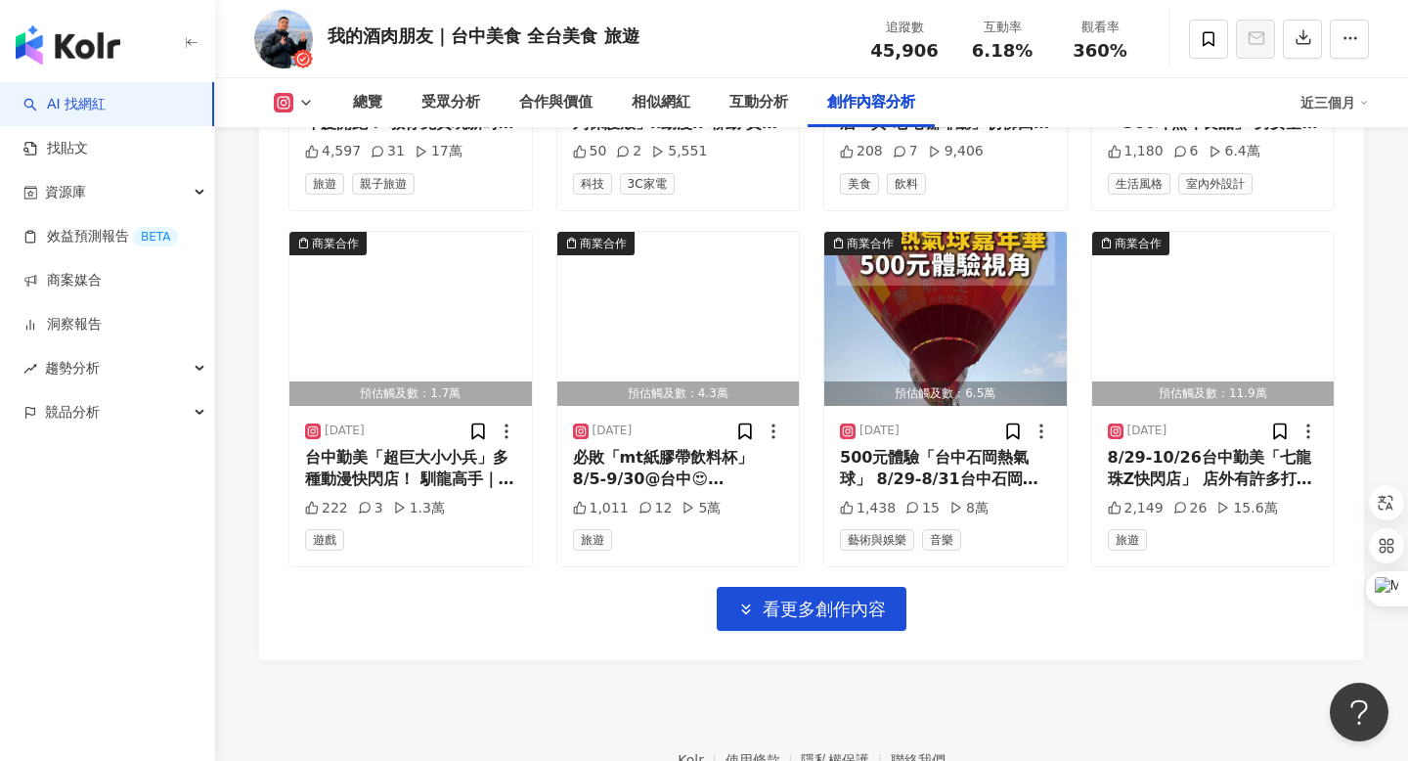
scroll to position [6807, 0]
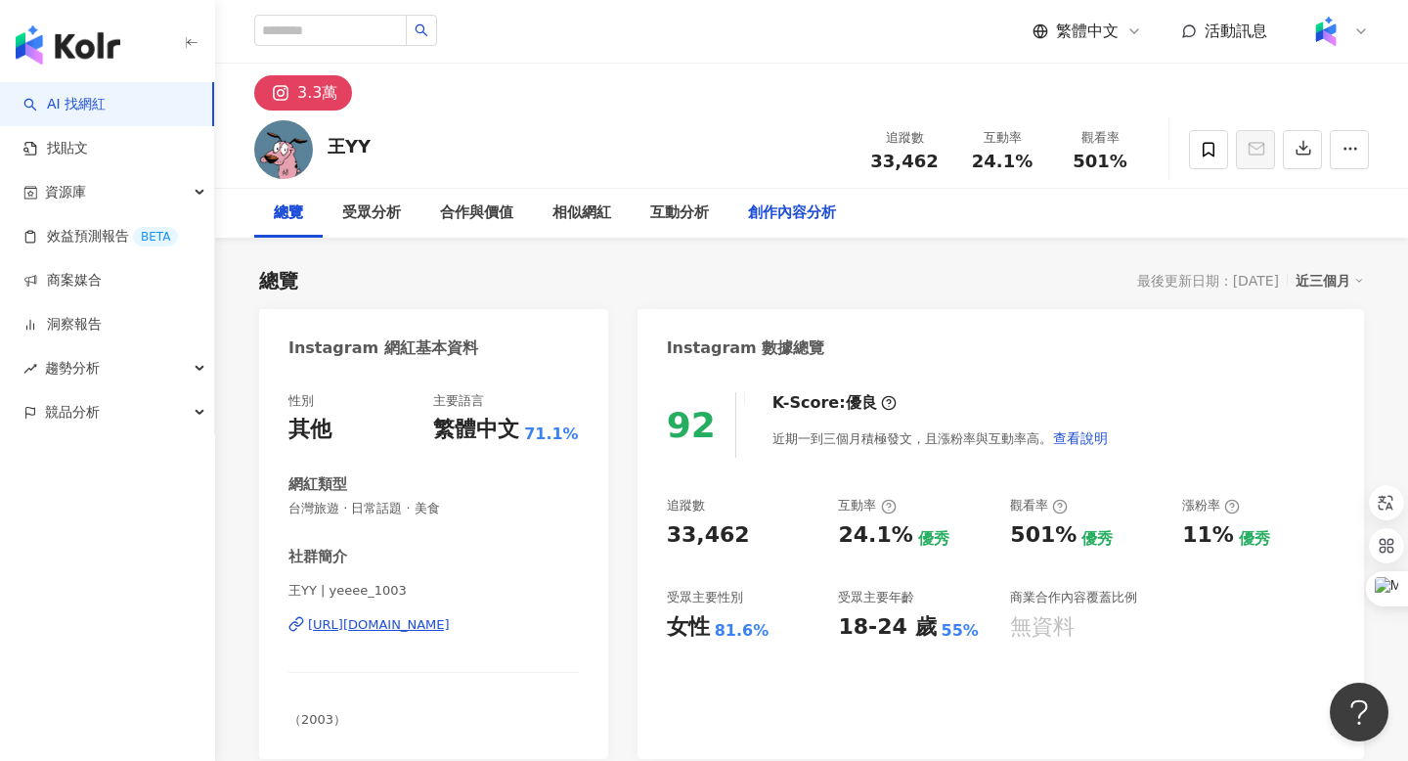
click at [836, 219] on div "創作內容分析" at bounding box center [792, 213] width 127 height 49
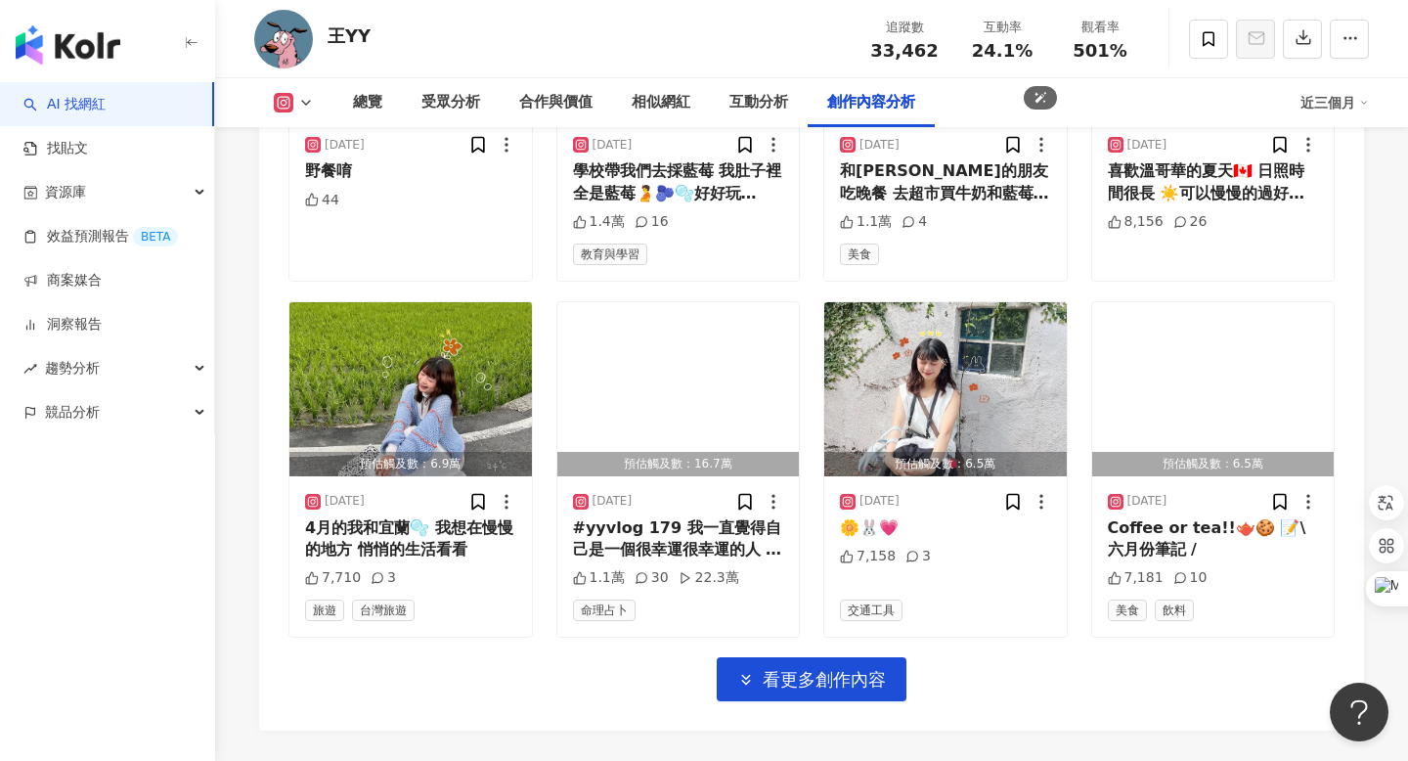
scroll to position [6612, 0]
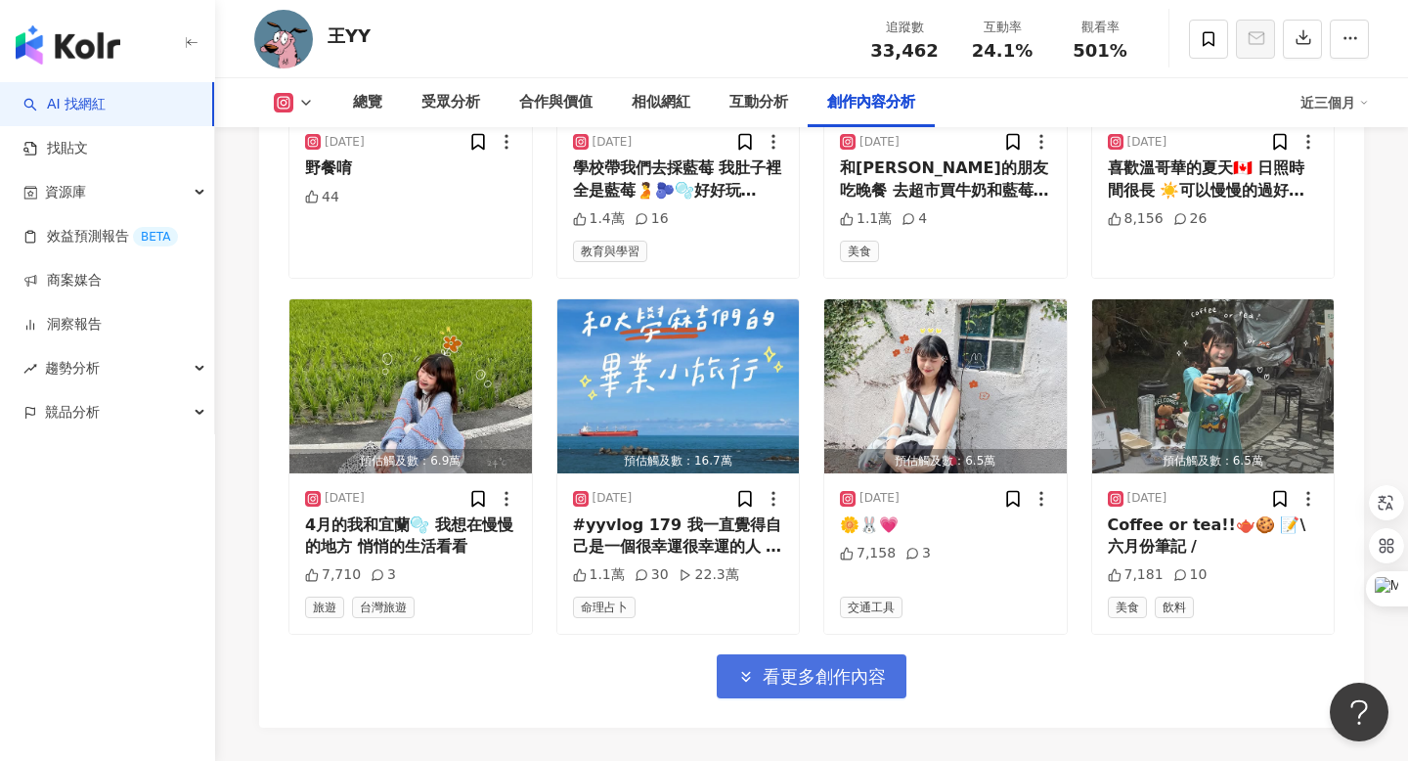
click at [757, 688] on button "看更多創作內容" at bounding box center [812, 676] width 190 height 44
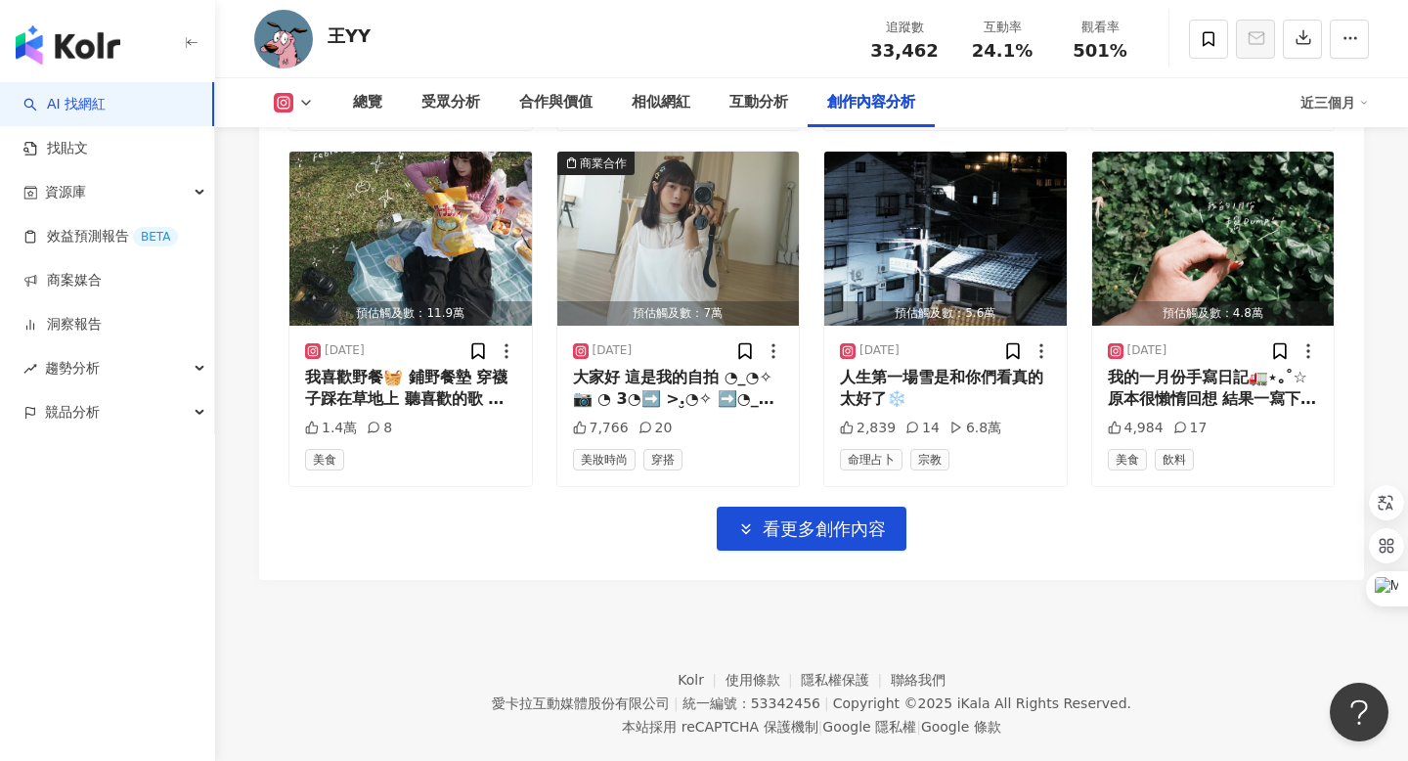
scroll to position [7831, 0]
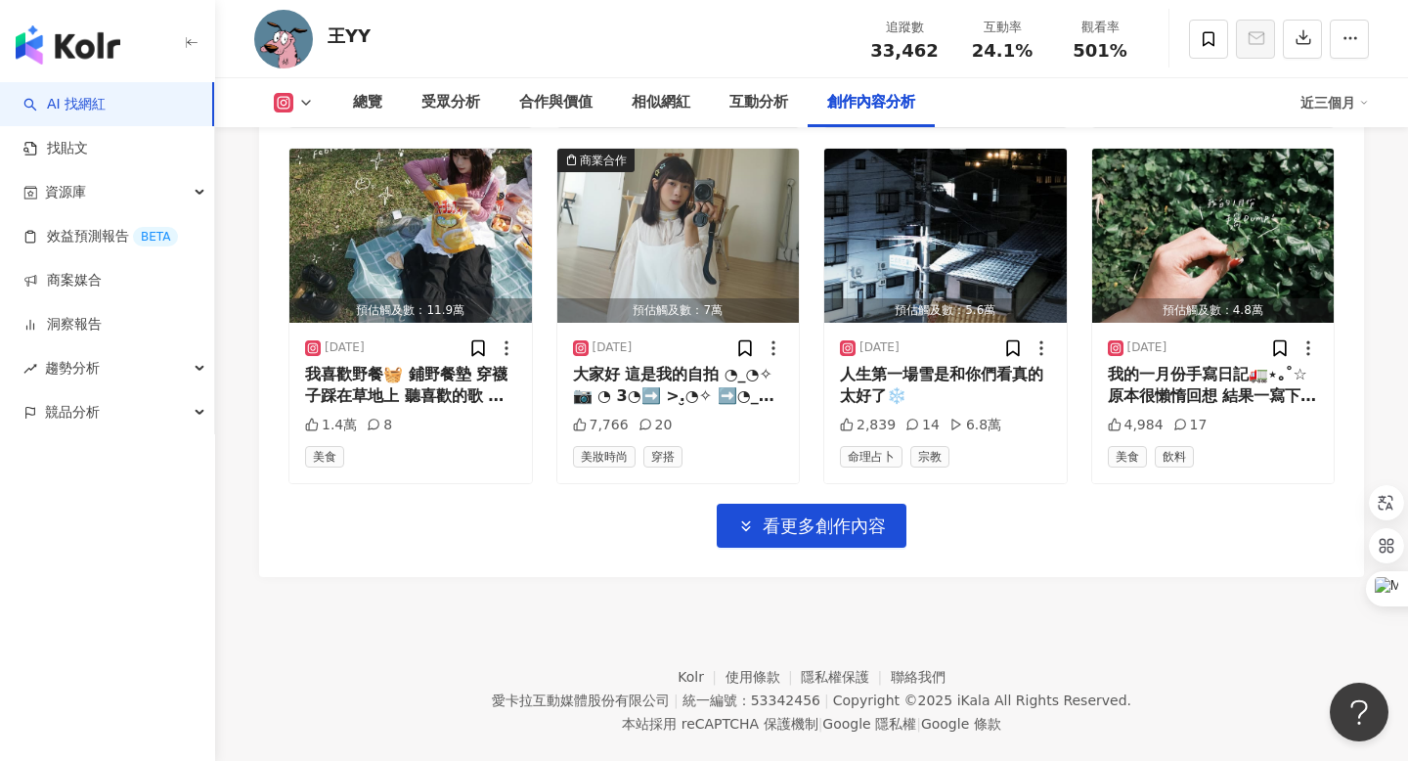
click at [813, 524] on span "看更多創作內容" at bounding box center [824, 526] width 123 height 22
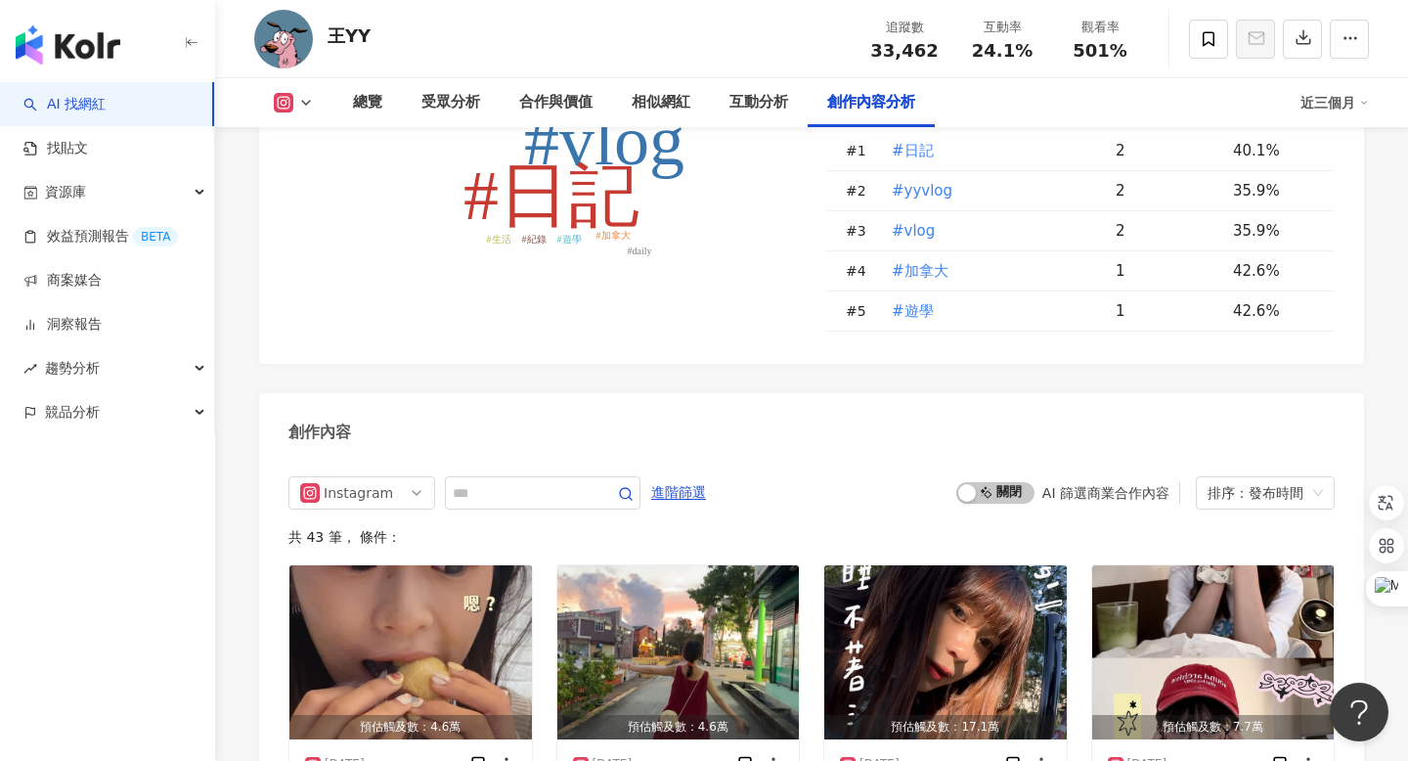
scroll to position [5506, 0]
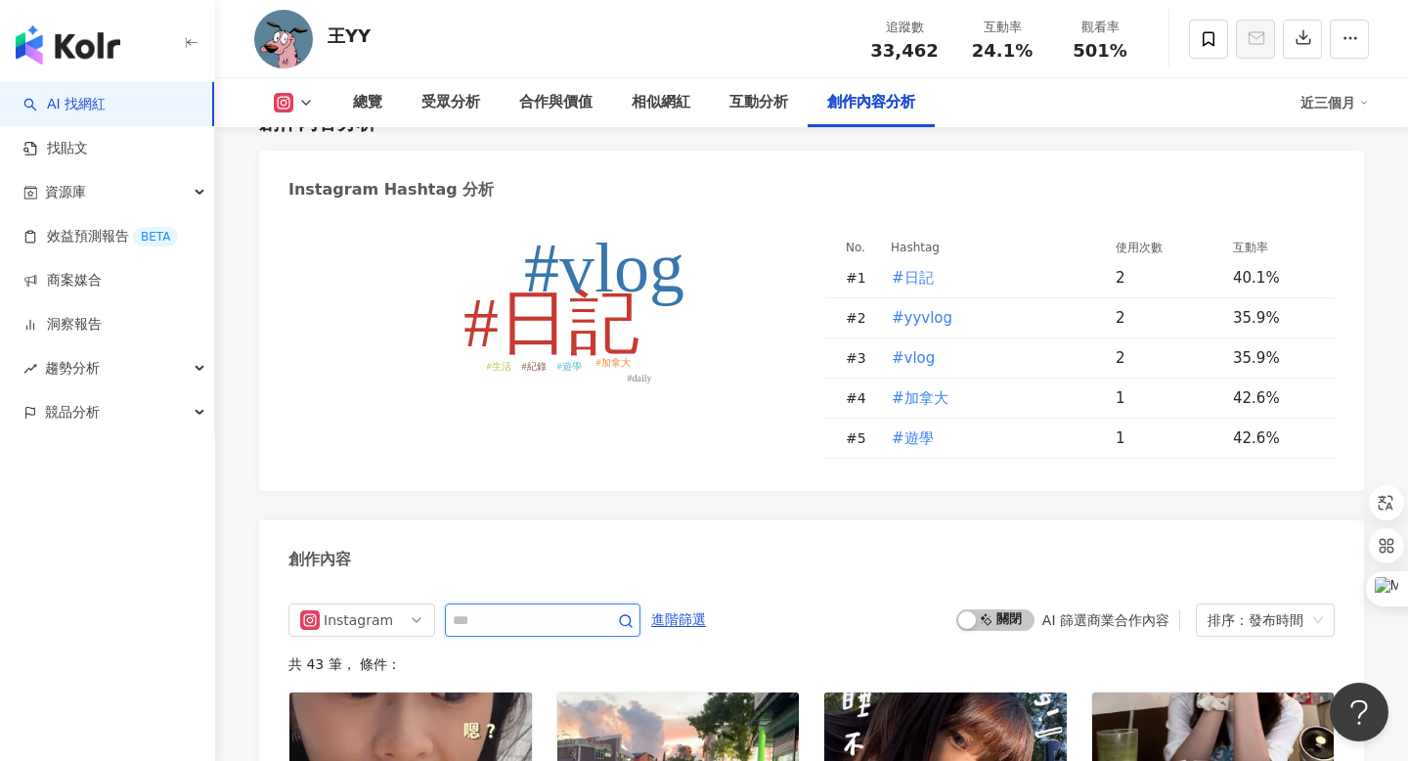
click at [579, 632] on input "text" at bounding box center [521, 619] width 137 height 23
type input "**"
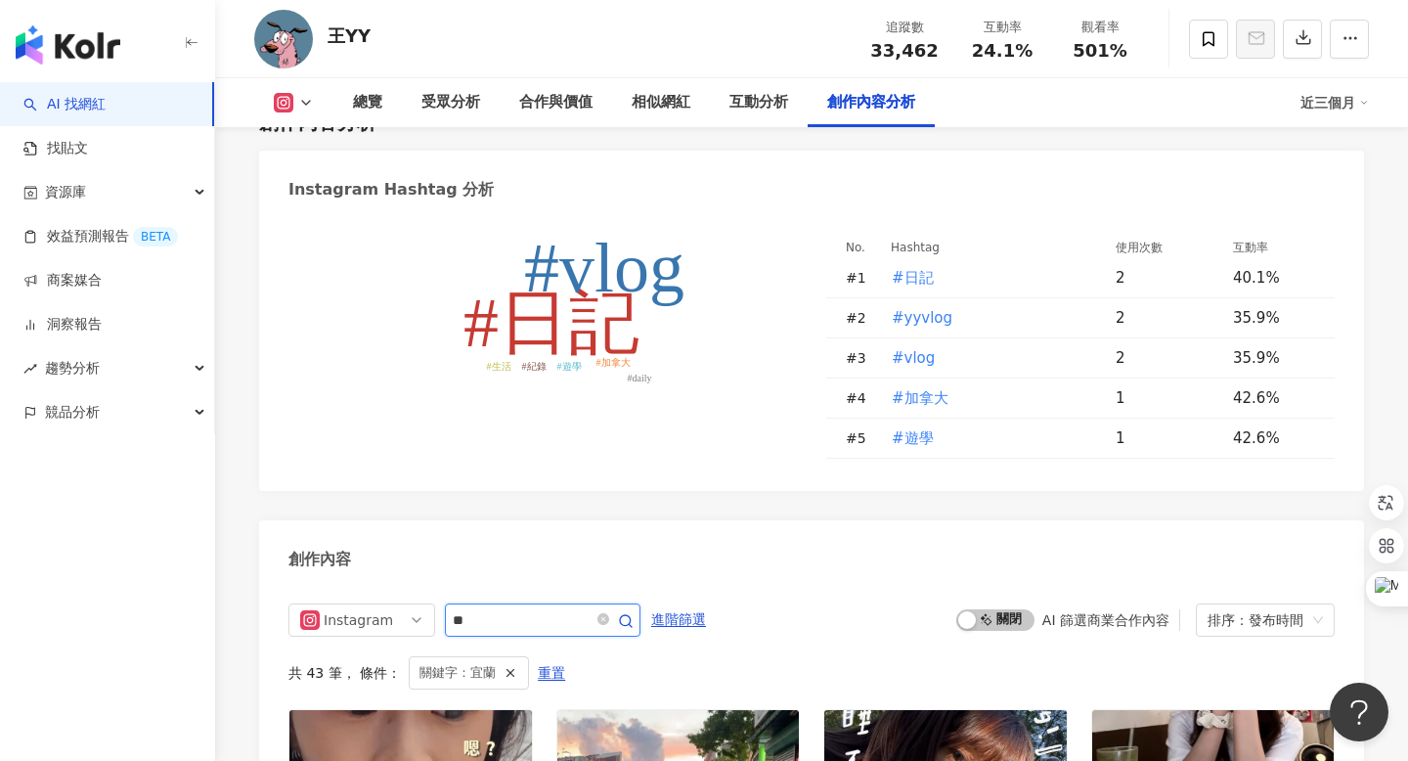
scroll to position [5901, 0]
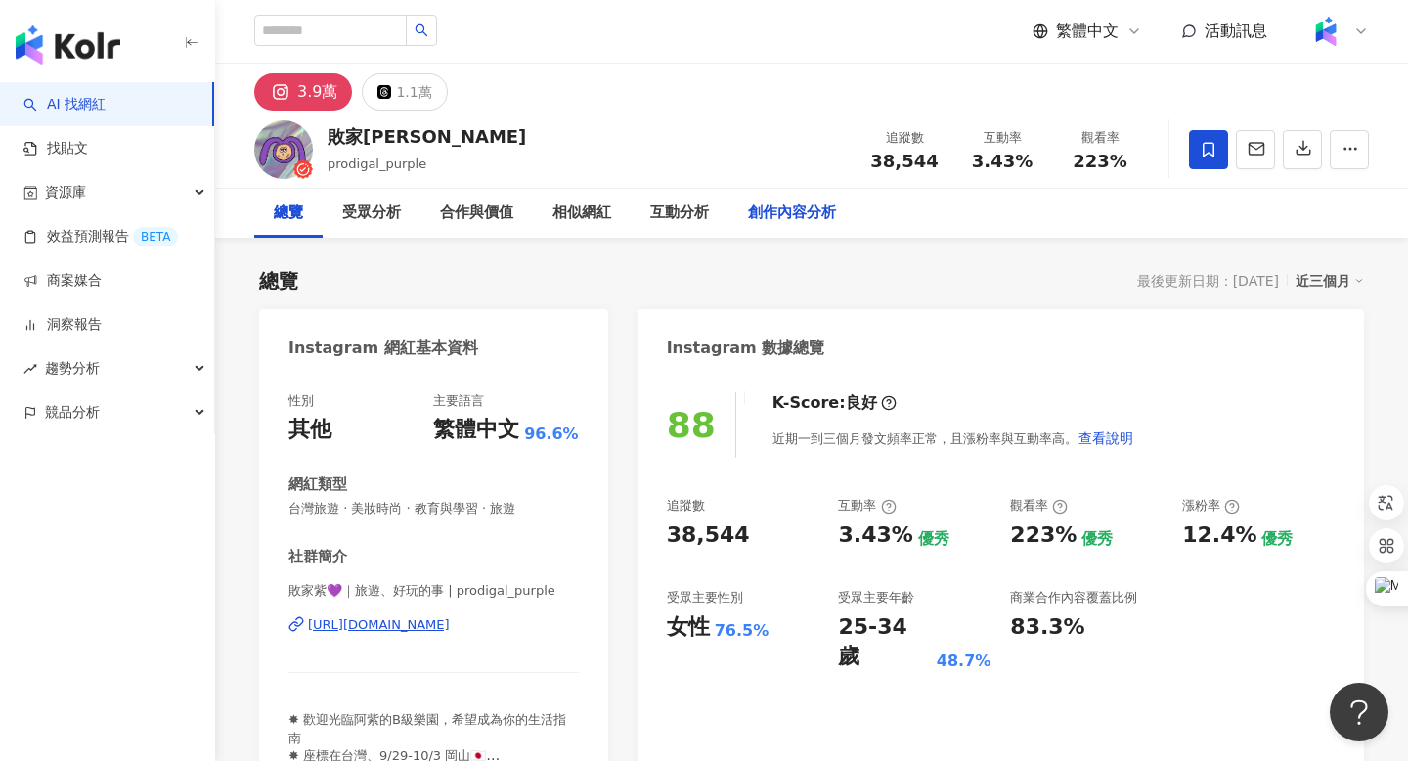
click at [786, 217] on div "創作內容分析" at bounding box center [792, 212] width 88 height 23
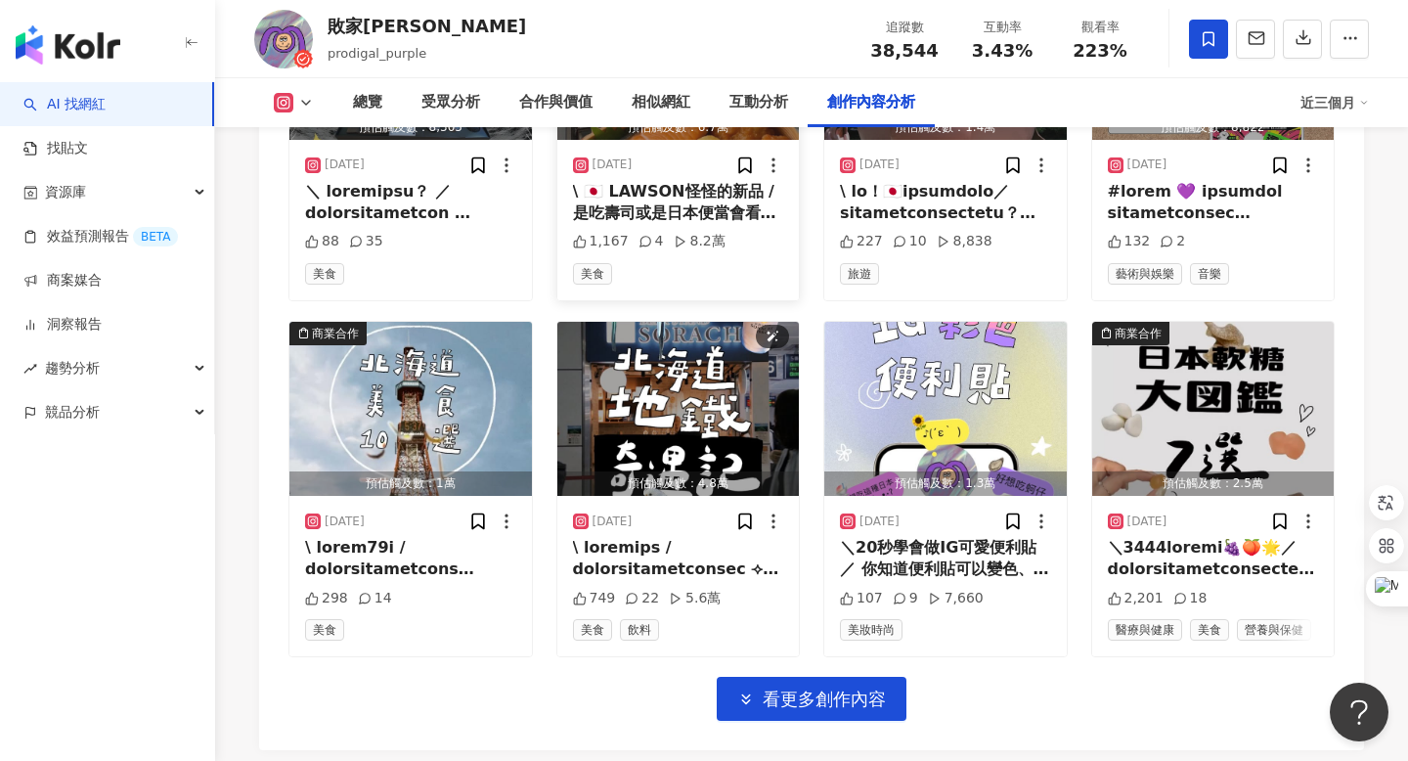
scroll to position [6952, 0]
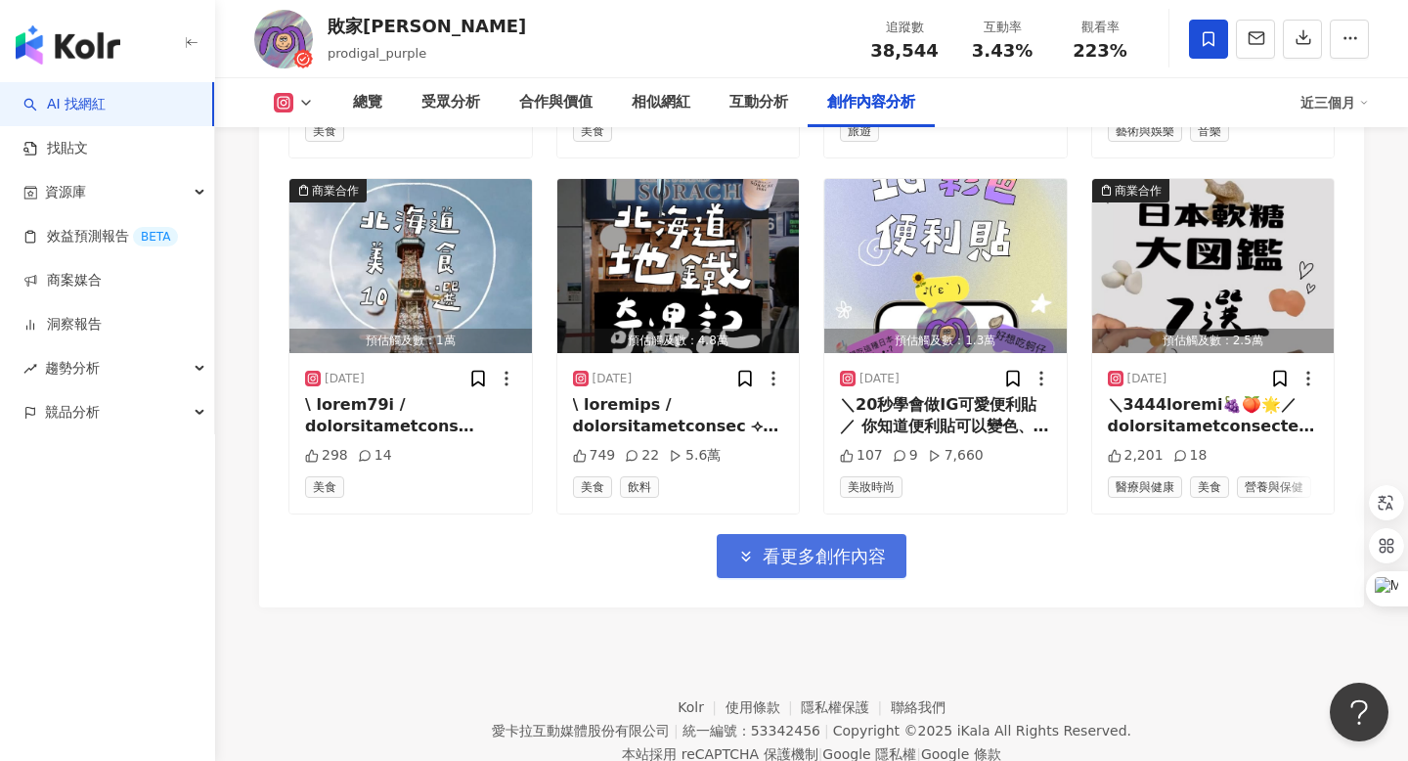
click at [785, 546] on span "看更多創作內容" at bounding box center [824, 557] width 123 height 22
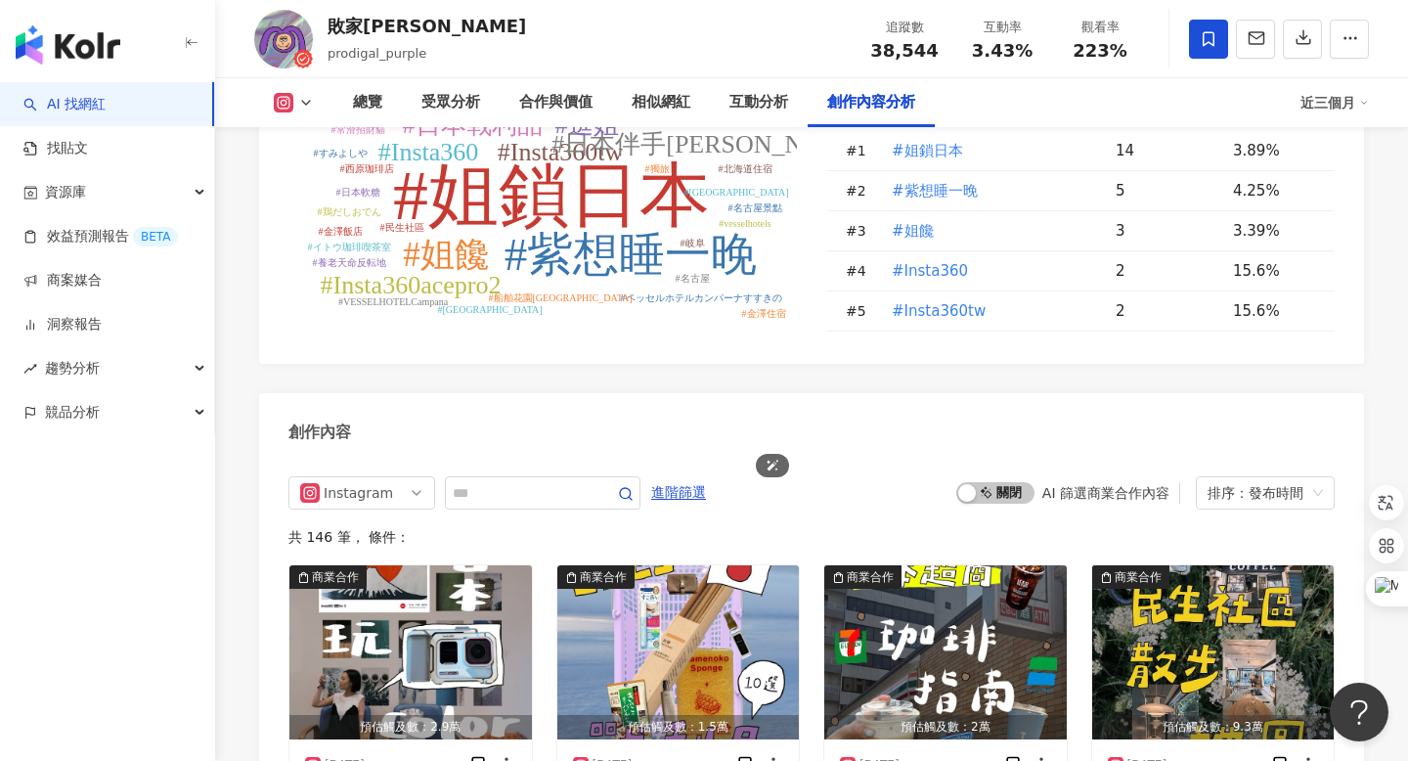
scroll to position [6040, 0]
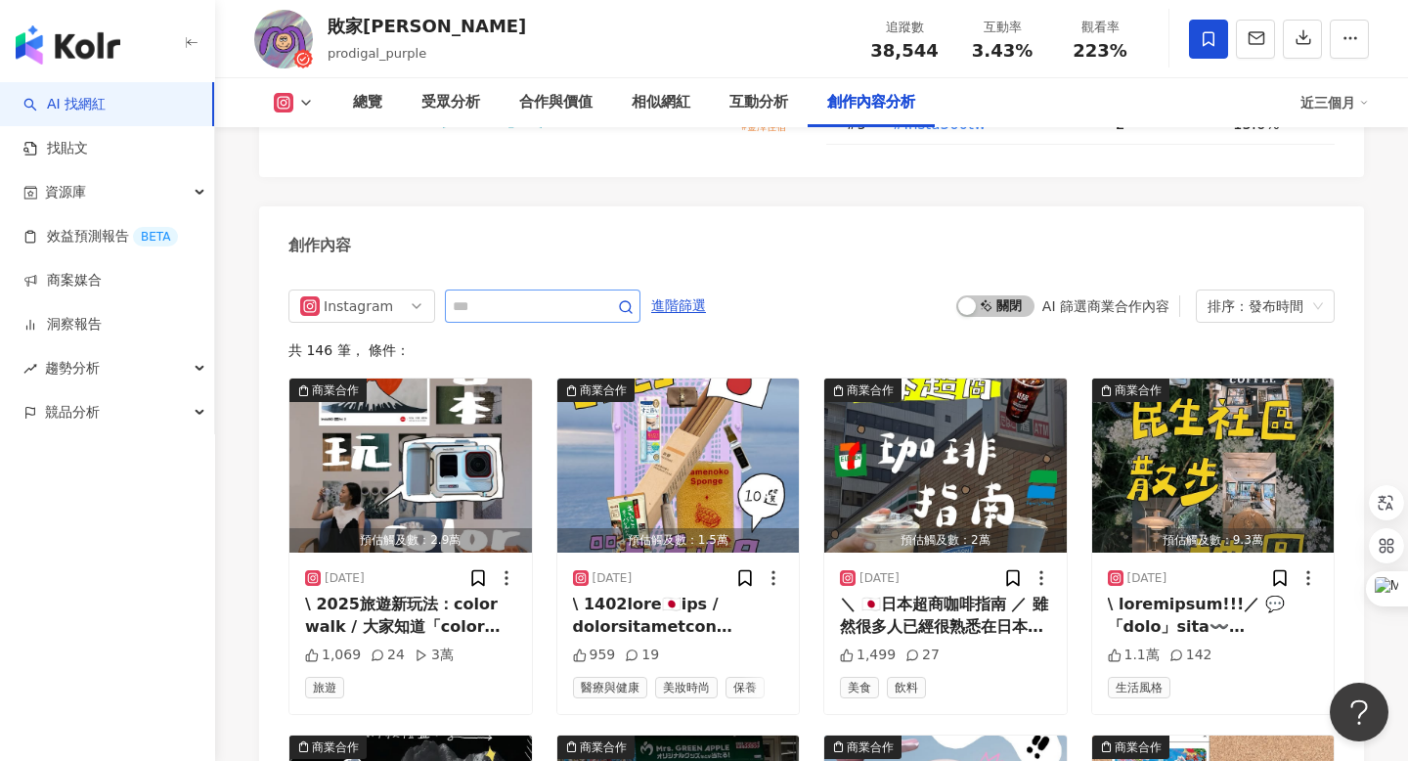
click at [511, 290] on span at bounding box center [543, 306] width 196 height 33
click at [499, 294] on input "text" at bounding box center [521, 305] width 137 height 23
type input "**"
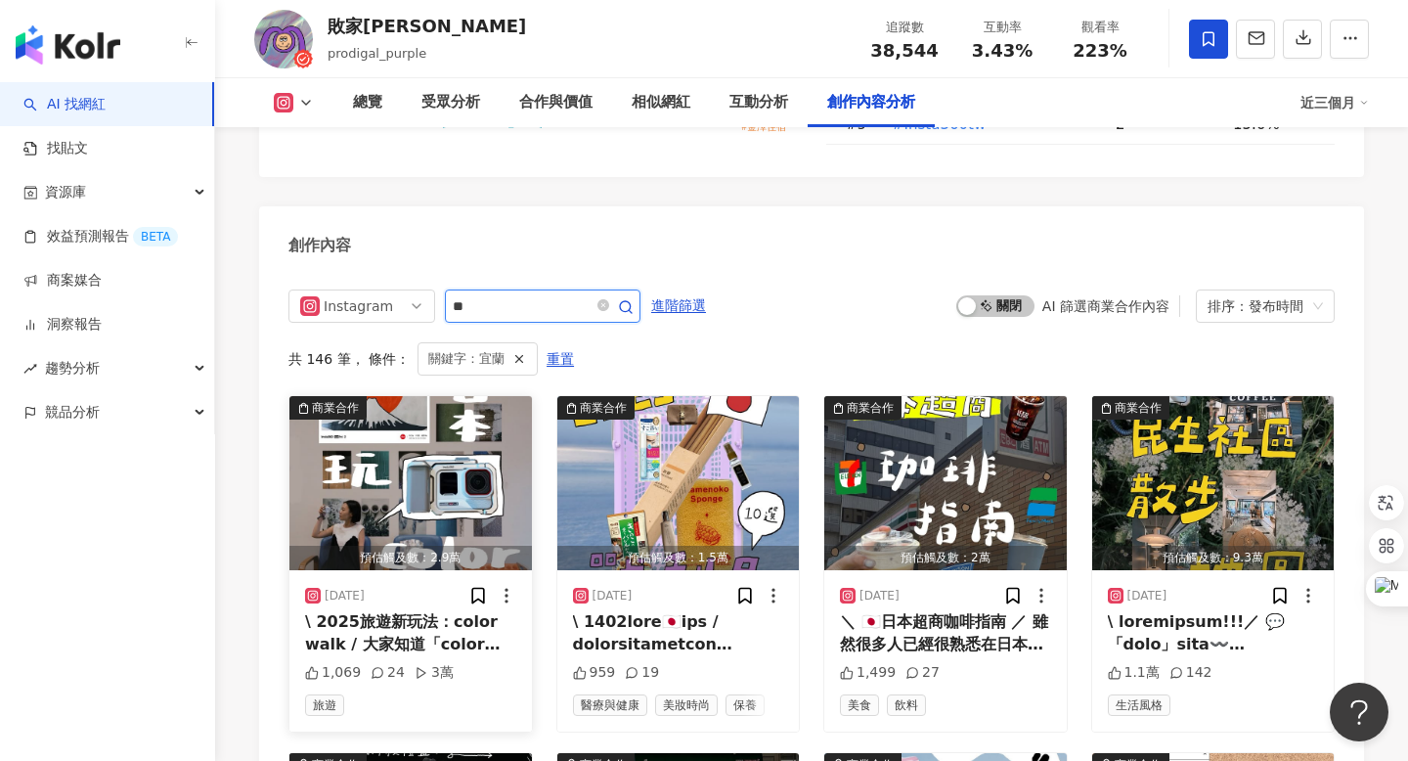
scroll to position [6055, 0]
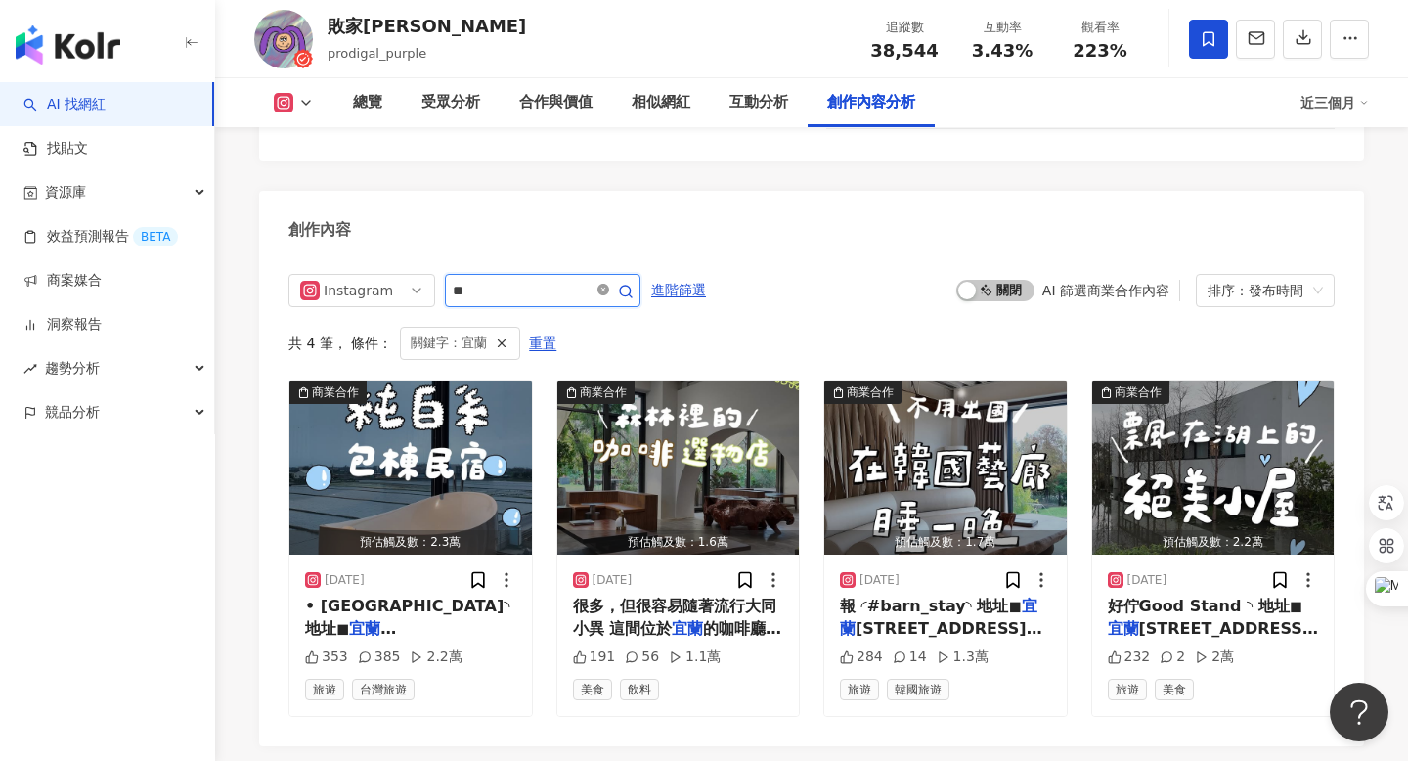
click at [609, 284] on icon "close-circle" at bounding box center [604, 290] width 12 height 12
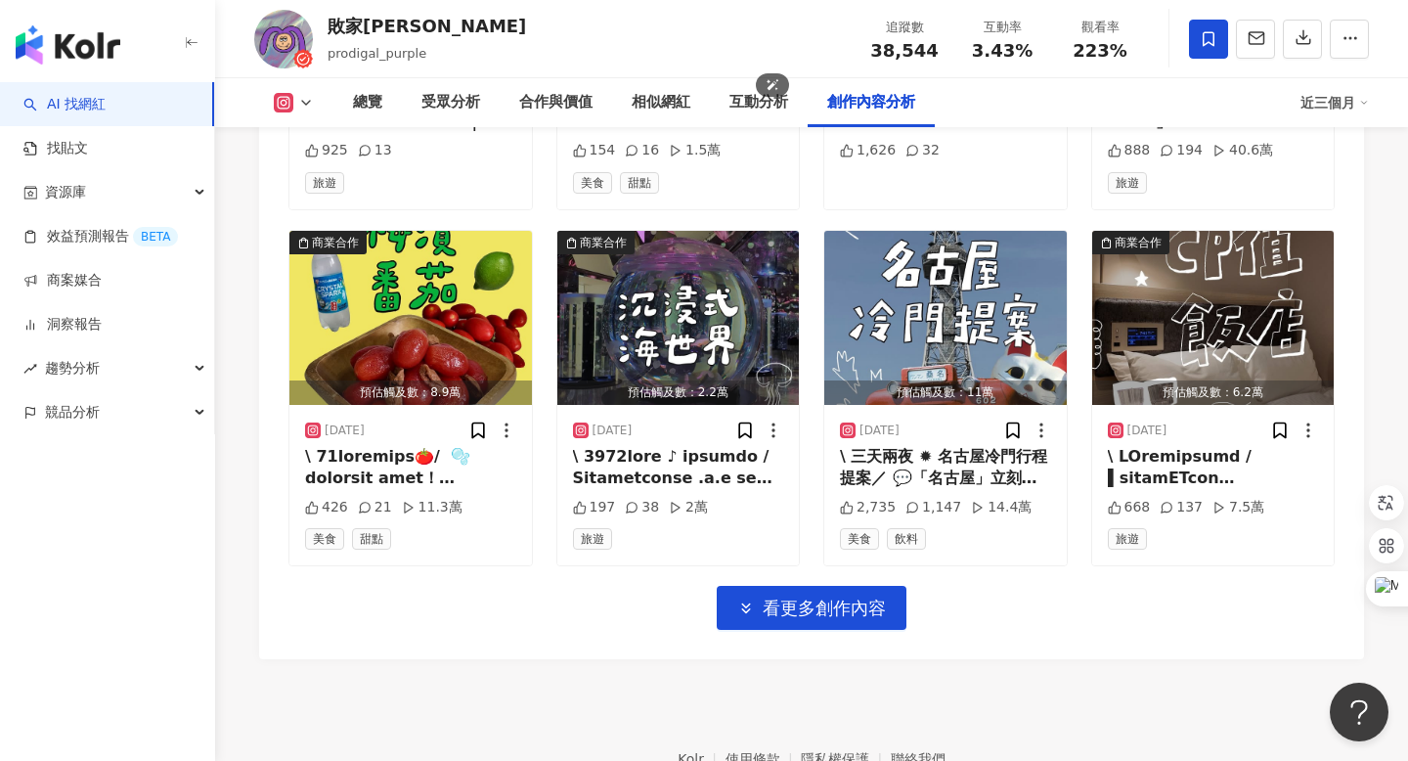
scroll to position [8021, 0]
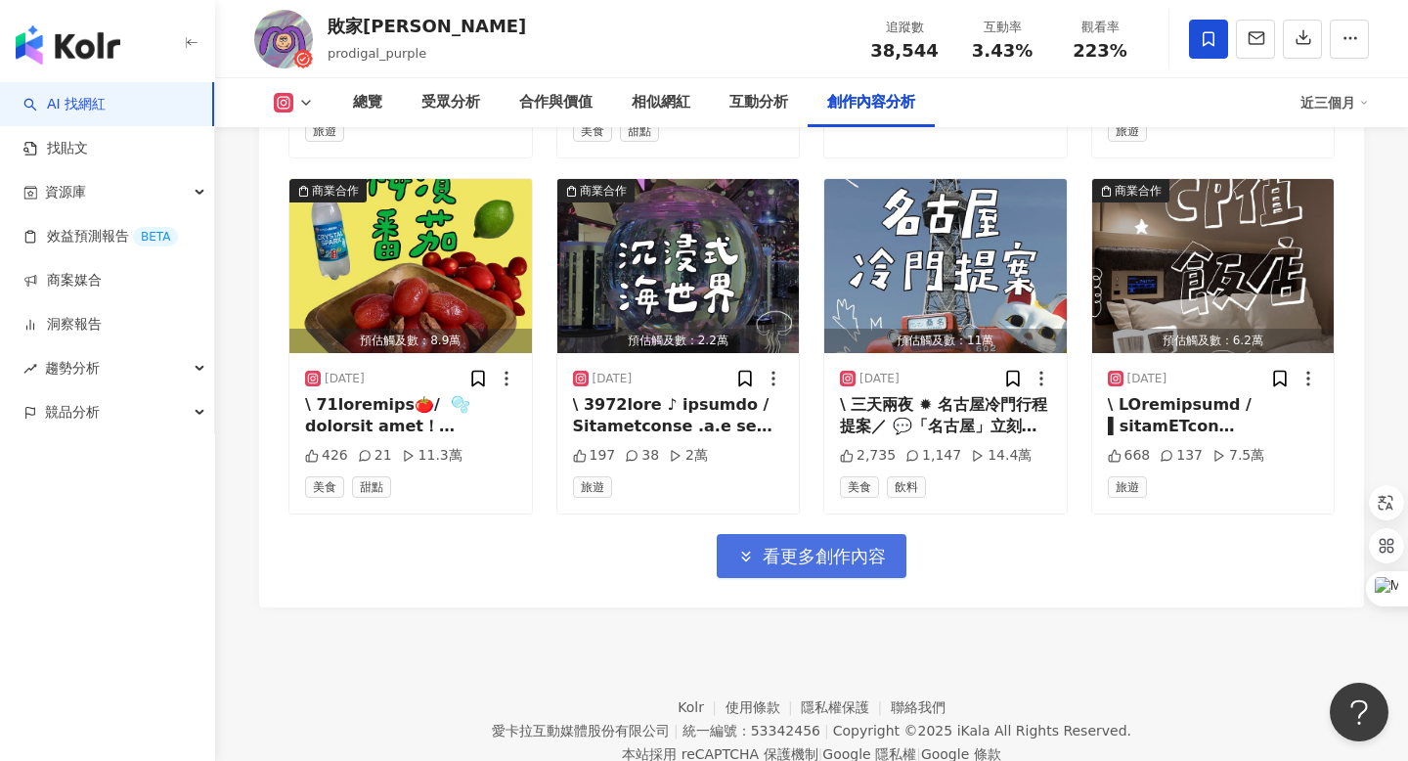
click at [766, 546] on span "看更多創作內容" at bounding box center [824, 557] width 123 height 22
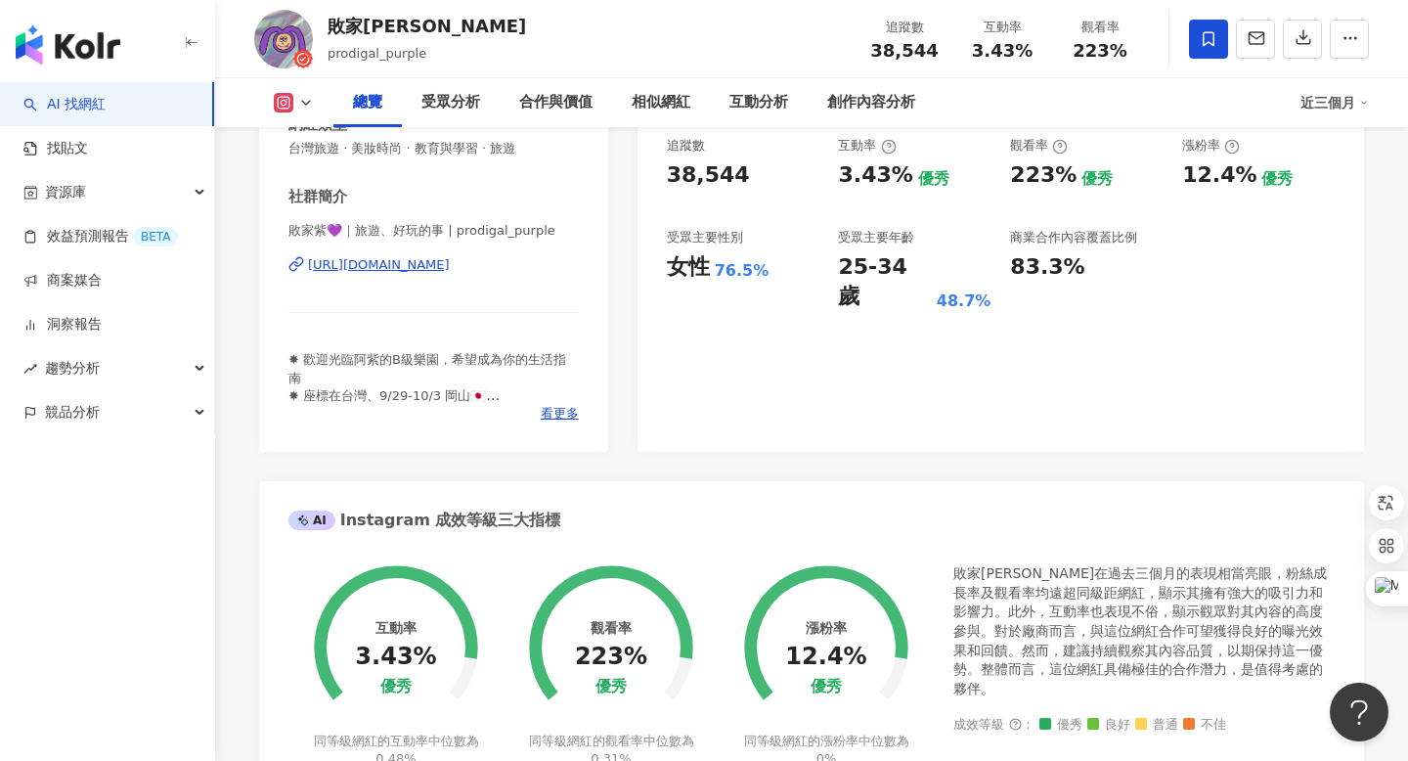
scroll to position [0, 0]
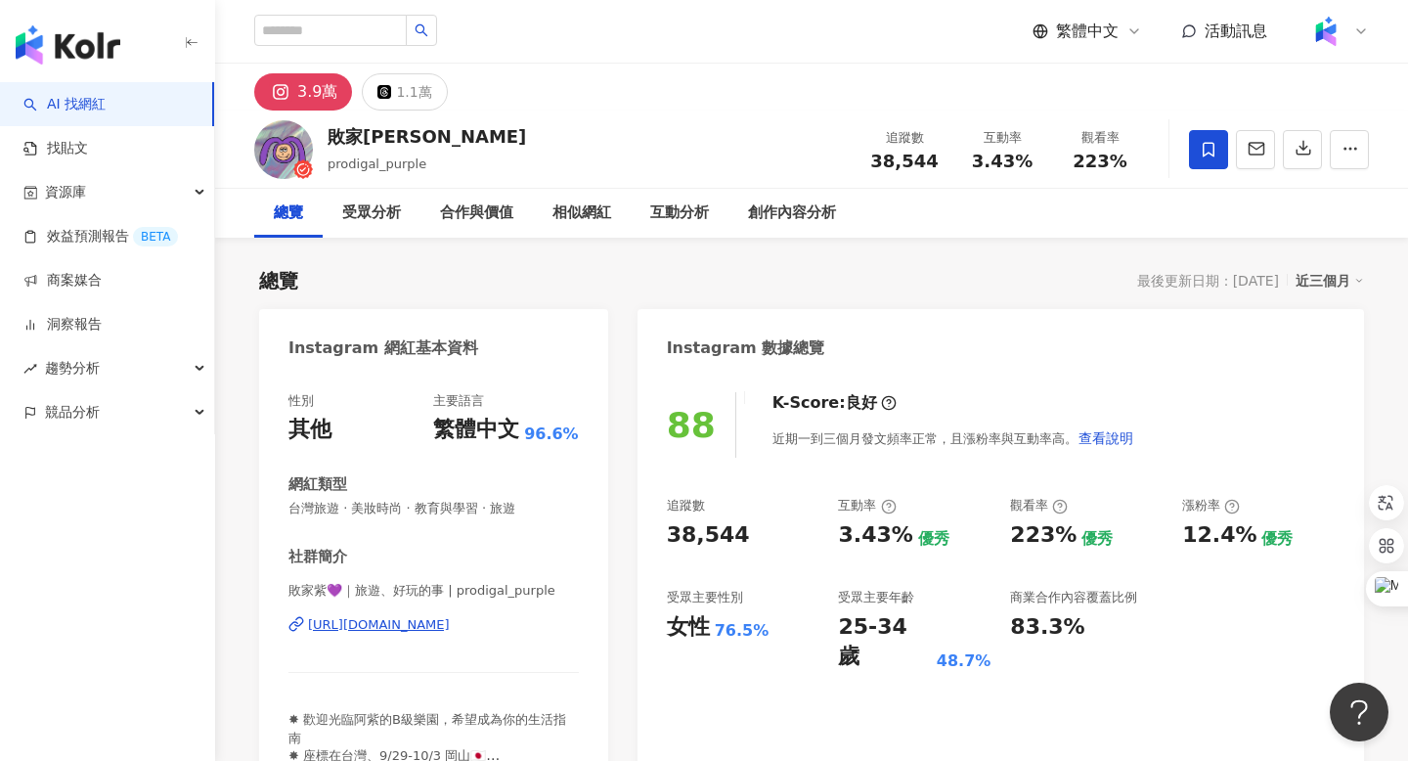
click at [436, 626] on div "https://www.instagram.com/prodigal_purple/" at bounding box center [379, 625] width 142 height 18
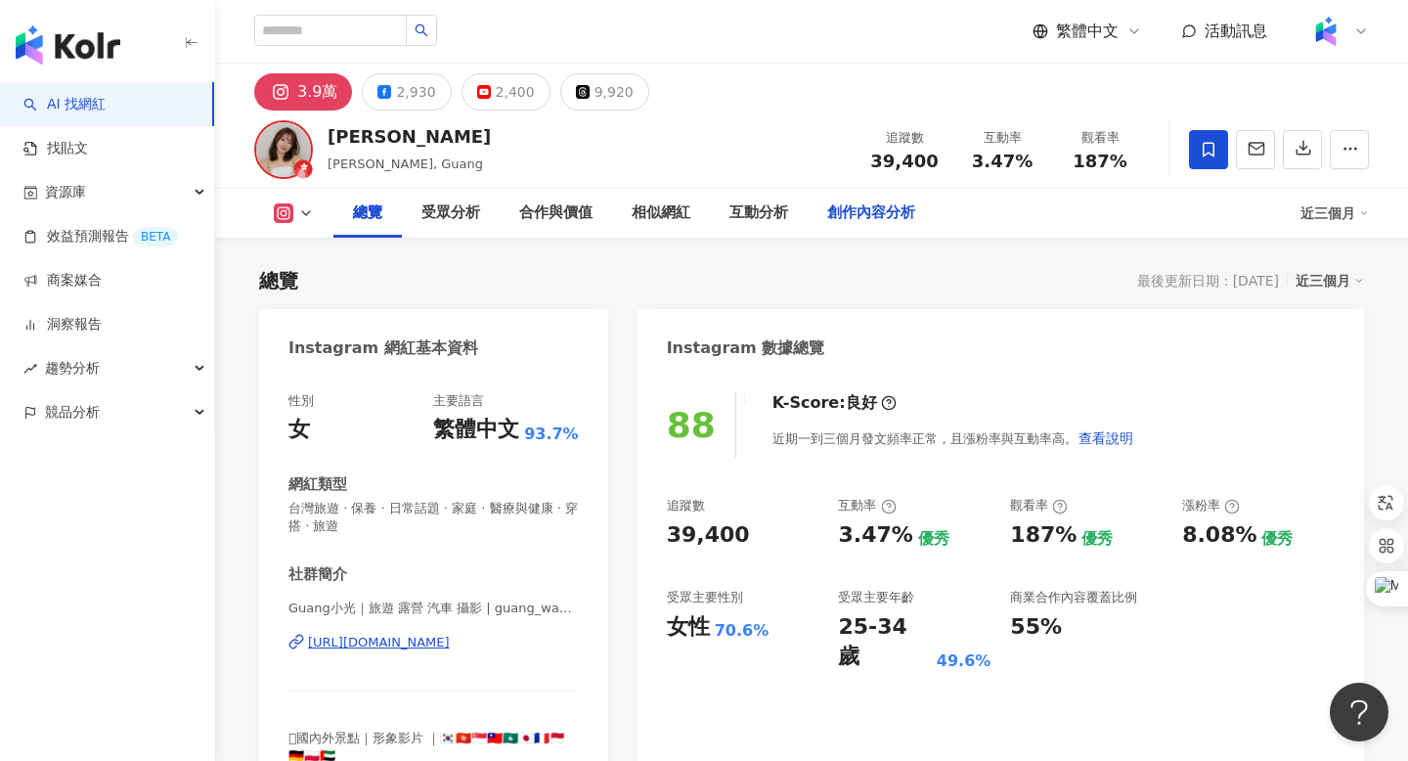
click at [864, 217] on div "創作內容分析" at bounding box center [871, 212] width 88 height 23
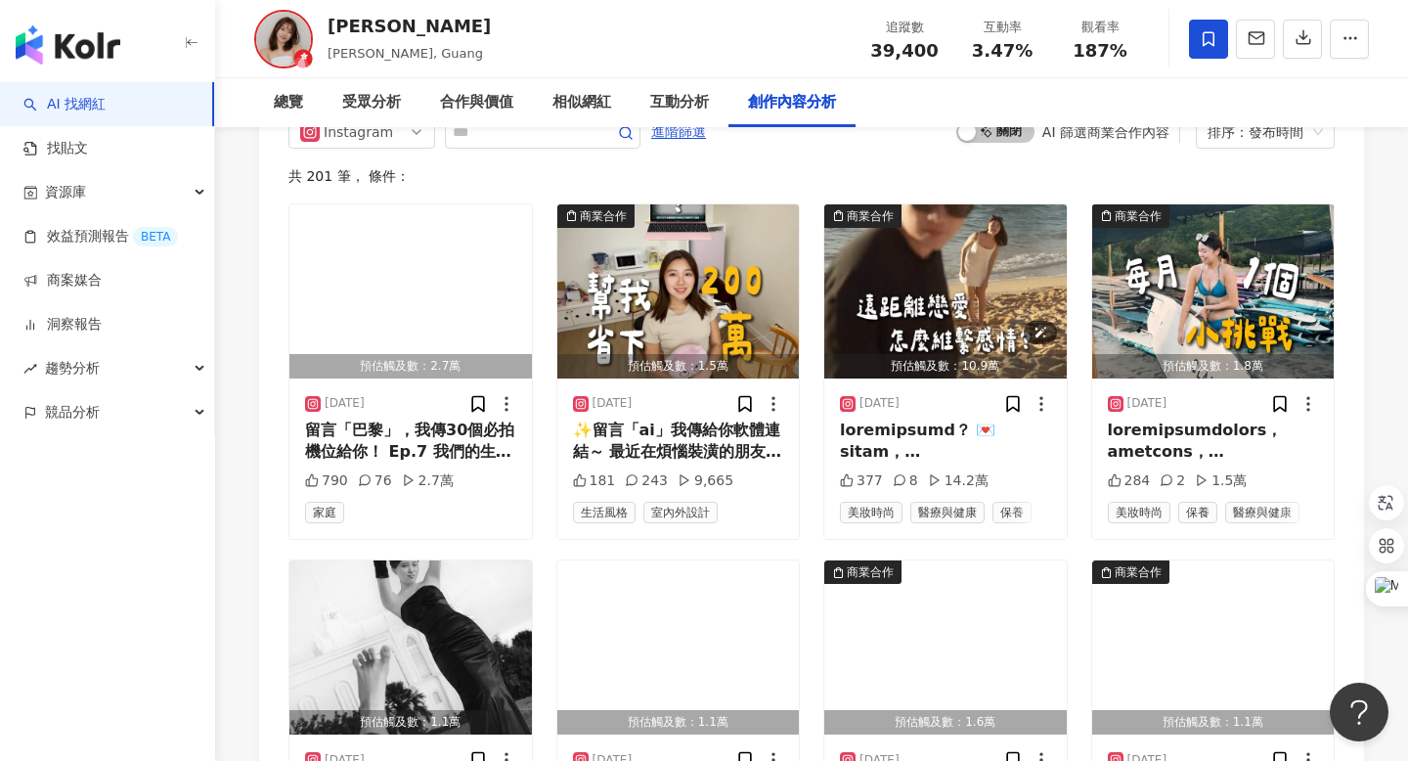
scroll to position [6136, 0]
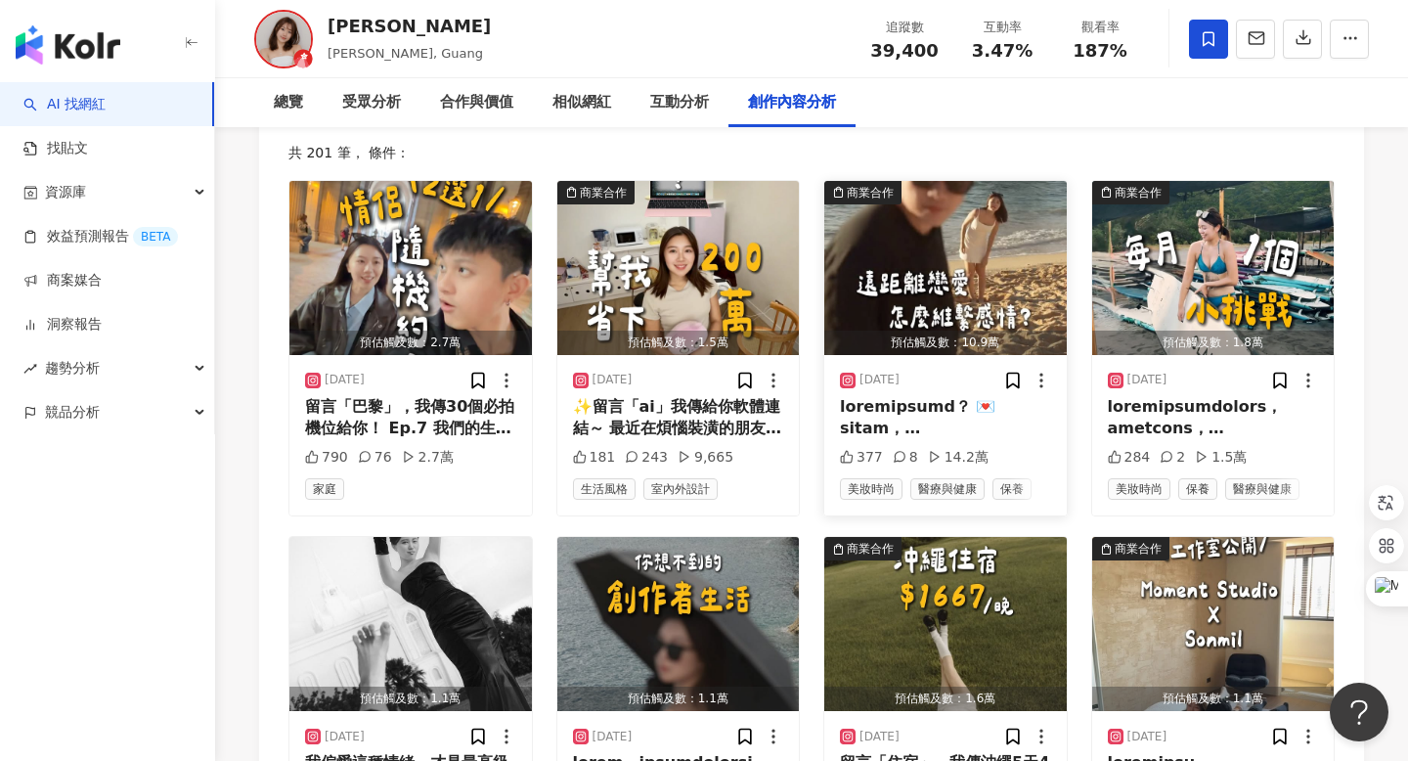
click at [870, 414] on div at bounding box center [945, 418] width 211 height 44
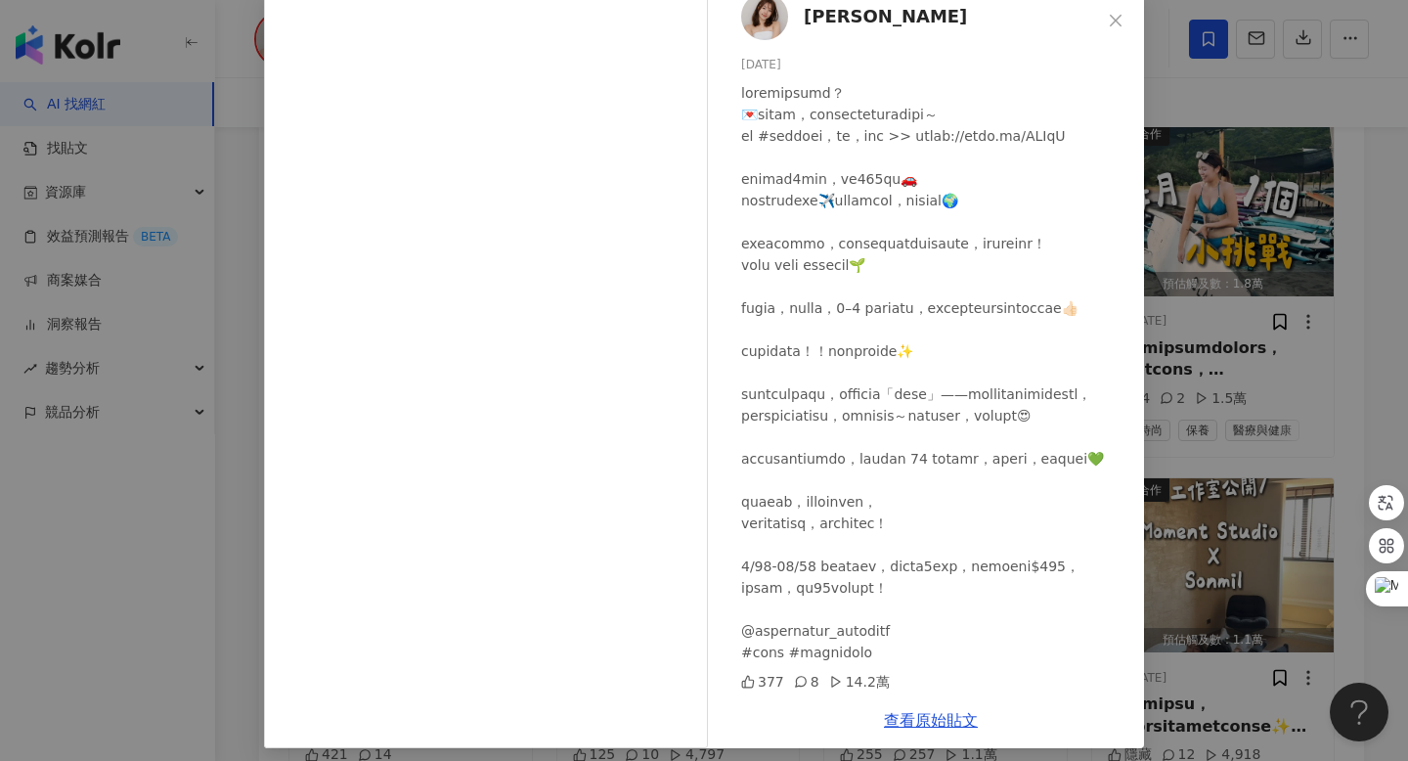
scroll to position [116, 0]
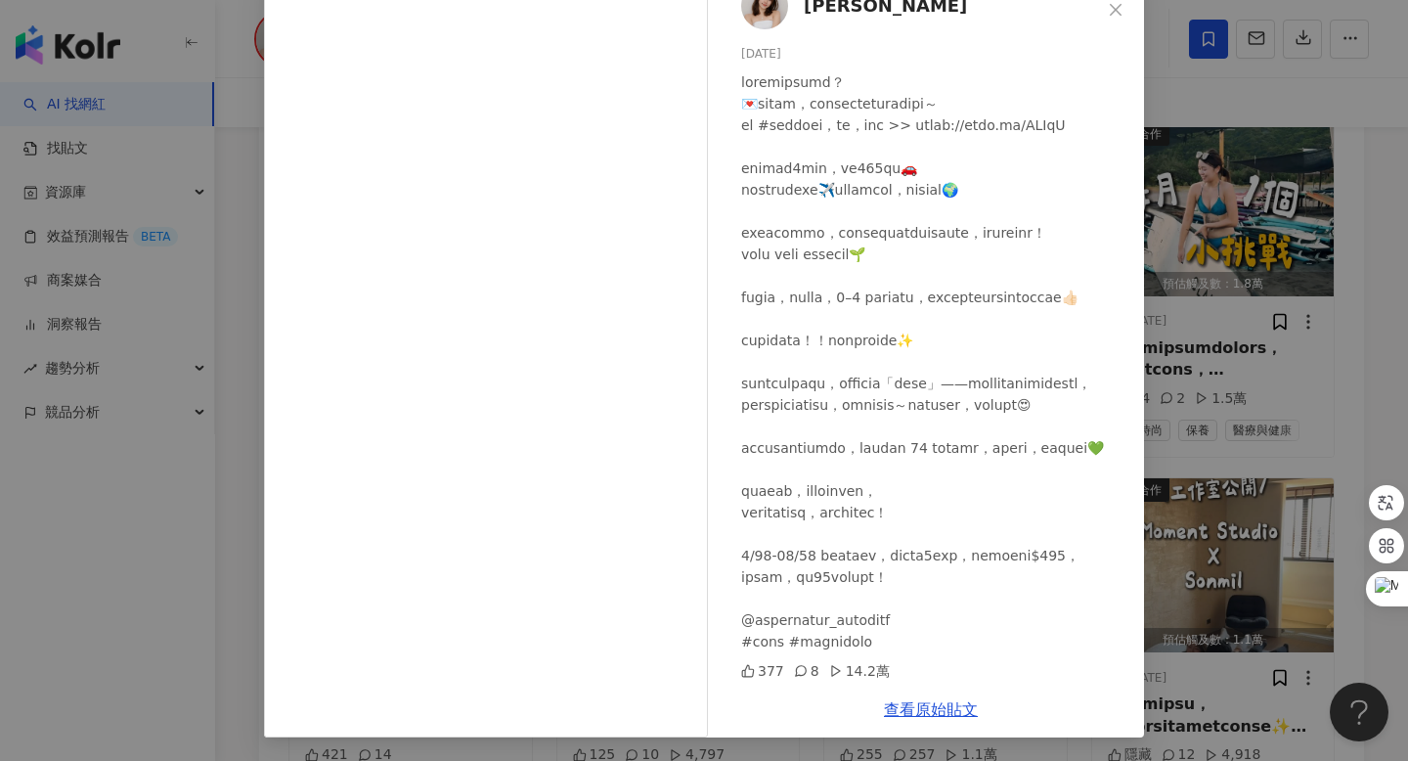
click at [1193, 394] on div "小光 [DATE] 377 8 14.2萬 查看原始貼文" at bounding box center [704, 380] width 1408 height 761
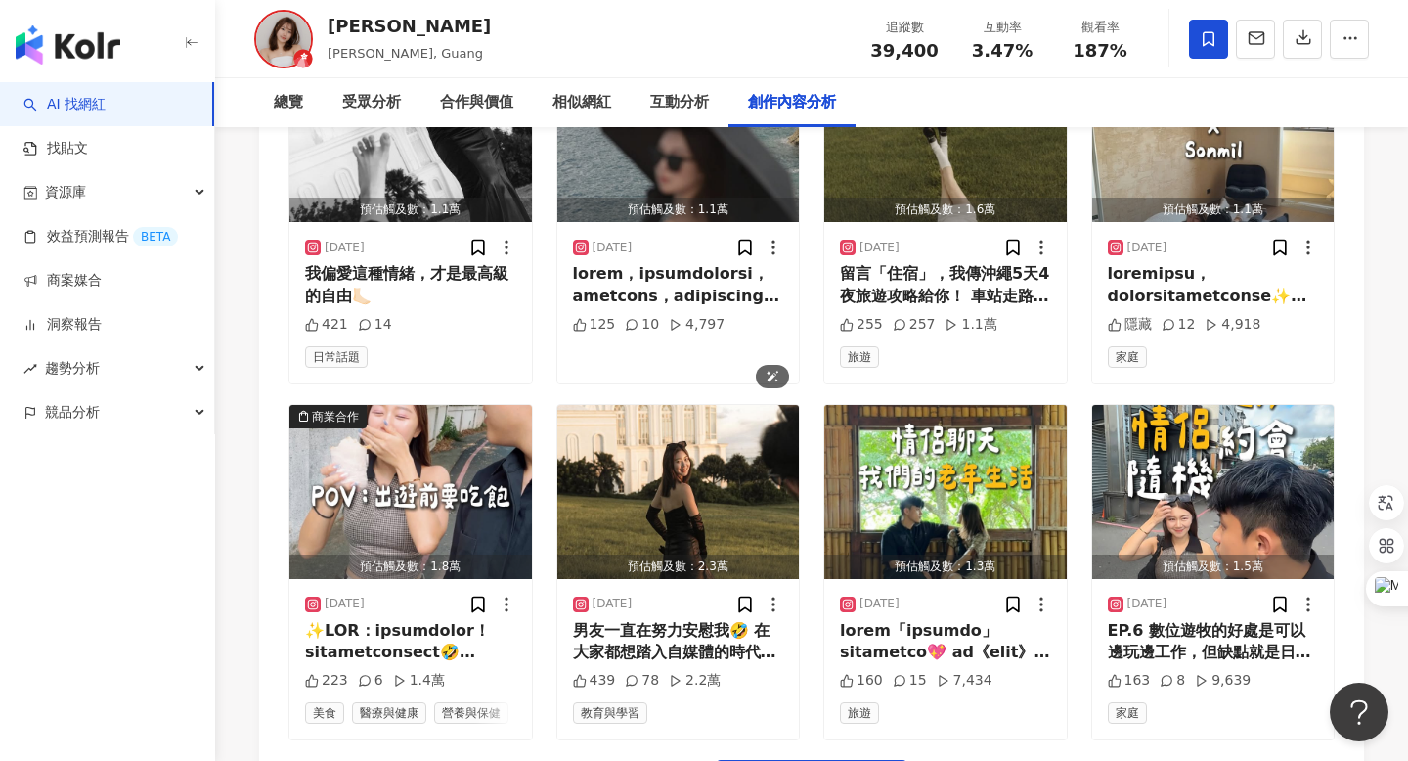
scroll to position [6842, 0]
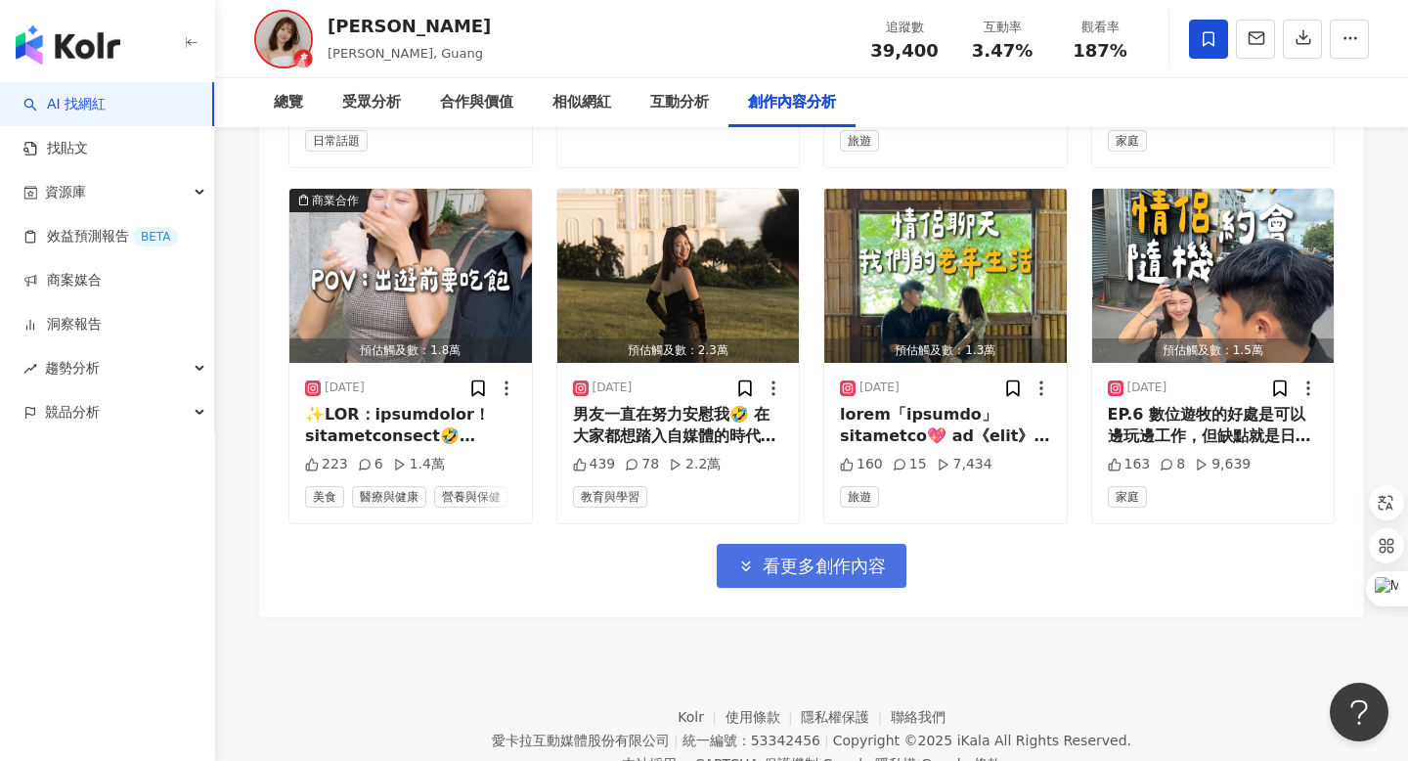
click at [782, 581] on button "看更多創作內容" at bounding box center [812, 566] width 190 height 44
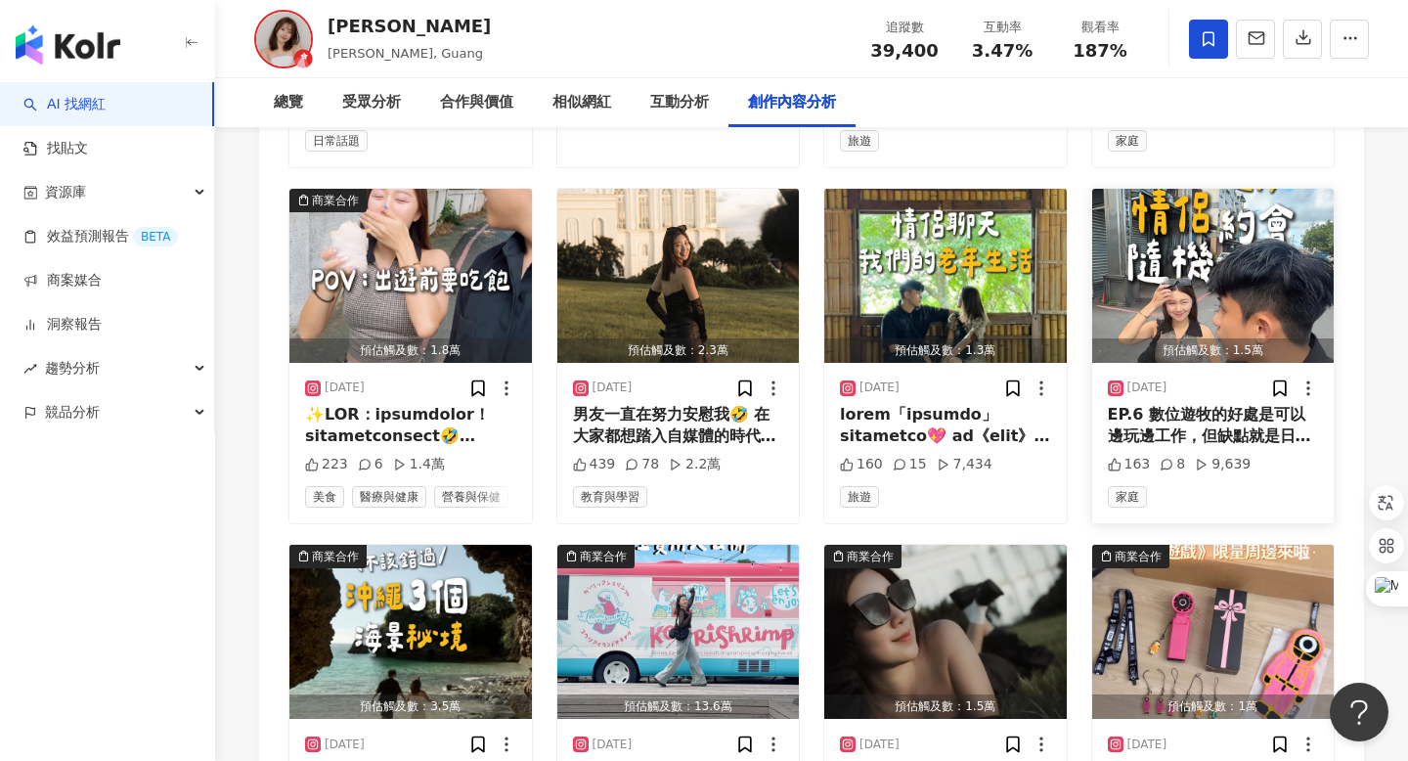
click at [1144, 439] on div "EP.6 數位遊牧的好處是可以邊玩邊工作，但缺點就是日常跟工作永遠分不開🥸 ps：衝一個獲得瘀青一週🤣🏄🏻‍♀️ . #情侶 #情侶日常 #情侶約會 #隨機約會" at bounding box center [1213, 426] width 211 height 44
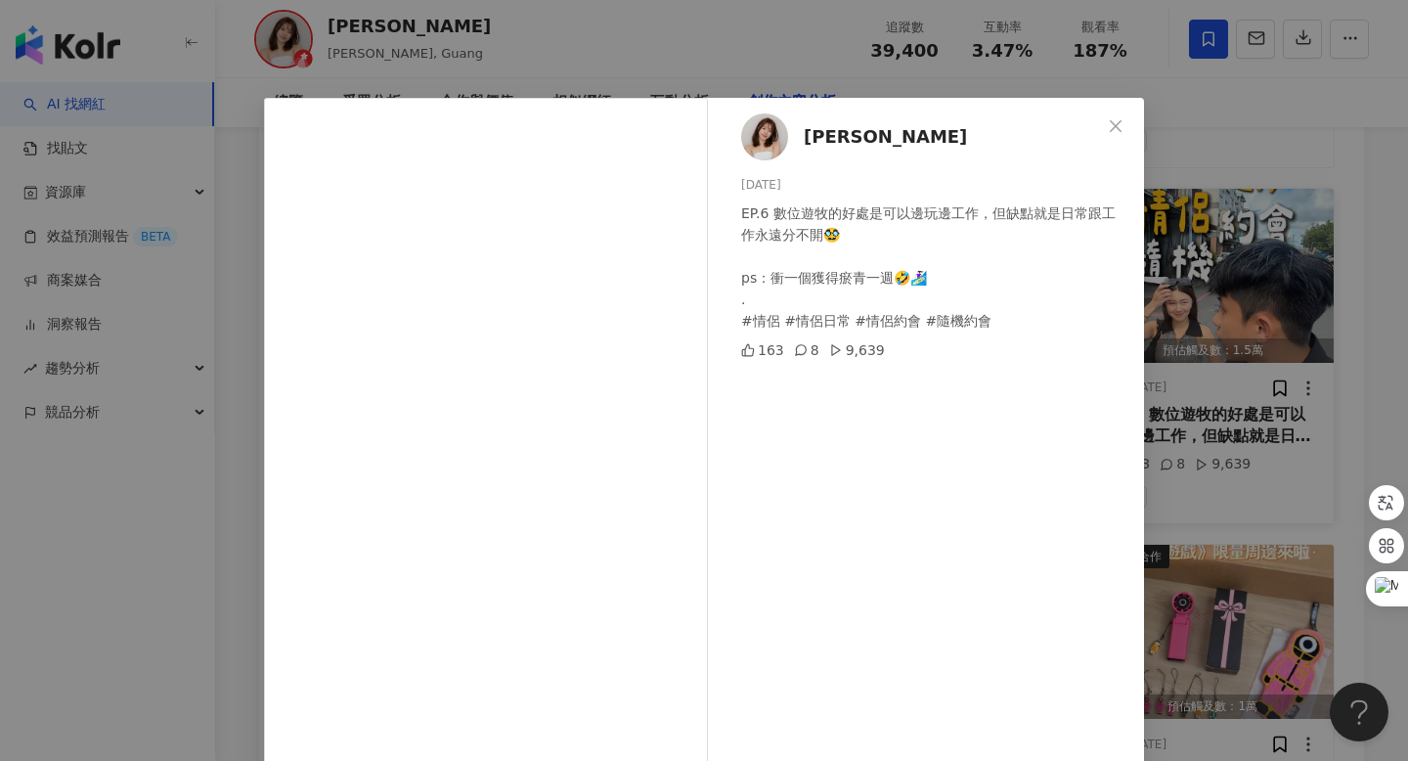
click at [1144, 439] on div "小光 [DATE] EP.6 數位遊牧的好處是可以邊玩邊工作，但缺點就是日常跟工作永遠分不開🥸 ps：衝一個獲得瘀青一週🤣🏄🏻‍♀️ . #情侶 #情侶日常 …" at bounding box center [704, 380] width 1408 height 761
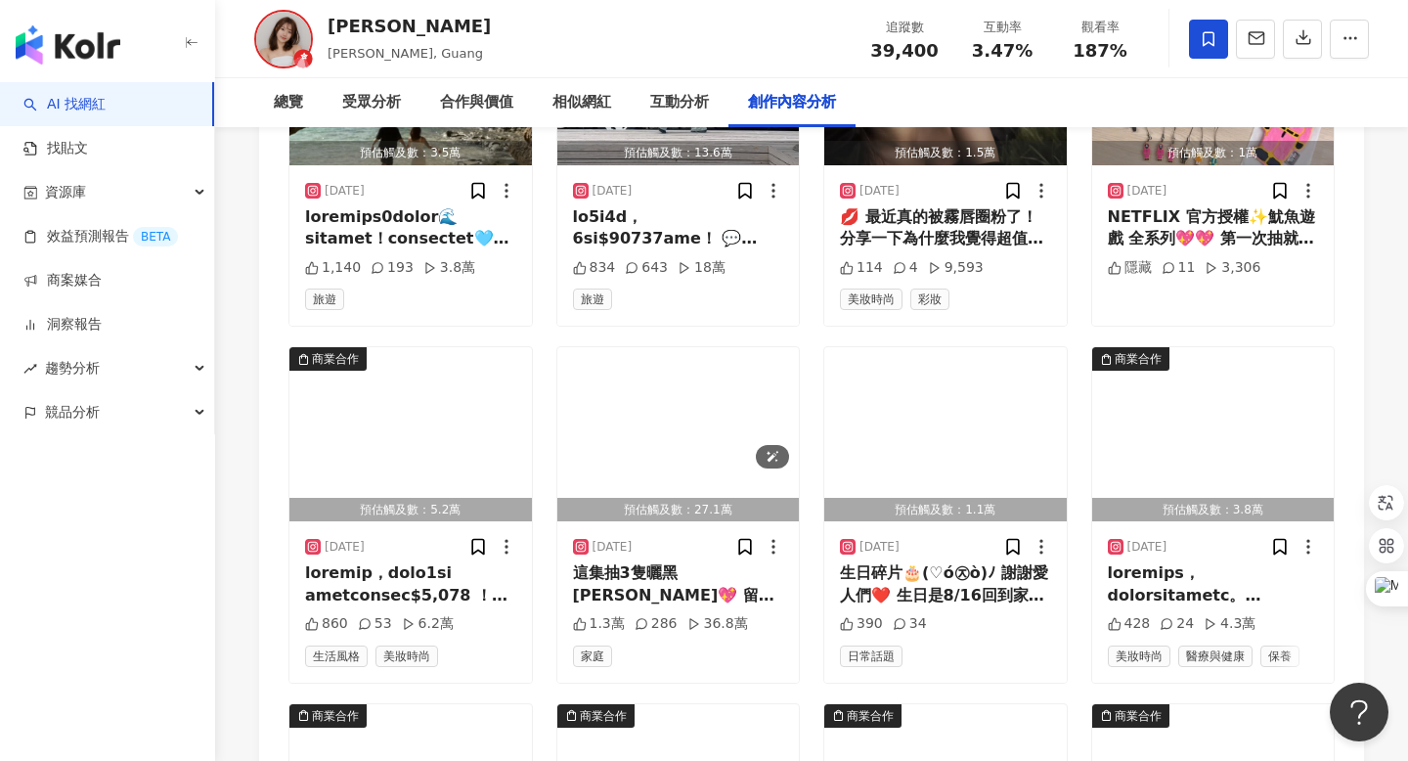
scroll to position [7515, 0]
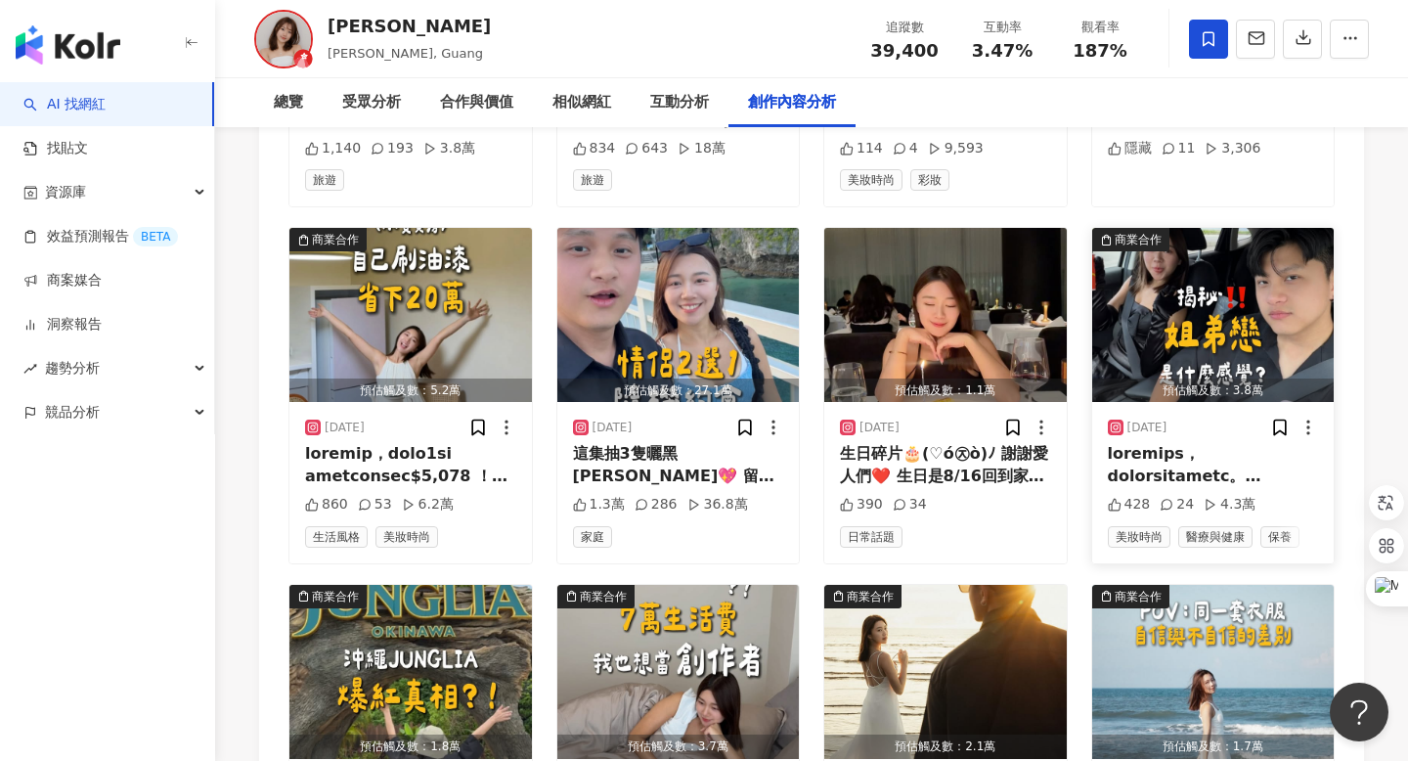
click at [1243, 489] on div "[DATE] 428 24 4.3萬 美妝時尚 醫療與健康 保養" at bounding box center [1214, 482] width 243 height 160
click at [1231, 470] on div at bounding box center [1213, 465] width 211 height 44
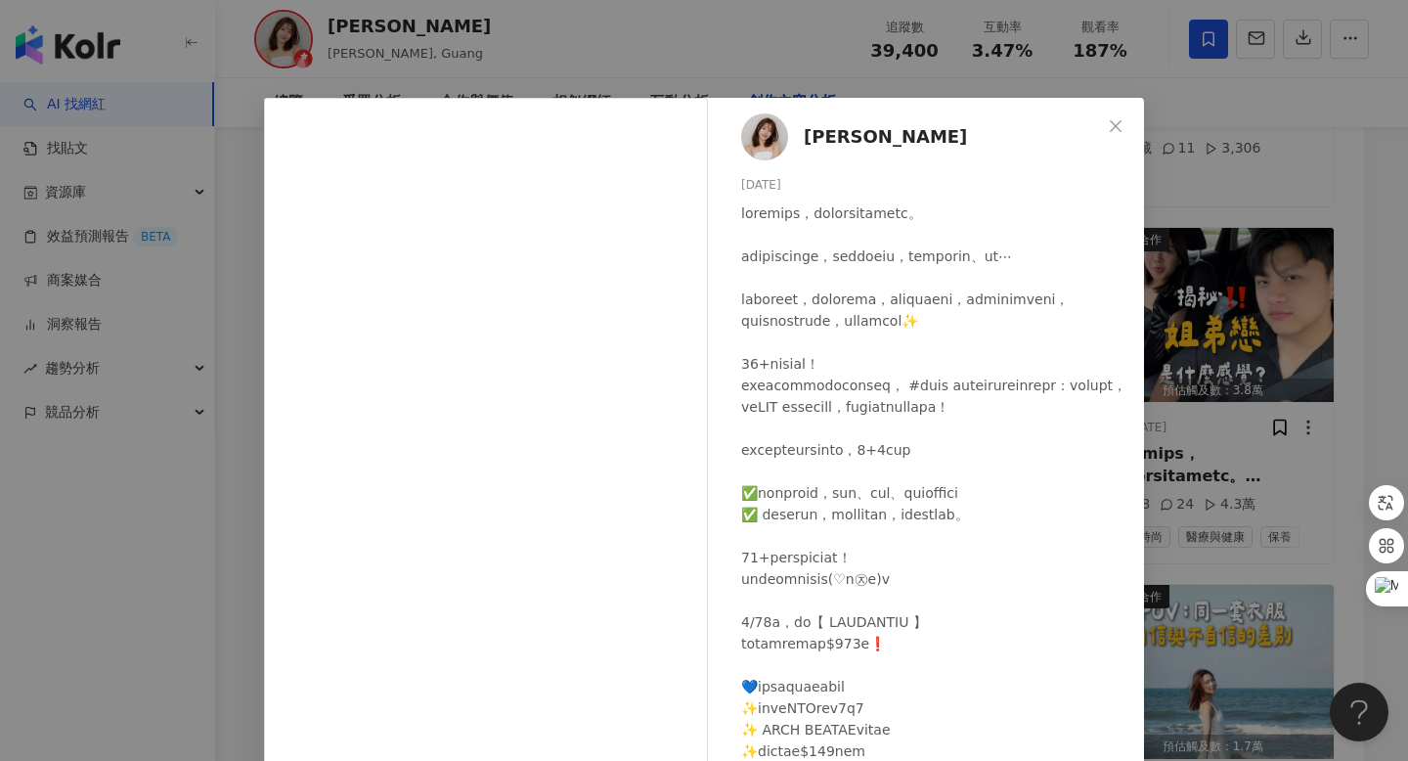
click at [1228, 436] on div "小光 [DATE] 428 24 4.3萬 查看原始貼文" at bounding box center [704, 380] width 1408 height 761
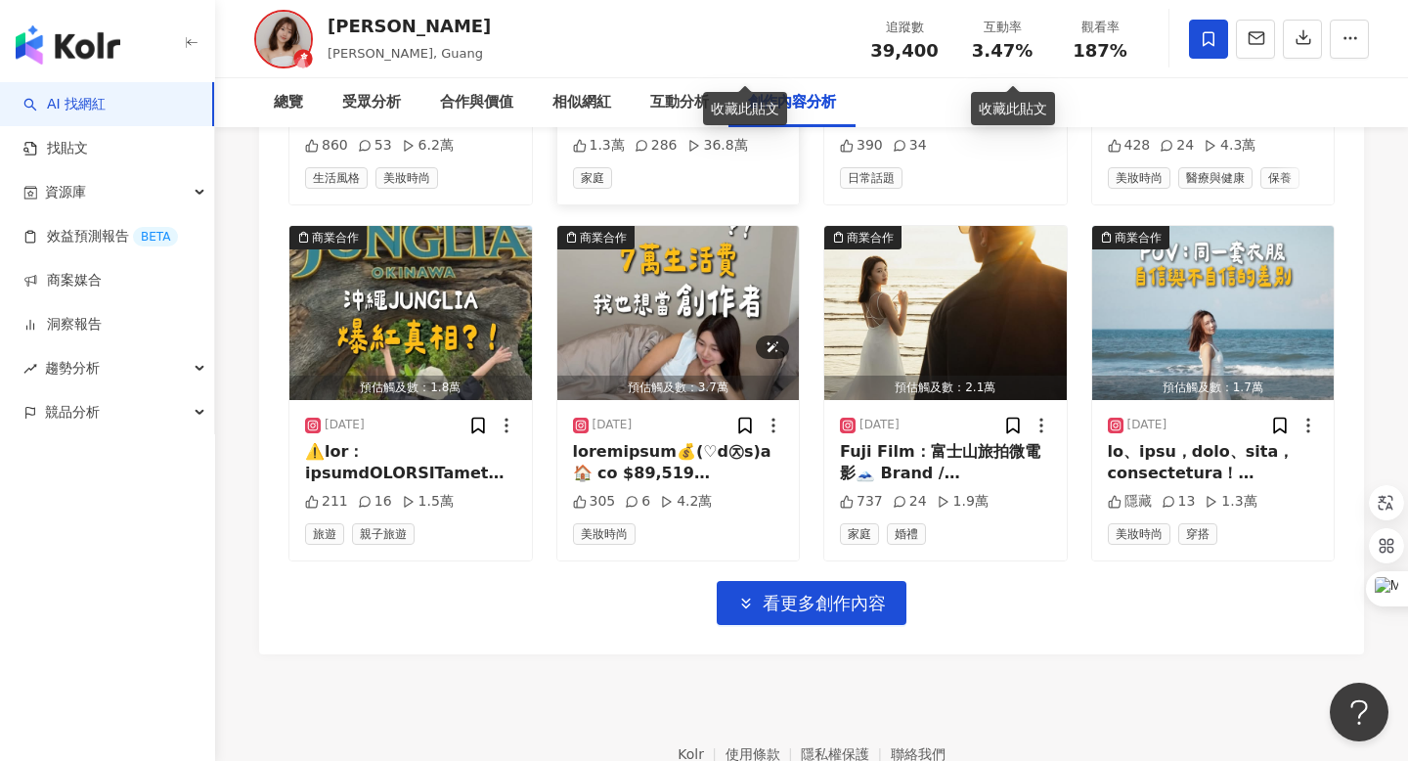
scroll to position [7904, 0]
